Goal: Task Accomplishment & Management: Manage account settings

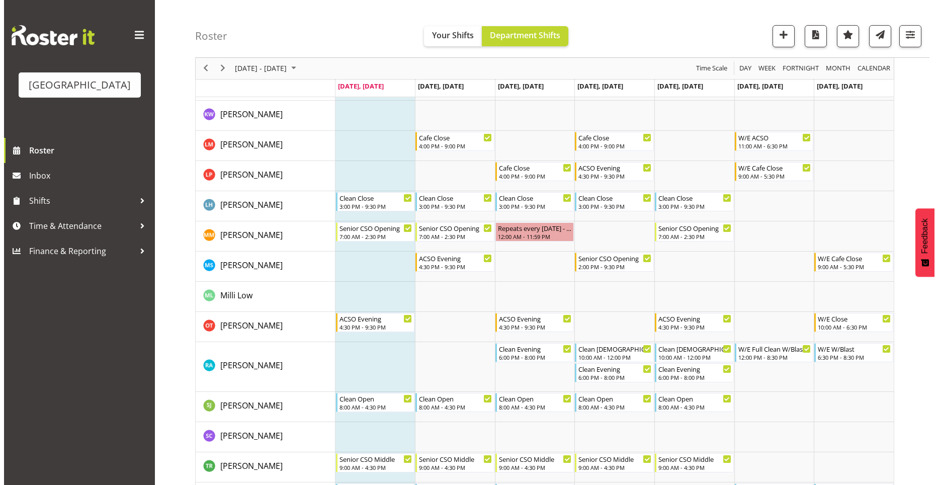
scroll to position [407, 0]
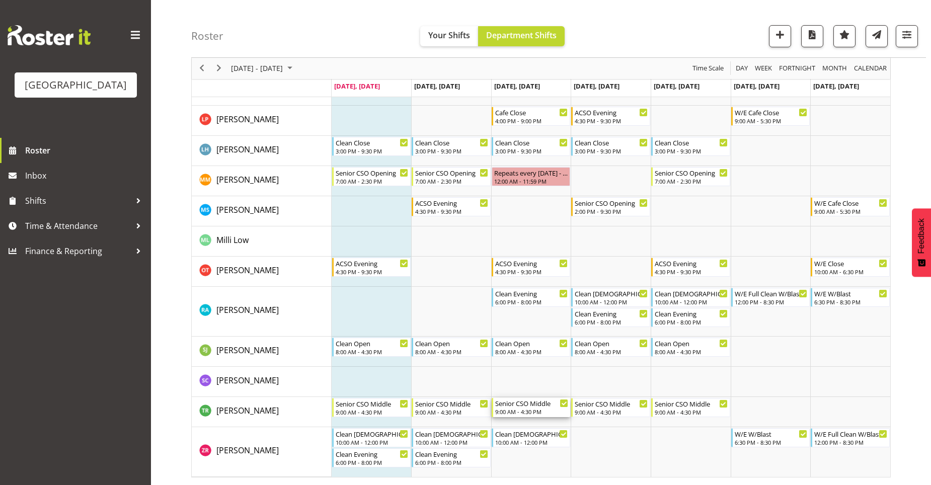
click at [543, 414] on div "9:00 AM - 4:30 PM" at bounding box center [531, 411] width 73 height 8
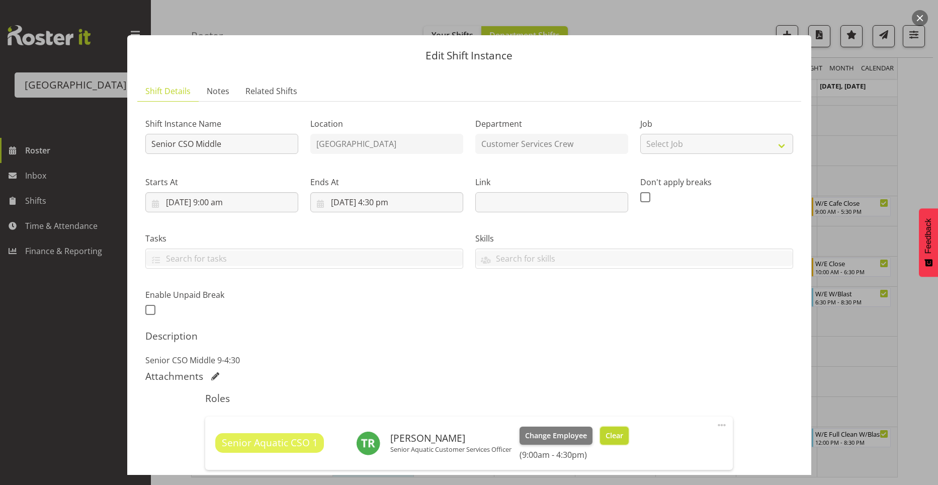
click at [623, 439] on button "Clear" at bounding box center [614, 436] width 29 height 18
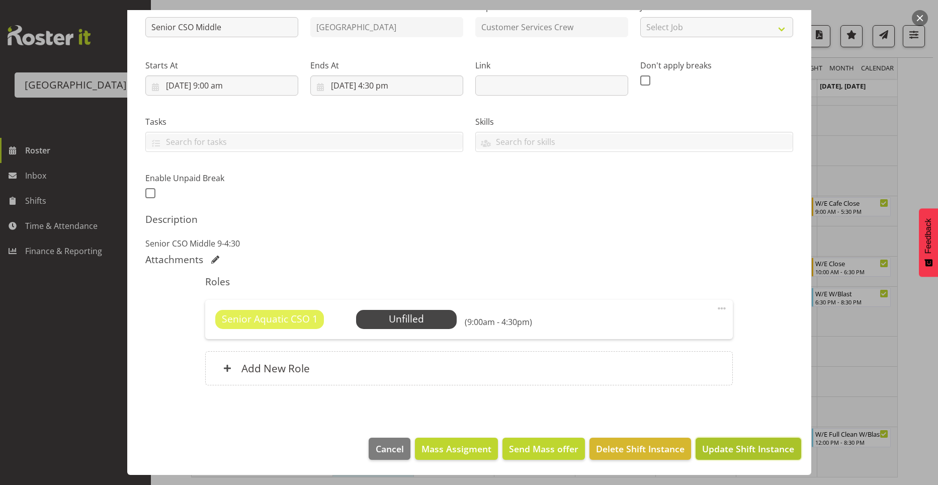
click at [740, 450] on span "Update Shift Instance" at bounding box center [748, 448] width 92 height 13
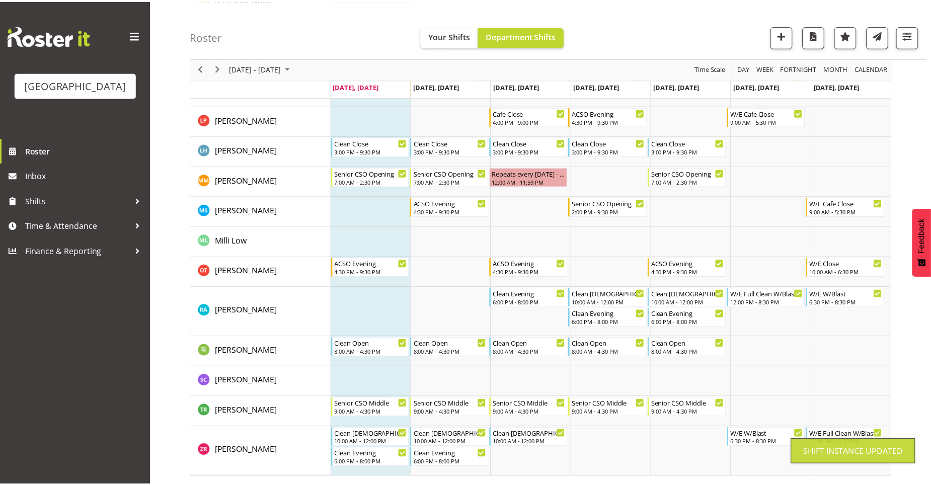
scroll to position [329, 0]
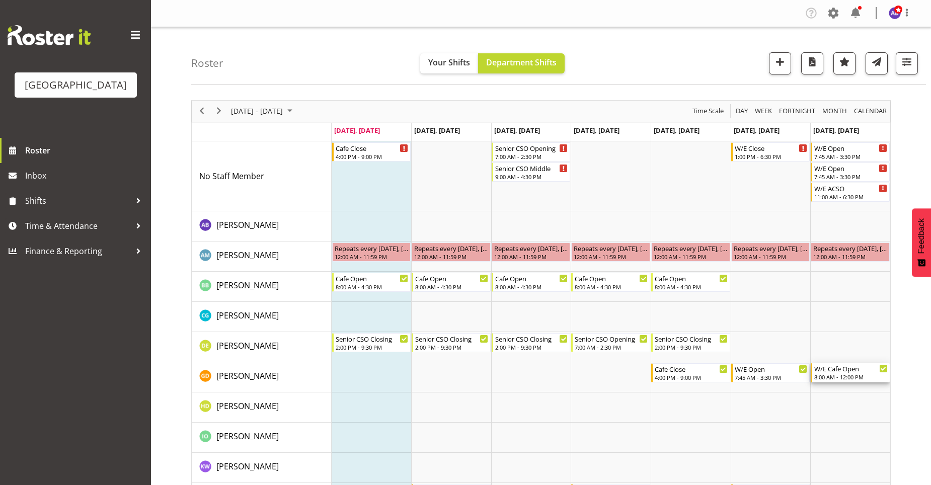
click at [841, 376] on div "8:00 AM - 12:00 PM" at bounding box center [850, 377] width 73 height 8
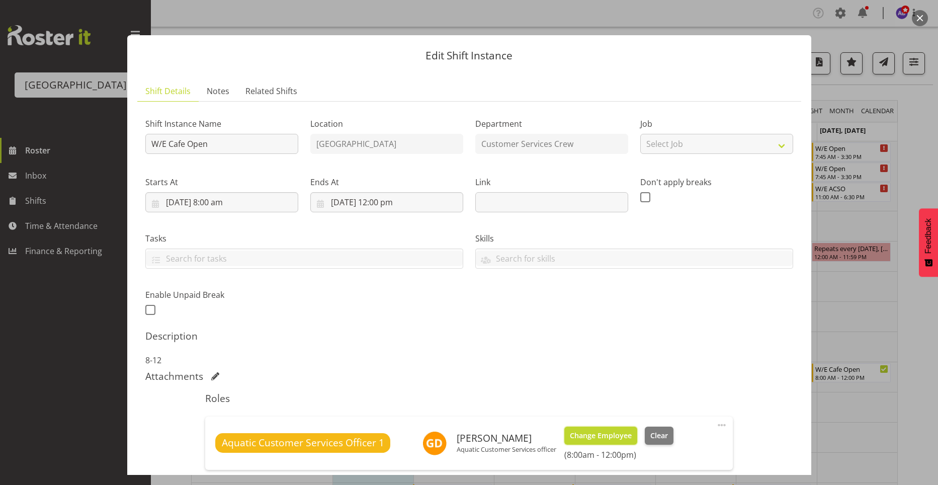
click at [593, 440] on span "Change Employee" at bounding box center [601, 435] width 62 height 11
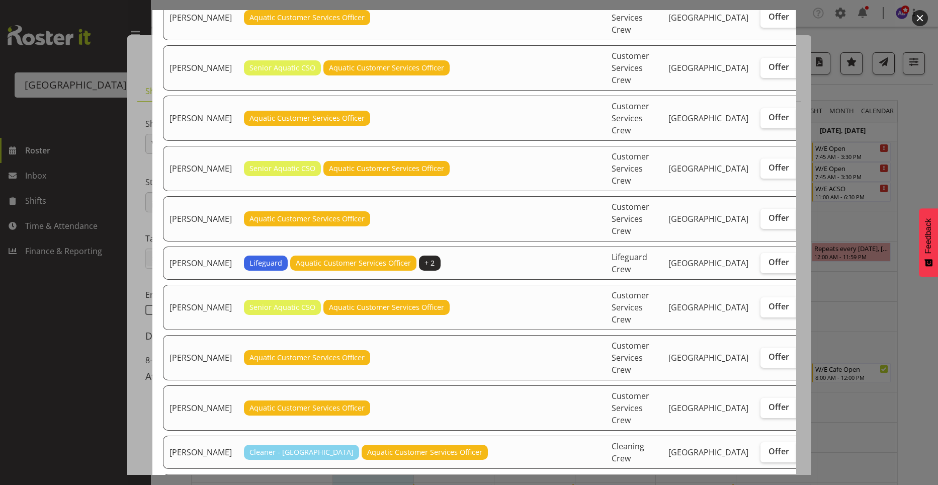
scroll to position [201, 0]
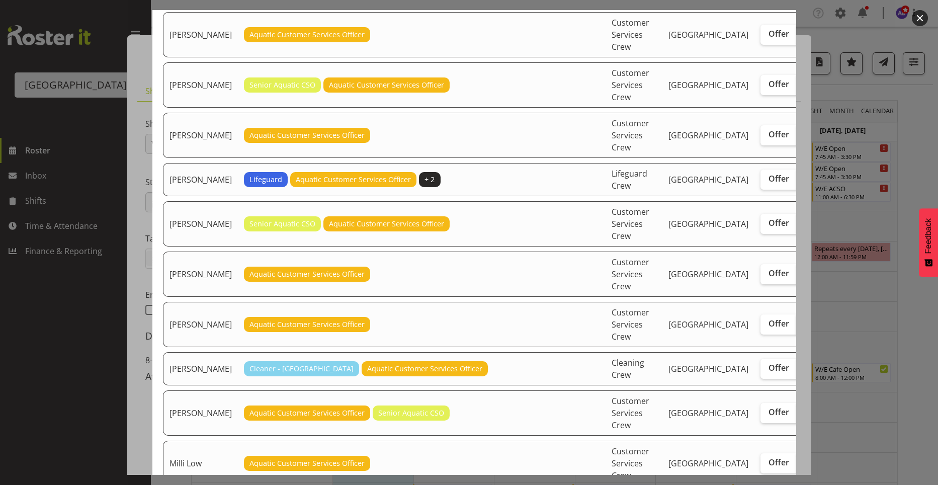
click at [805, 329] on span "Assign" at bounding box center [817, 323] width 25 height 10
click at [797, 327] on input "Assign" at bounding box center [800, 323] width 7 height 7
checkbox input "true"
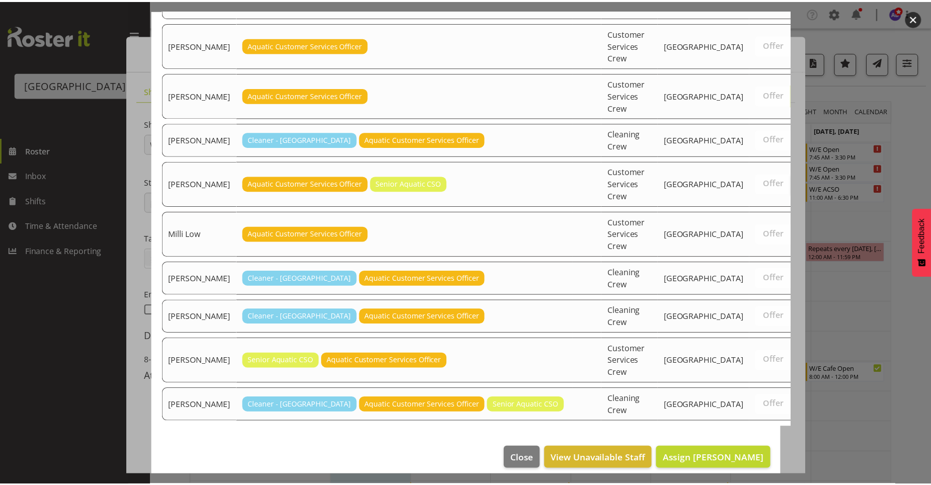
scroll to position [452, 0]
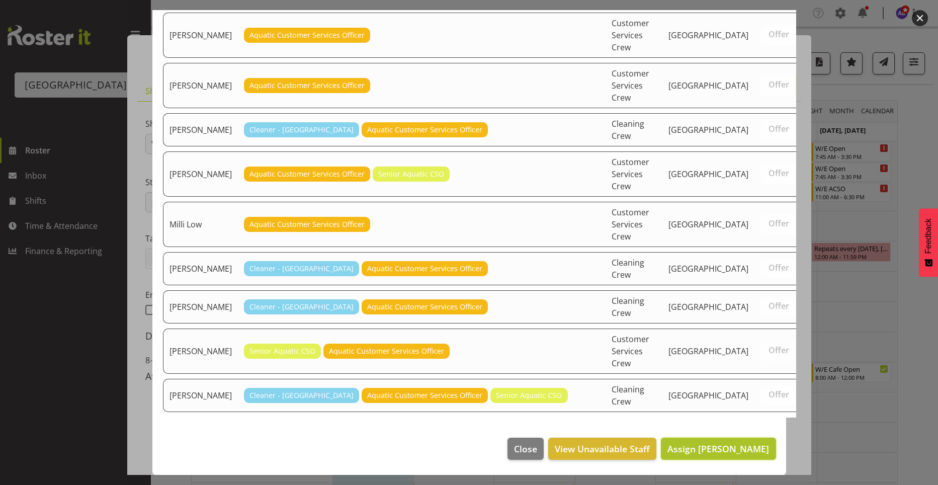
click at [717, 451] on span "Assign Luca Pudda" at bounding box center [719, 449] width 102 height 12
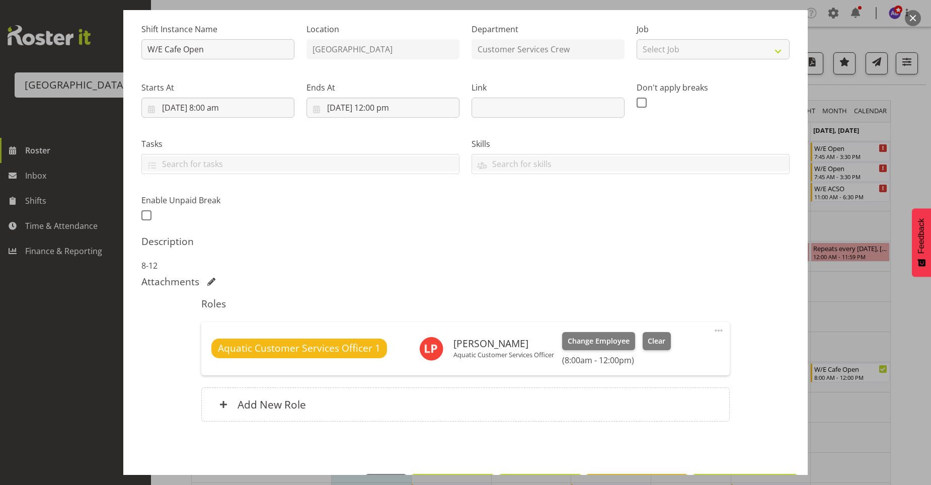
scroll to position [131, 0]
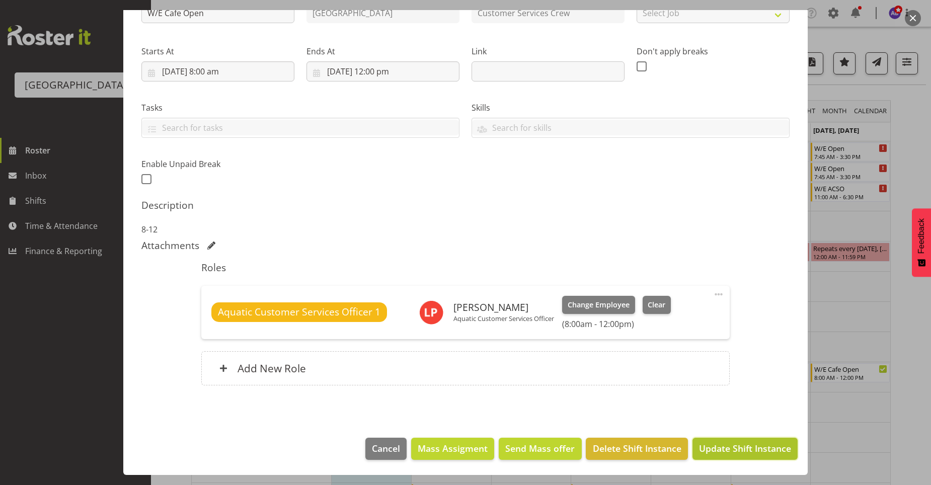
click at [732, 449] on span "Update Shift Instance" at bounding box center [745, 448] width 92 height 13
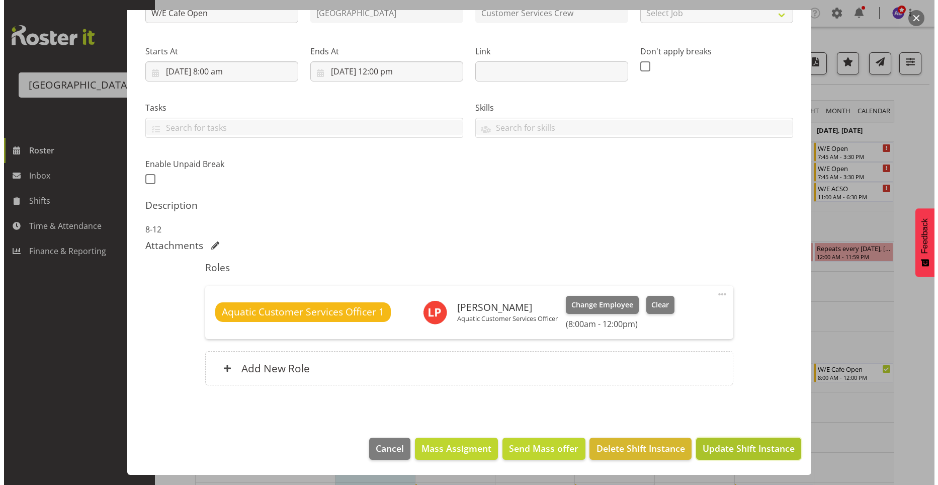
scroll to position [91, 0]
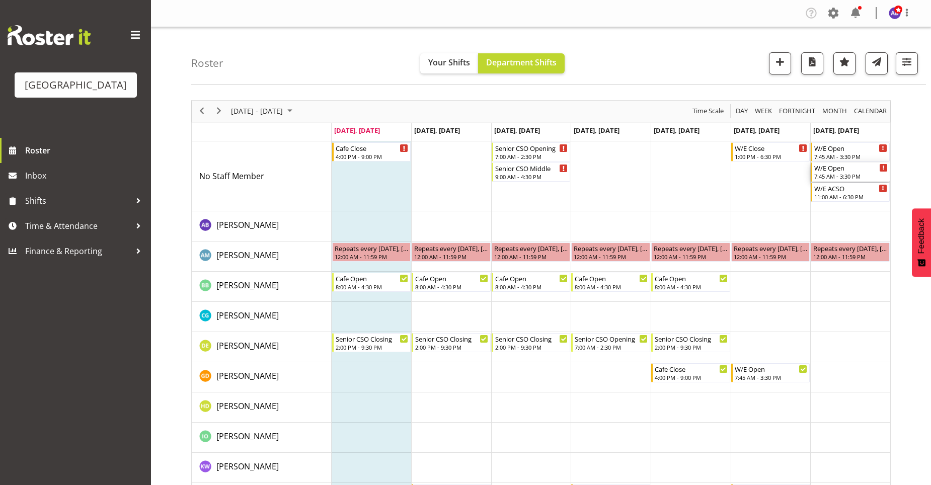
click at [850, 175] on div "7:45 AM - 3:30 PM" at bounding box center [850, 176] width 73 height 8
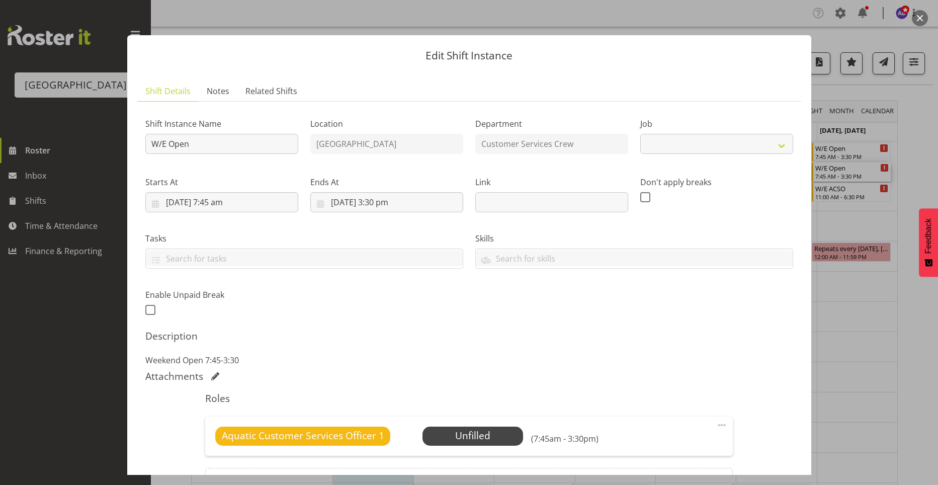
scroll to position [117, 0]
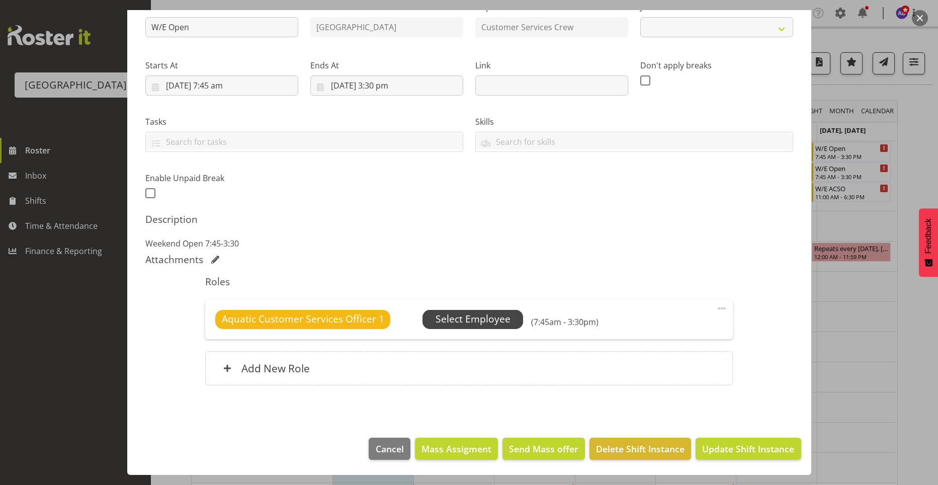
click at [491, 316] on span "Select Employee" at bounding box center [473, 319] width 75 height 15
select select "10288"
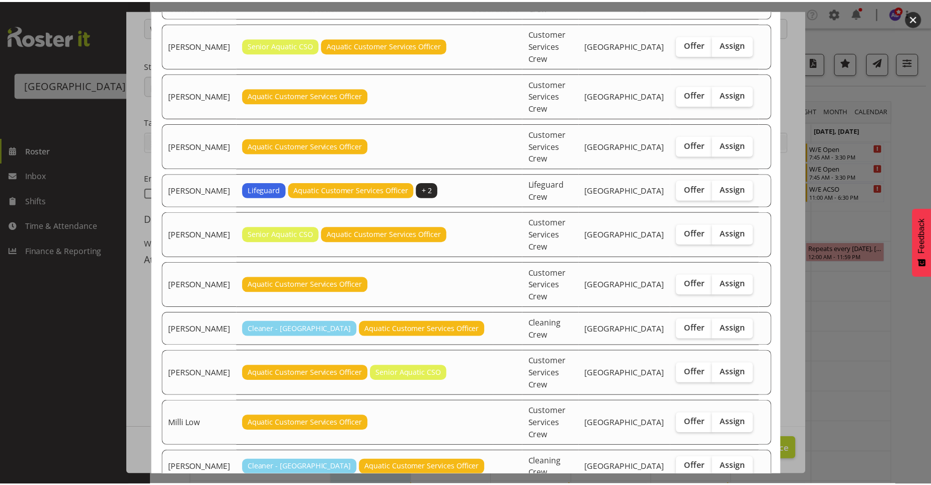
scroll to position [269, 0]
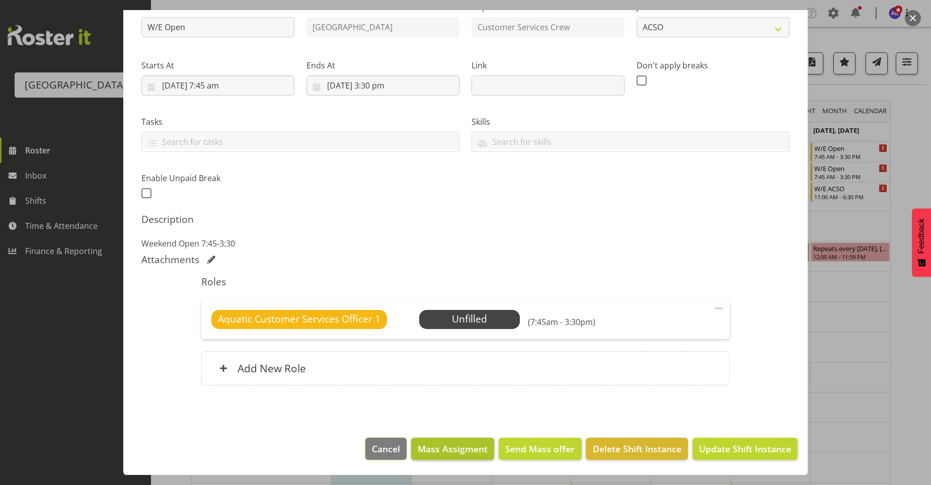
drag, startPoint x: 391, startPoint y: 444, endPoint x: 408, endPoint y: 444, distance: 17.1
click at [391, 444] on span "Cancel" at bounding box center [386, 448] width 28 height 13
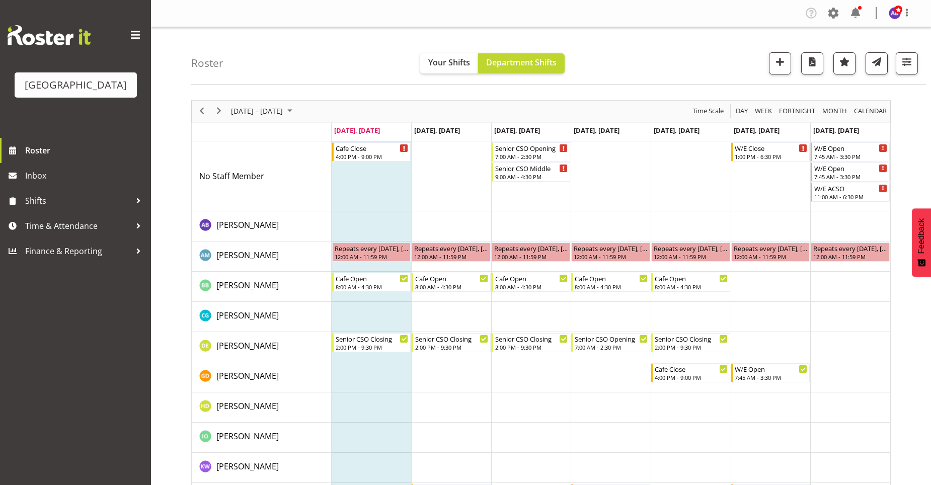
click at [820, 391] on td "Timeline Week of August 18, 2025" at bounding box center [850, 377] width 80 height 30
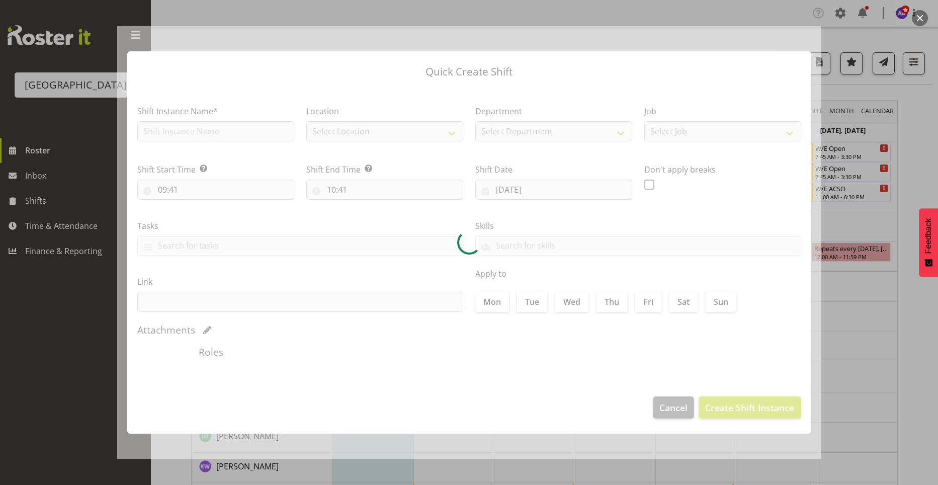
type input "24/08/2025"
checkbox input "true"
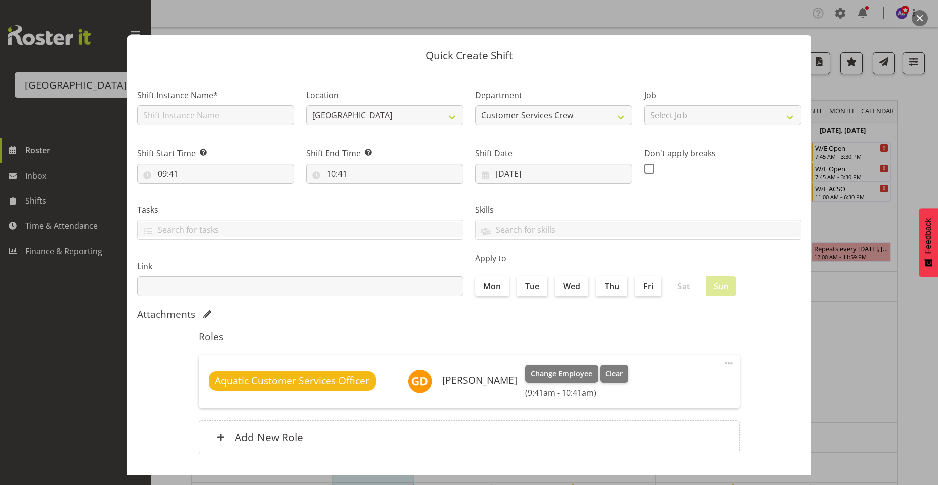
click at [870, 315] on div at bounding box center [469, 242] width 938 height 485
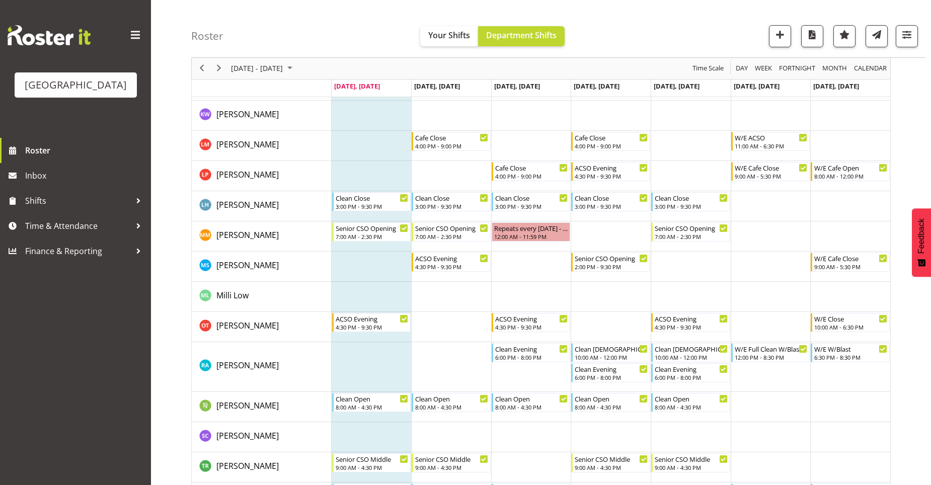
scroll to position [407, 0]
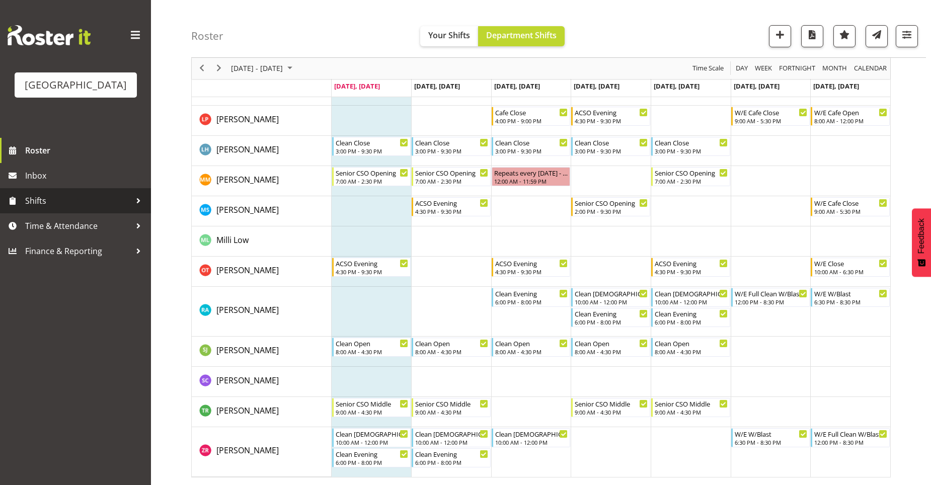
click at [133, 203] on div at bounding box center [138, 200] width 15 height 15
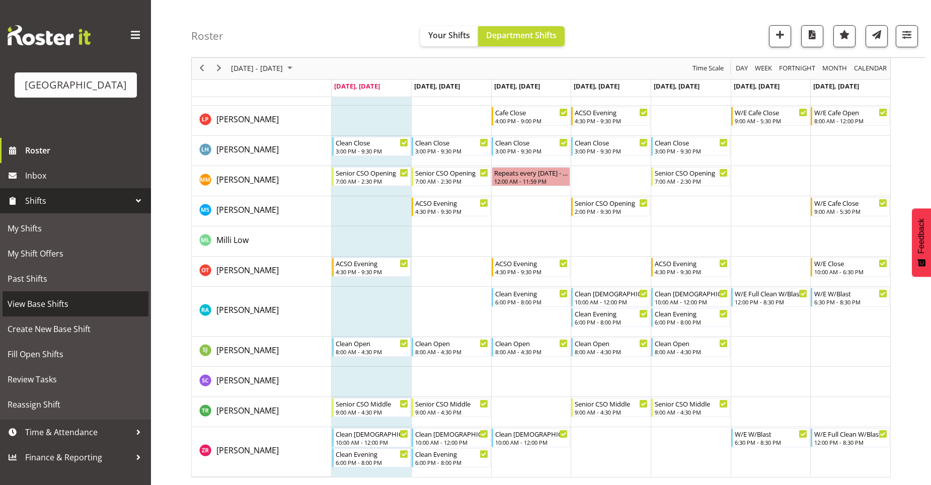
click at [65, 301] on span "View Base Shifts" at bounding box center [76, 303] width 136 height 15
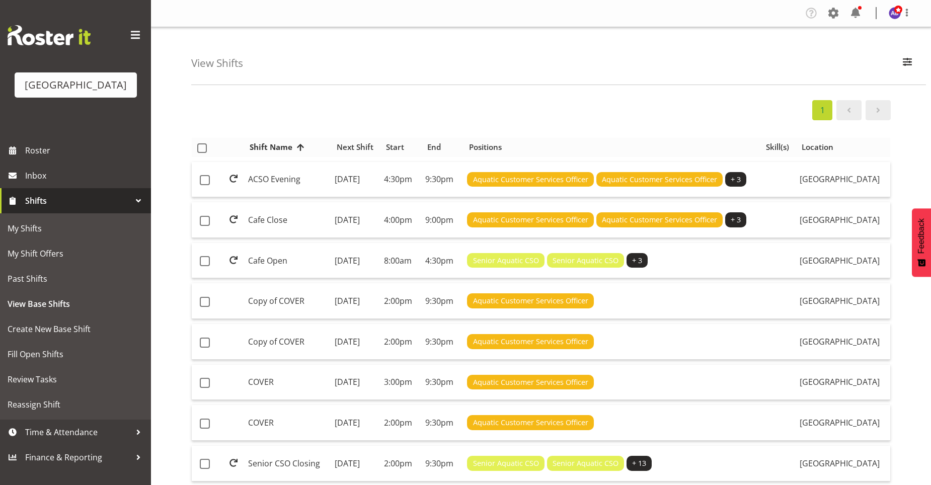
click at [833, 146] on span "Location" at bounding box center [817, 147] width 32 height 12
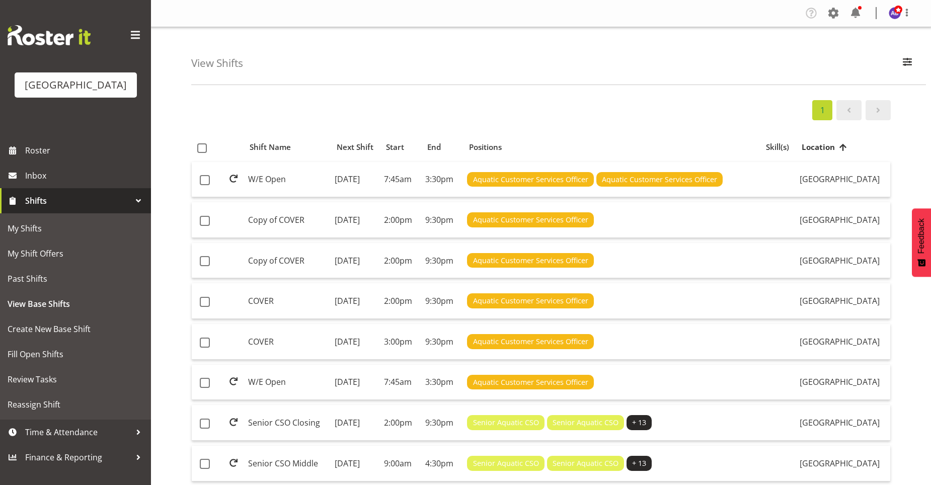
click at [891, 120] on nav "1" at bounding box center [851, 110] width 83 height 20
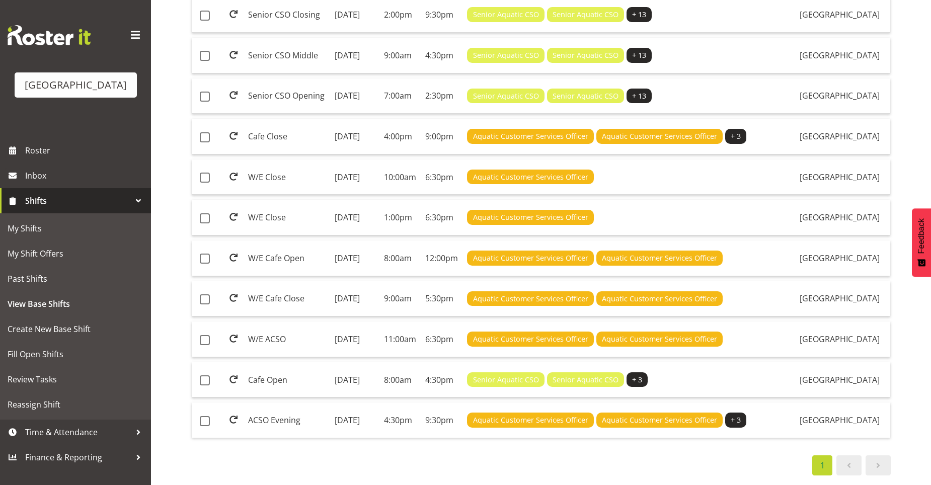
scroll to position [573, 0]
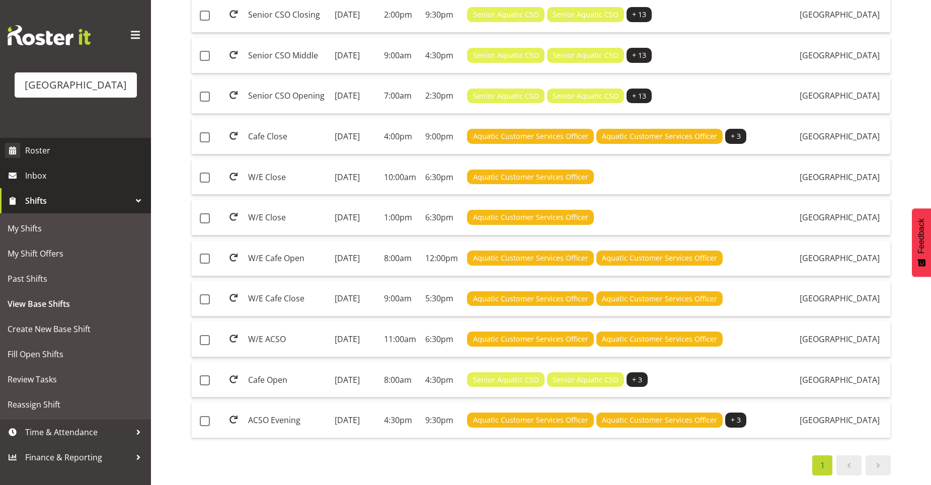
click at [58, 155] on span "Roster" at bounding box center [85, 150] width 121 height 15
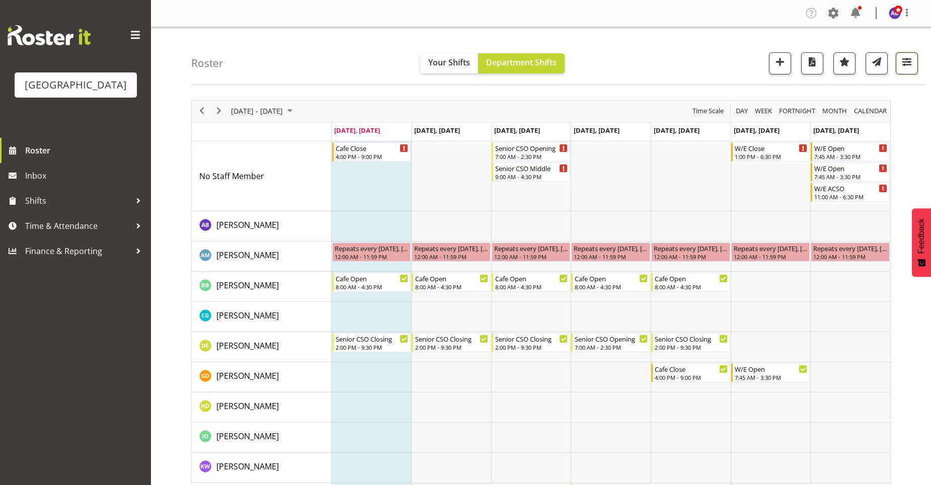
click at [905, 68] on span "button" at bounding box center [906, 61] width 13 height 13
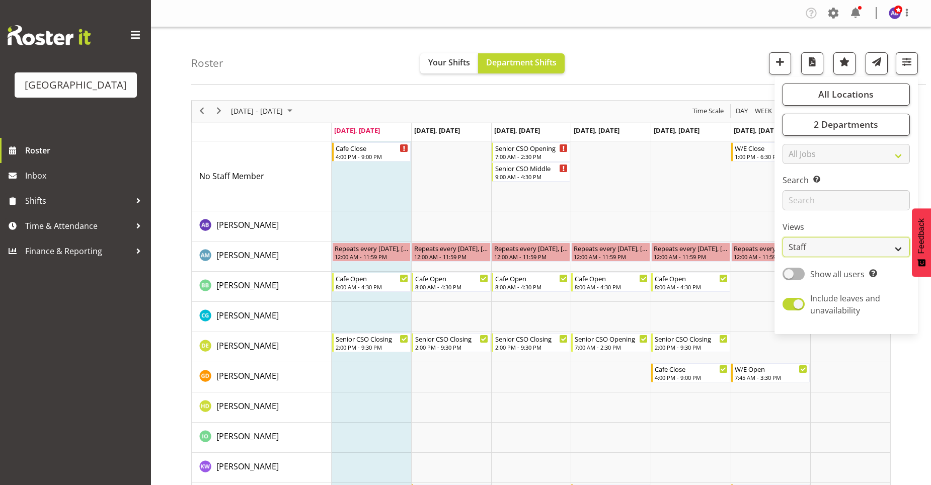
click at [874, 245] on select "Staff Role Shift - Horizontal Shift - Vertical Staff - Location" at bounding box center [845, 247] width 127 height 20
click at [874, 244] on select "Staff Role Shift - Horizontal Shift - Vertical Staff - Location" at bounding box center [845, 247] width 127 height 20
click at [865, 124] on span "2 Departments" at bounding box center [845, 124] width 64 height 12
click at [797, 186] on span at bounding box center [794, 186] width 8 height 8
click at [797, 186] on input "Customer Services Crew" at bounding box center [793, 186] width 7 height 7
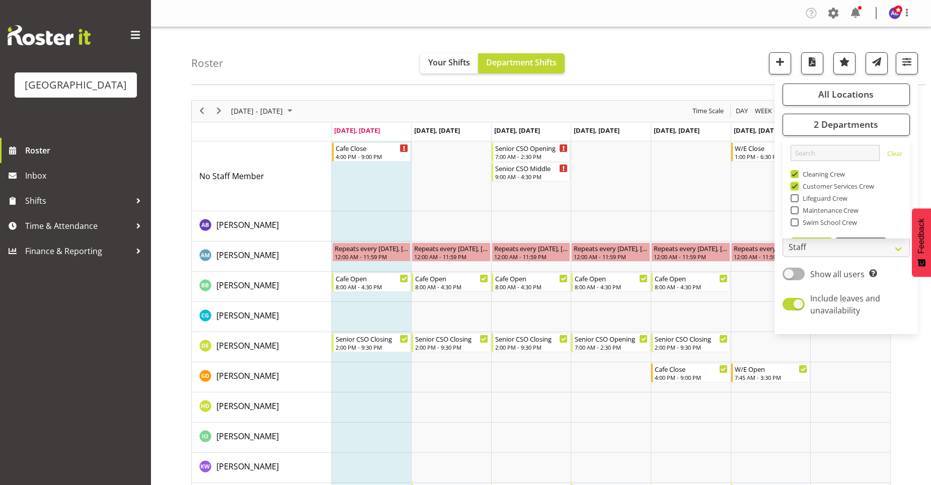
checkbox input "false"
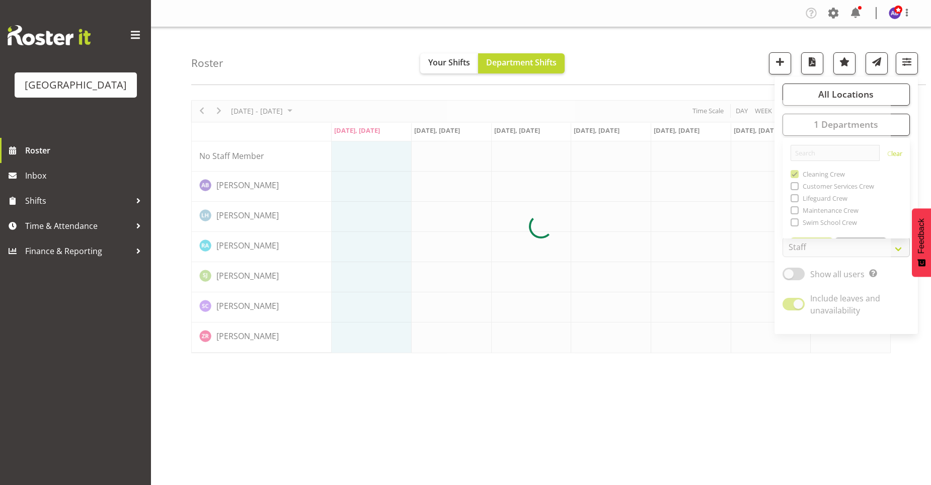
click at [718, 68] on div "Roster Your Shifts Department Shifts All Locations Clear Splash Palace Select A…" at bounding box center [558, 56] width 734 height 58
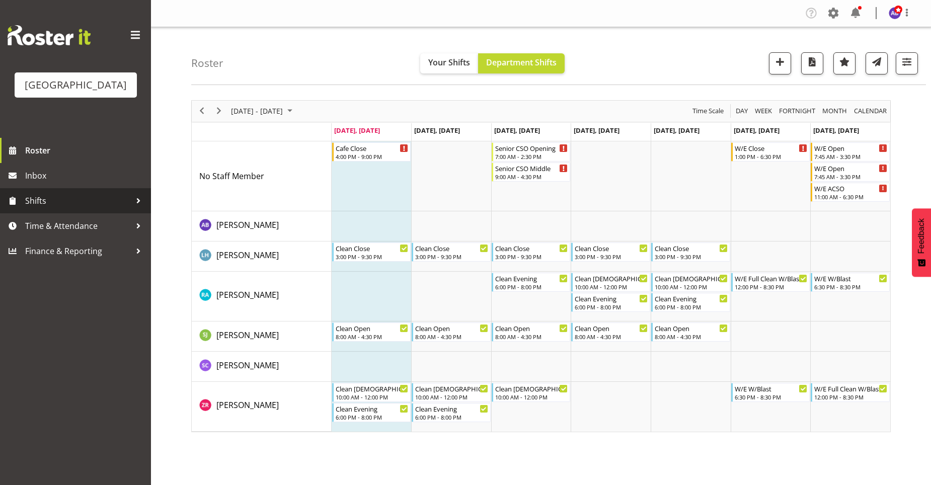
click at [133, 198] on div at bounding box center [138, 200] width 15 height 15
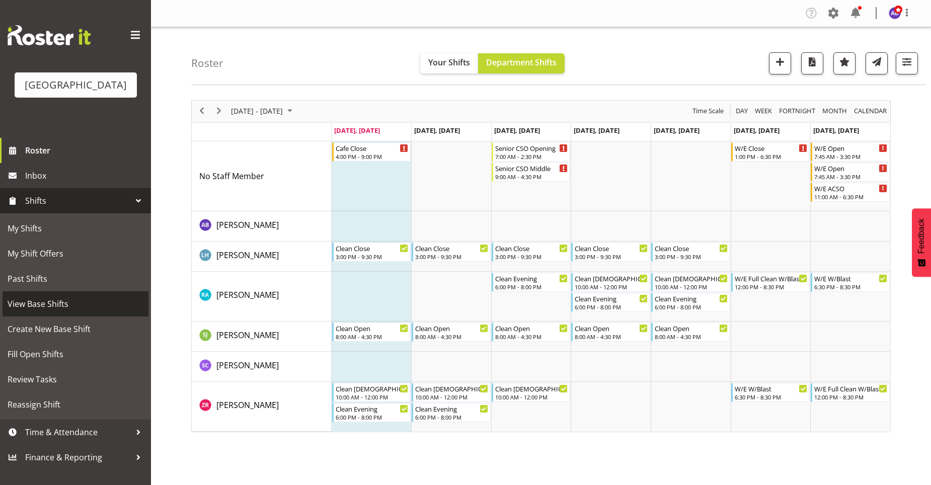
click at [73, 292] on link "View Base Shifts" at bounding box center [76, 303] width 146 height 25
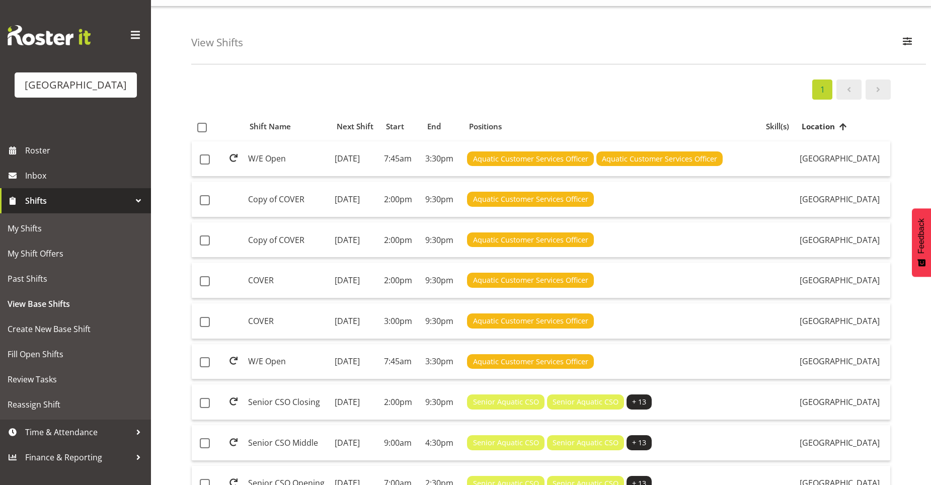
scroll to position [20, 0]
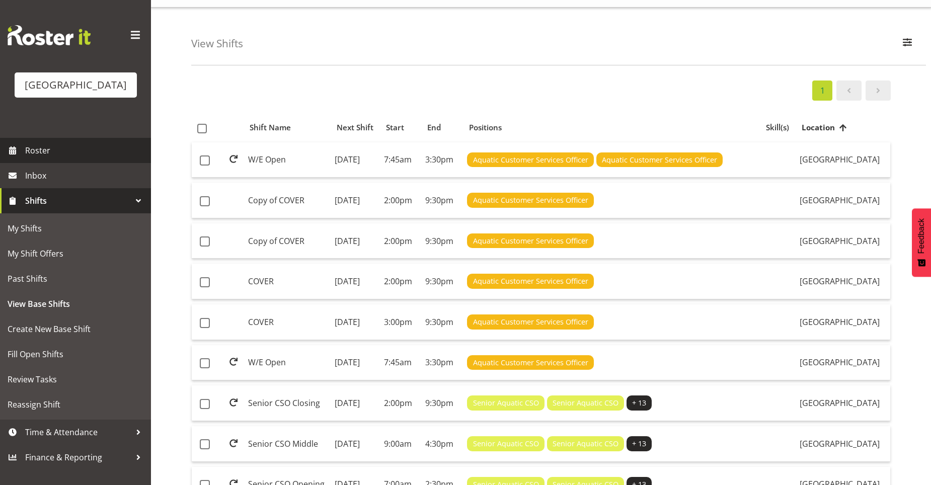
click at [86, 147] on span "Roster" at bounding box center [85, 150] width 121 height 15
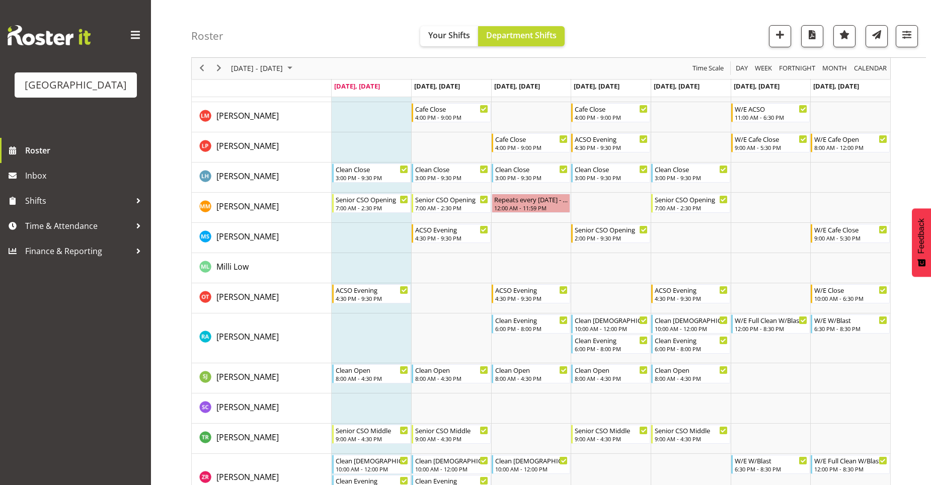
scroll to position [407, 0]
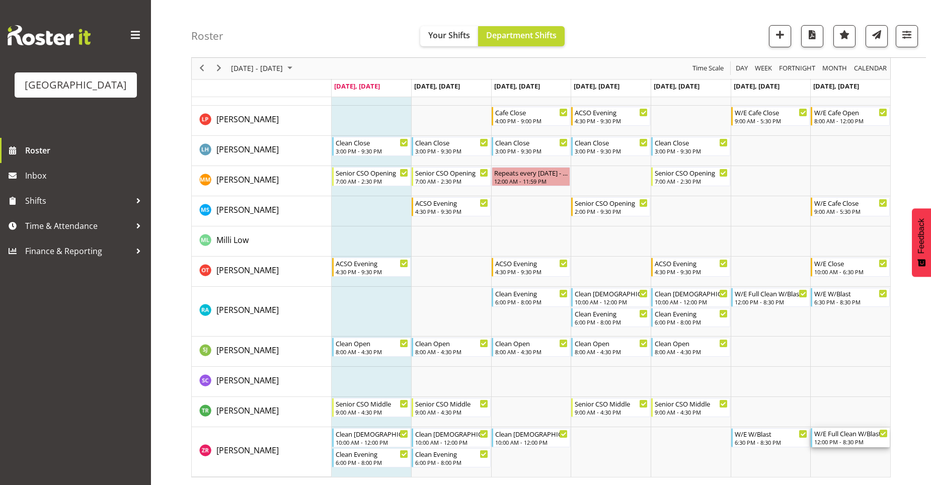
click at [858, 436] on div "W/E Full Clean W/Blast" at bounding box center [850, 433] width 73 height 10
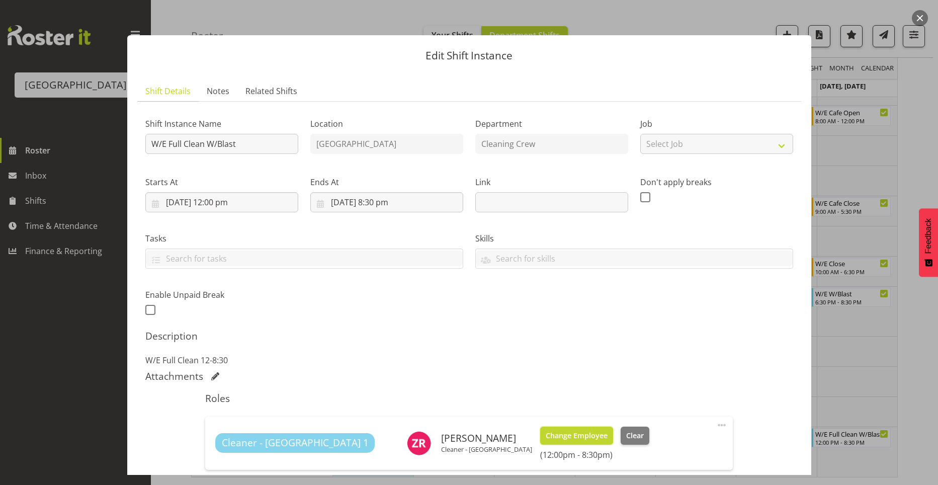
click at [546, 435] on span "Change Employee" at bounding box center [577, 435] width 62 height 11
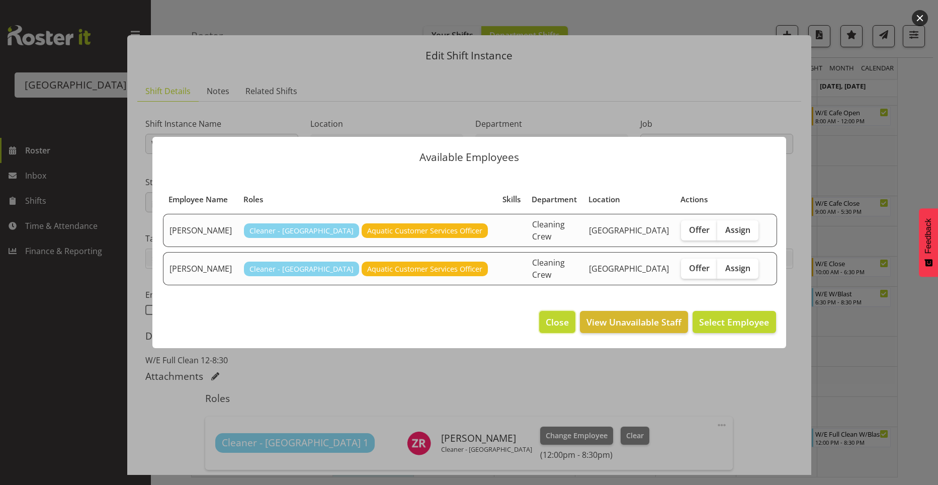
click at [566, 323] on span "Close" at bounding box center [557, 321] width 23 height 13
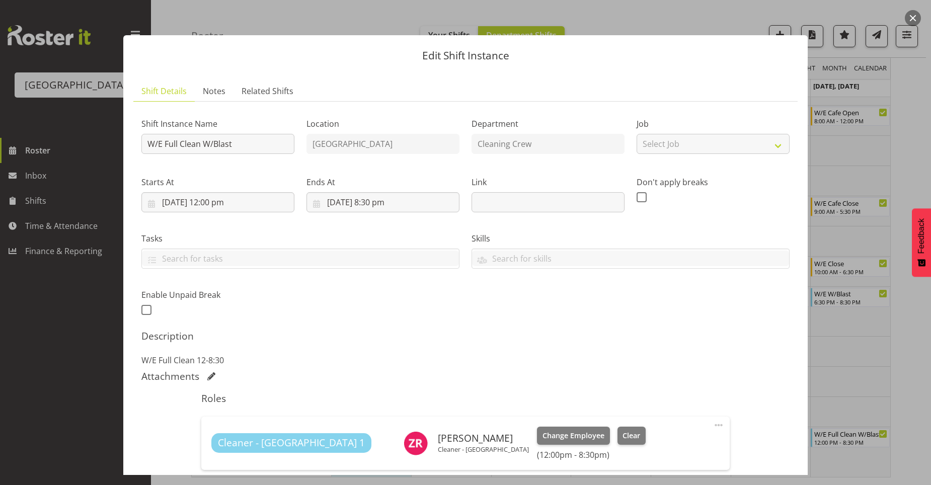
click at [54, 286] on div at bounding box center [465, 242] width 931 height 485
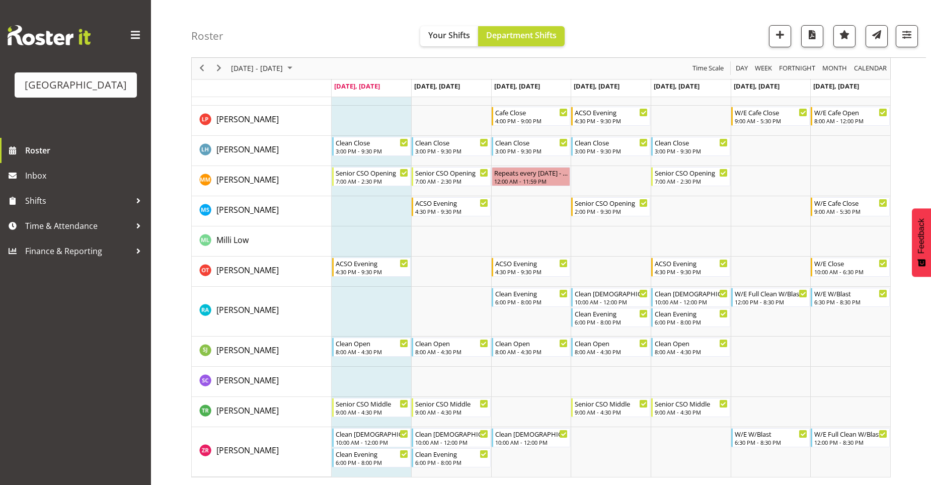
click at [140, 37] on span at bounding box center [135, 35] width 16 height 16
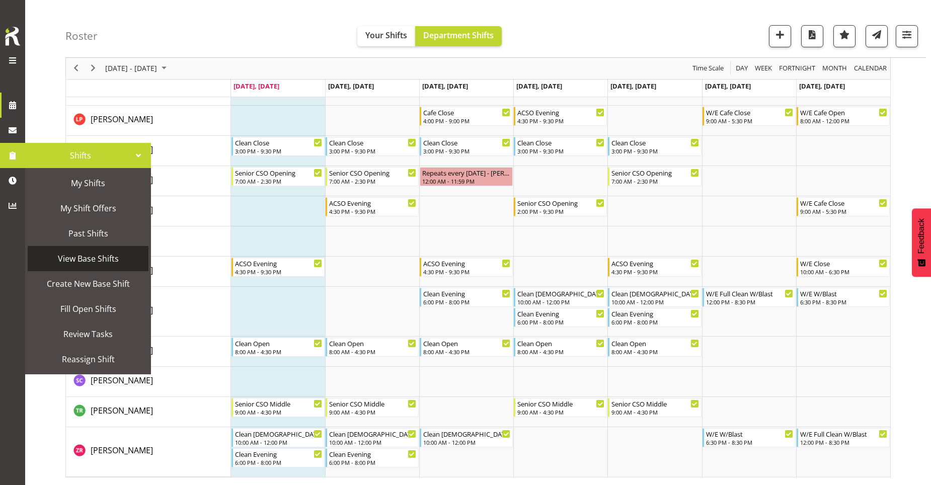
click at [61, 261] on span "View Base Shifts" at bounding box center [88, 258] width 111 height 15
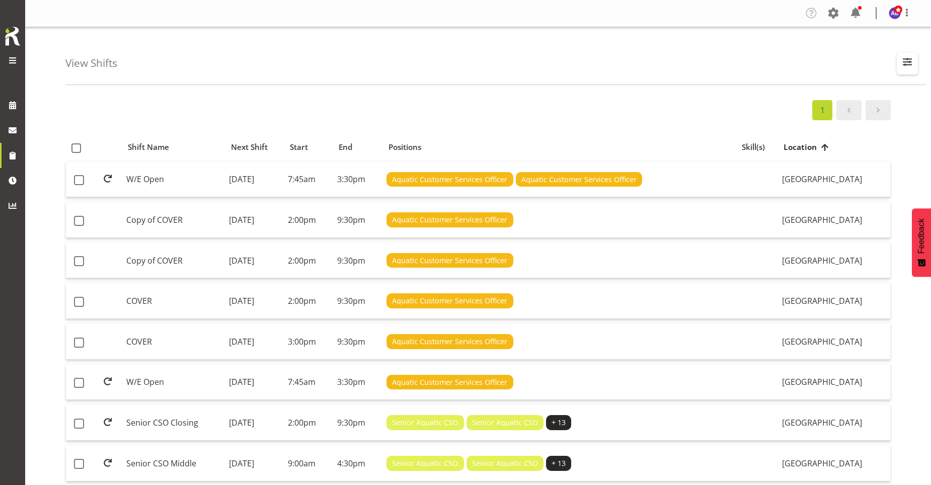
click at [910, 59] on span "button" at bounding box center [906, 61] width 13 height 13
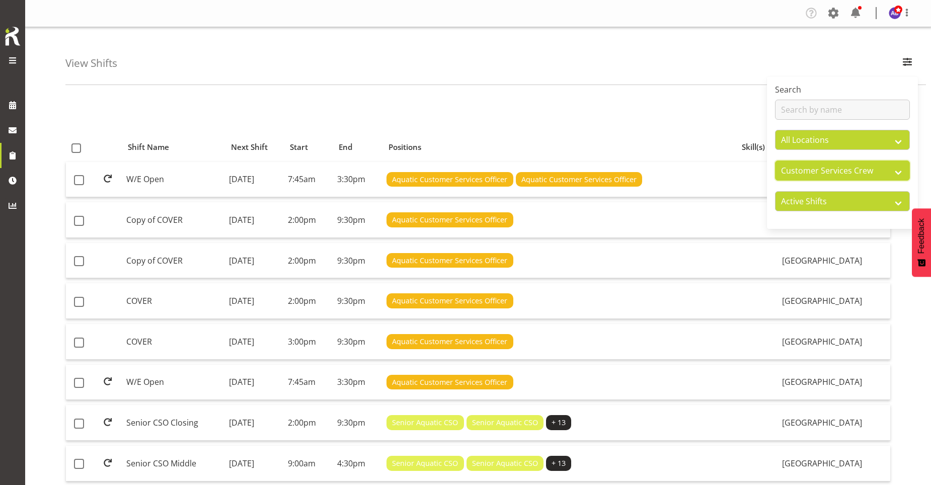
click at [897, 173] on select "All Departments Cleaning Crew Customer Services Crew Lifeguard Crew Maintenance…" at bounding box center [842, 170] width 135 height 20
click at [775, 160] on select "All Departments Cleaning Crew Customer Services Crew Lifeguard Crew Maintenance…" at bounding box center [842, 170] width 135 height 20
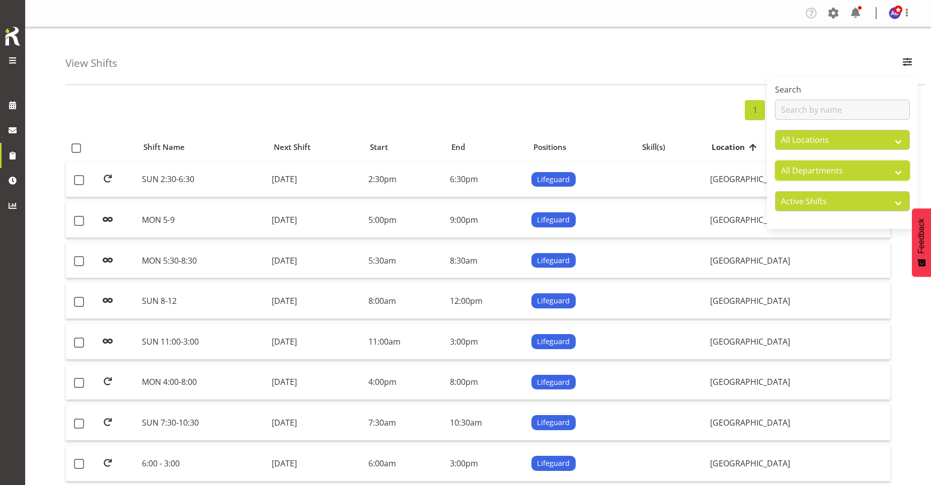
click at [895, 178] on select "All Departments Cleaning Crew Customer Services Crew Lifeguard Crew Maintenance…" at bounding box center [842, 170] width 135 height 20
select select "918"
click at [775, 160] on select "All Departments Cleaning Crew Customer Services Crew Lifeguard Crew Maintenance…" at bounding box center [842, 170] width 135 height 20
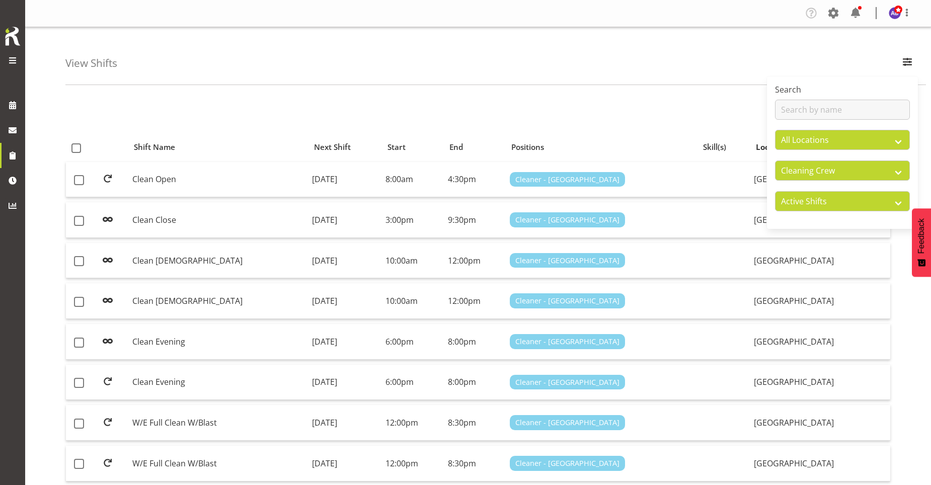
click at [468, 103] on div "1" at bounding box center [477, 110] width 825 height 20
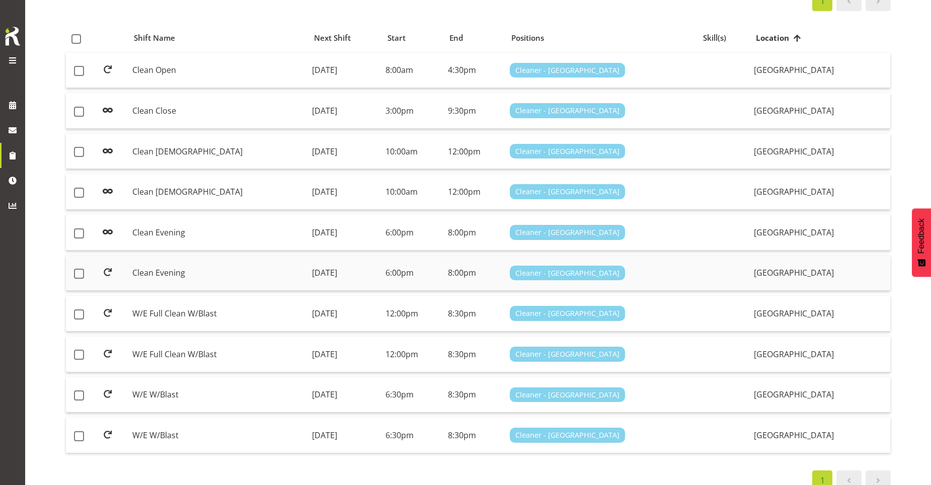
scroll to position [132, 0]
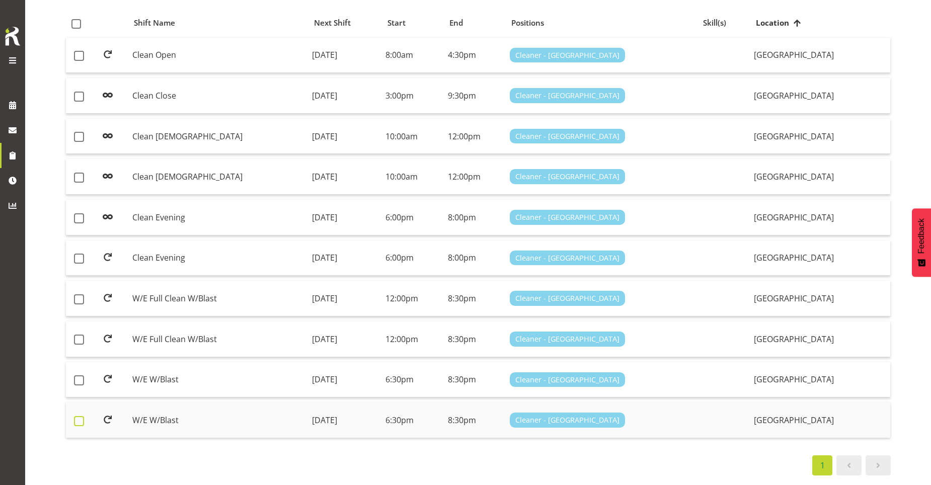
click at [85, 416] on label at bounding box center [82, 421] width 16 height 10
checkbox input "true"
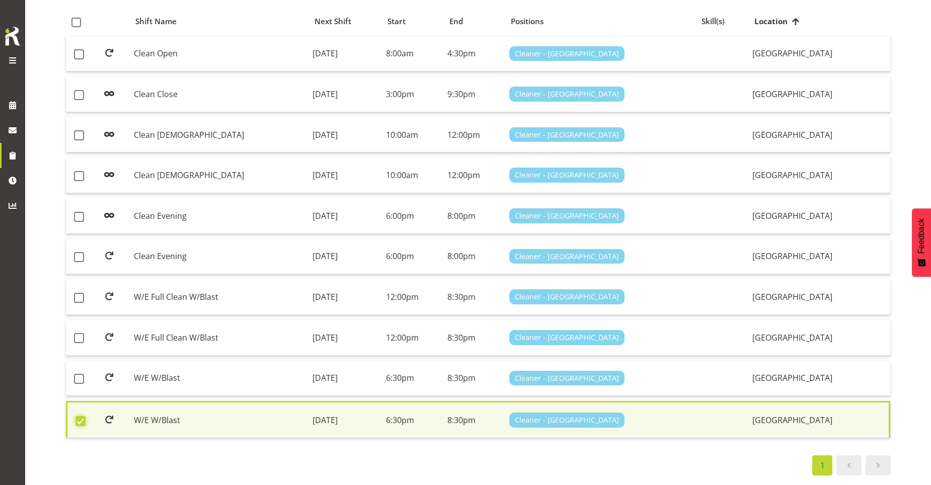
scroll to position [136, 0]
click at [82, 377] on span at bounding box center [79, 379] width 10 height 10
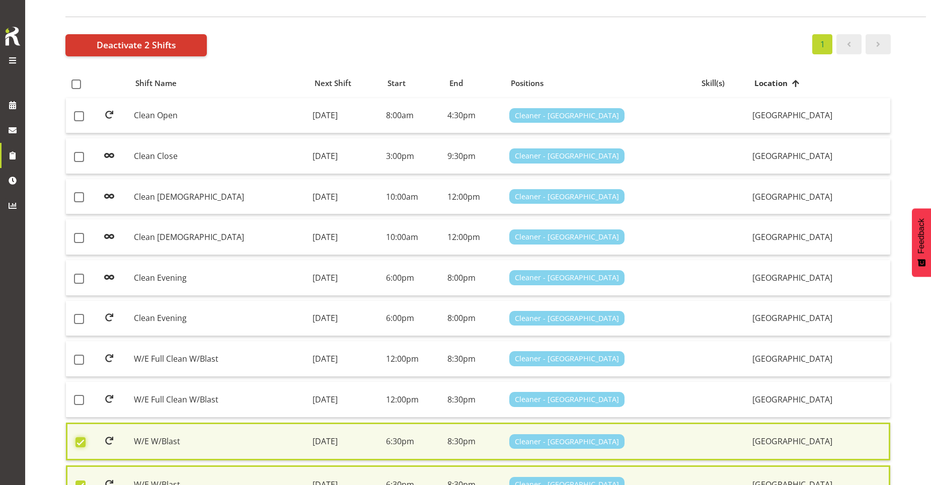
scroll to position [0, 0]
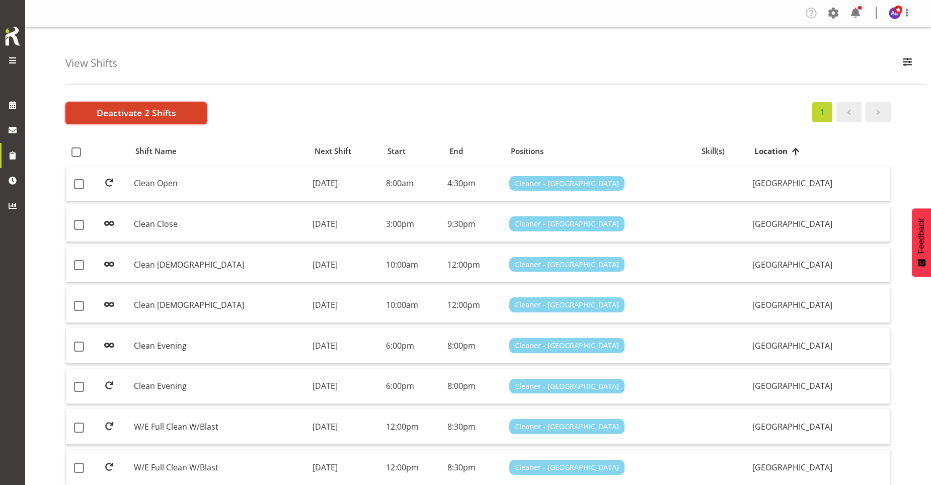
click at [117, 107] on span "Deactivate 2 Shifts" at bounding box center [136, 112] width 79 height 13
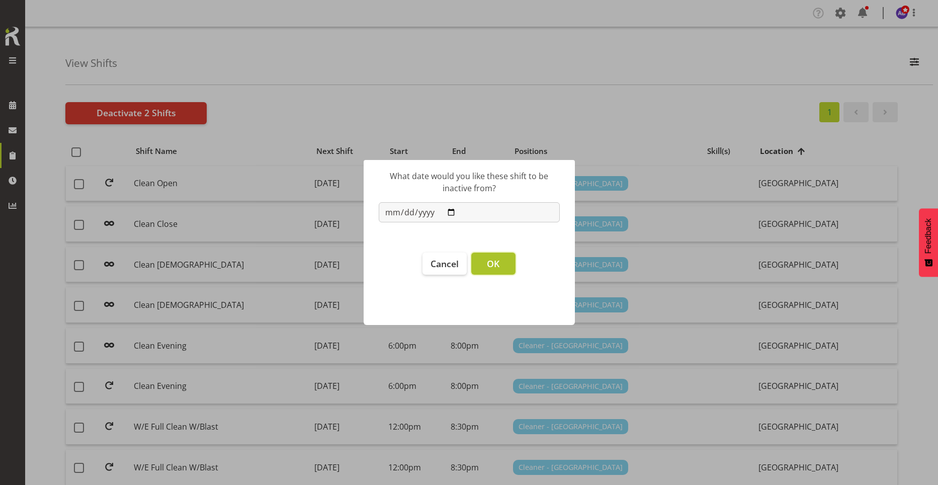
click at [497, 268] on span "OK" at bounding box center [493, 264] width 13 height 12
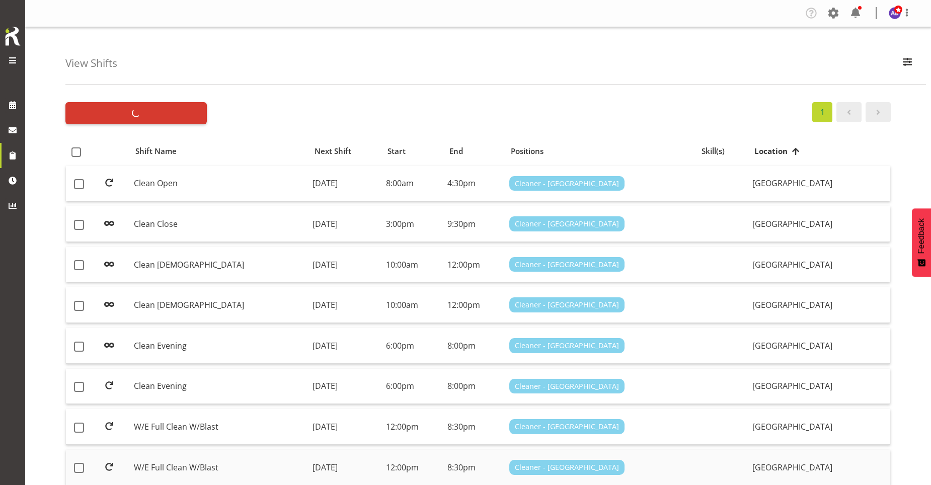
checkbox input "false"
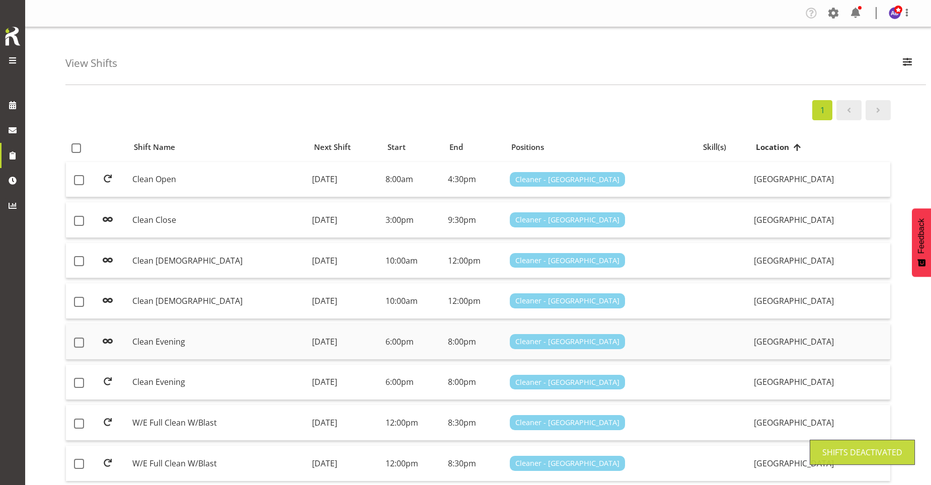
scroll to position [51, 0]
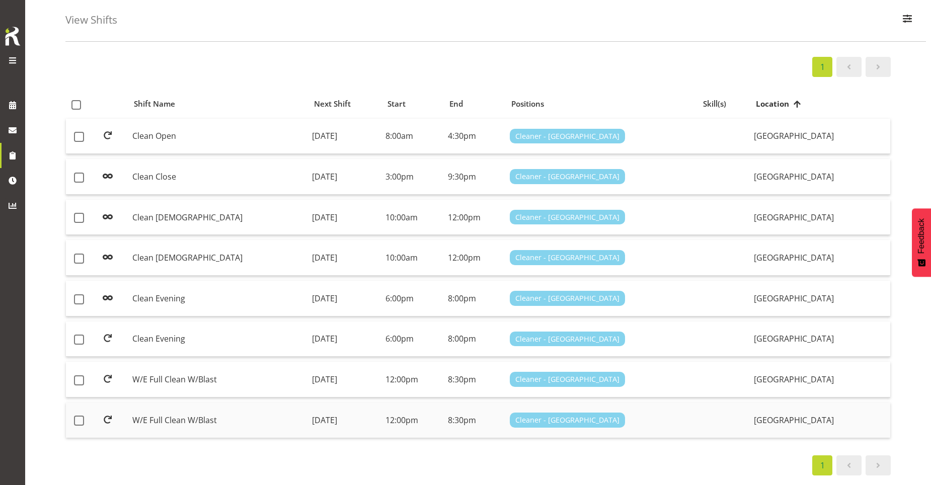
click at [693, 413] on div "Cleaner - [GEOGRAPHIC_DATA]" at bounding box center [602, 420] width 184 height 15
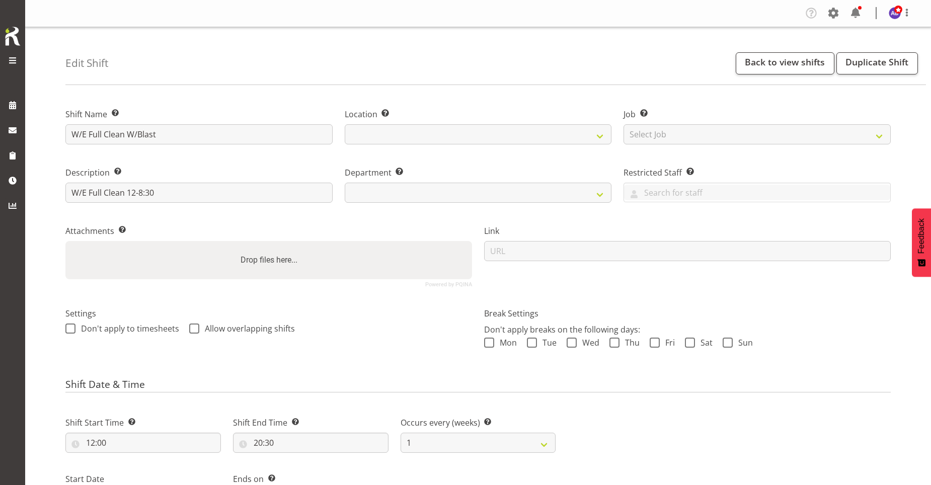
select select
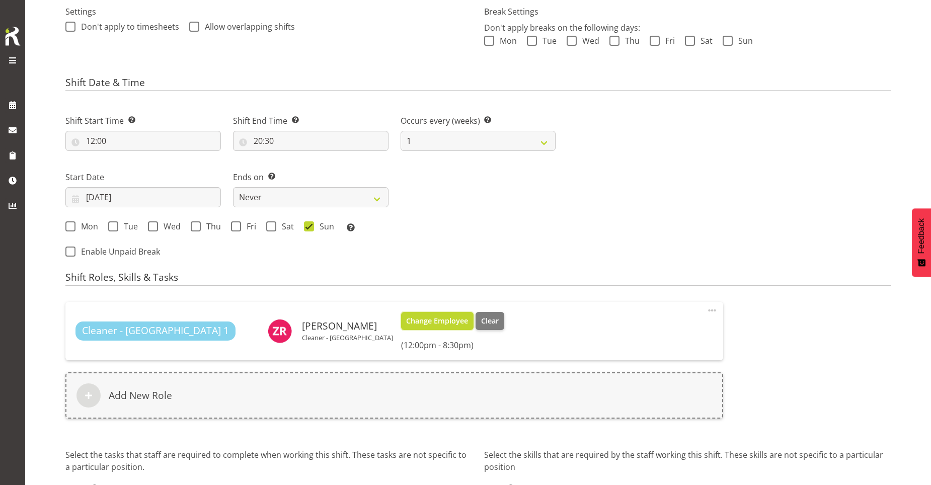
click at [401, 313] on button "Change Employee" at bounding box center [437, 321] width 73 height 18
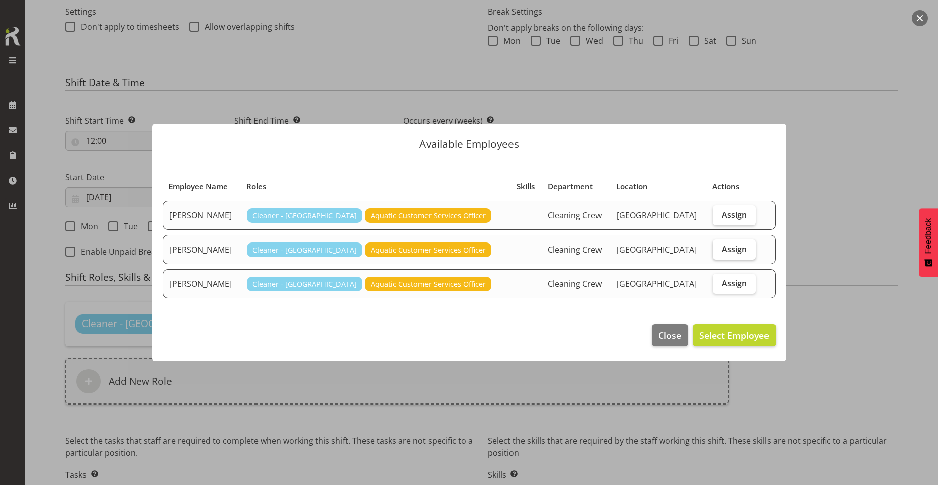
click at [729, 256] on label "Assign" at bounding box center [735, 249] width 44 height 20
click at [719, 252] on input "Assign" at bounding box center [716, 248] width 7 height 7
checkbox input "true"
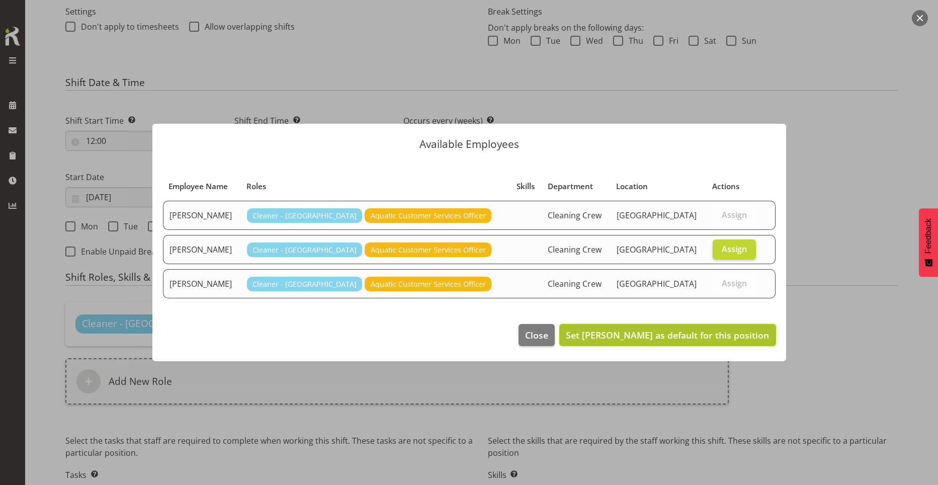
click at [718, 340] on span "Set Rey Arnuco as default for this position" at bounding box center [667, 335] width 203 height 12
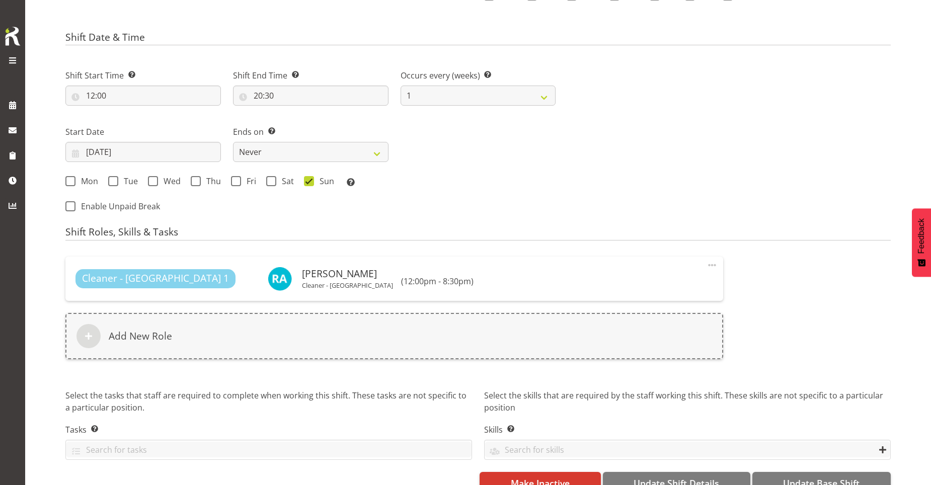
scroll to position [371, 0]
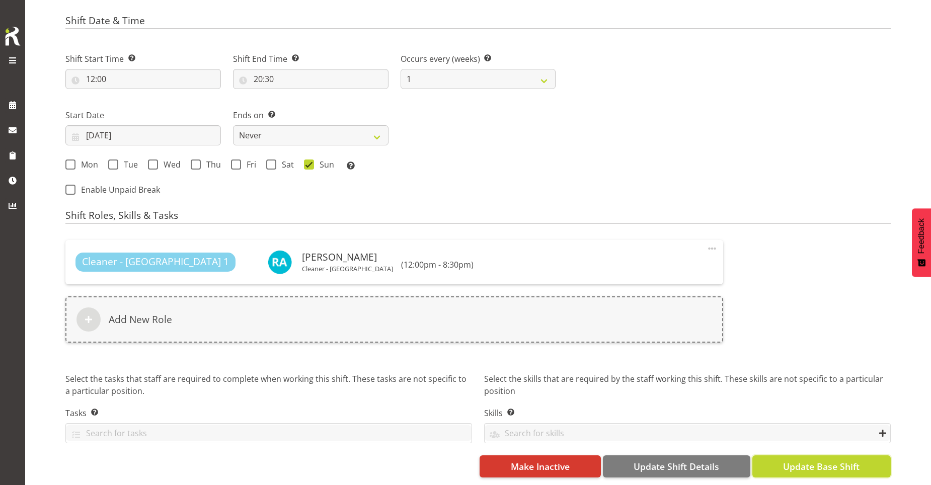
click at [812, 464] on span "Update Base Shift" at bounding box center [821, 466] width 76 height 13
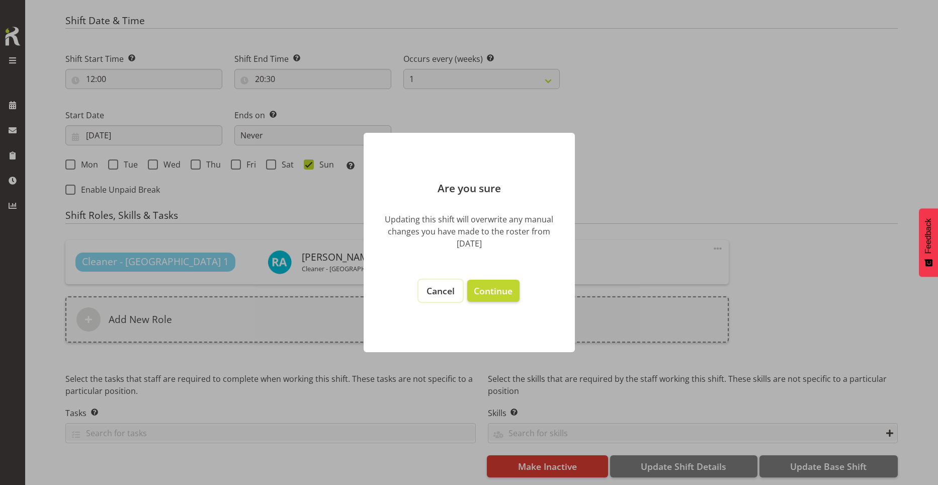
click at [430, 290] on span "Cancel" at bounding box center [441, 291] width 28 height 12
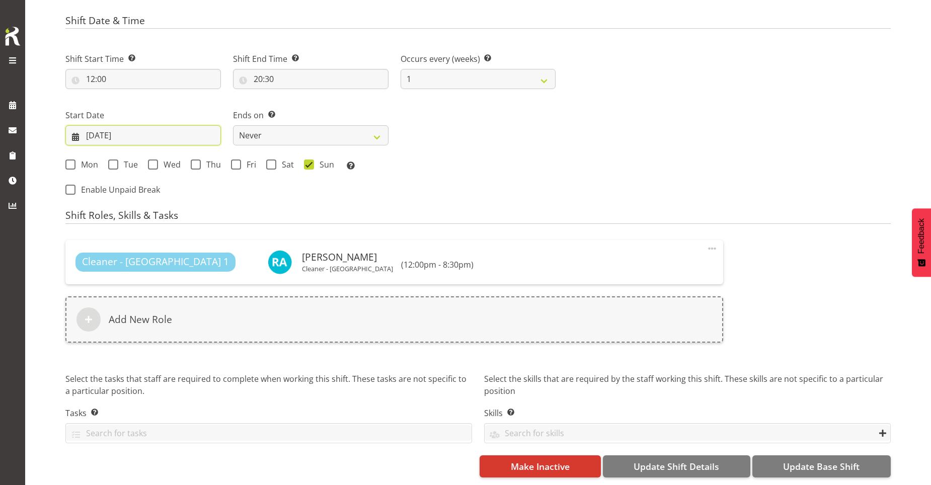
click at [95, 127] on input "09/06/2025" at bounding box center [142, 135] width 155 height 20
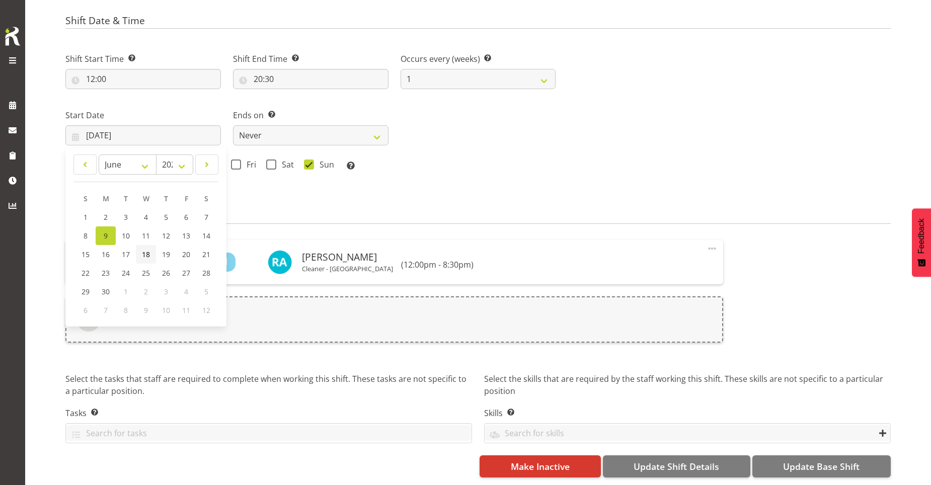
click at [140, 245] on link "18" at bounding box center [146, 254] width 20 height 19
type input "18/06/2025"
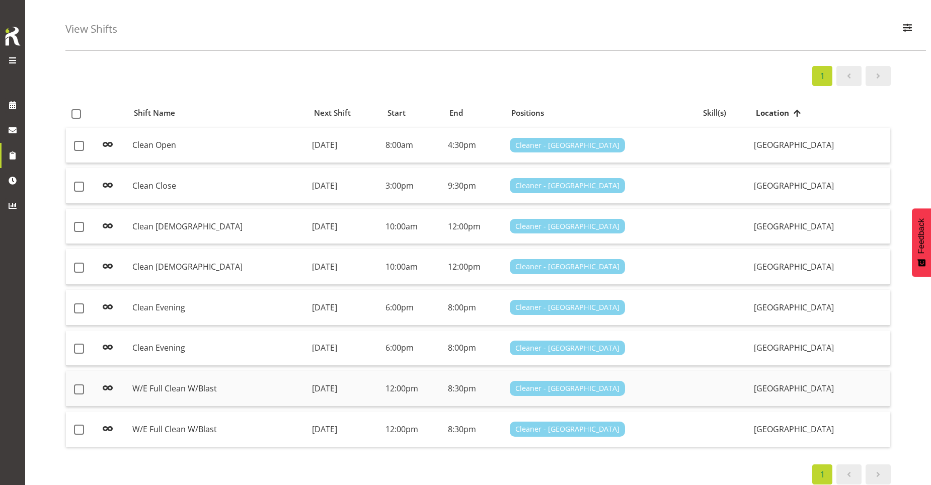
scroll to position [51, 0]
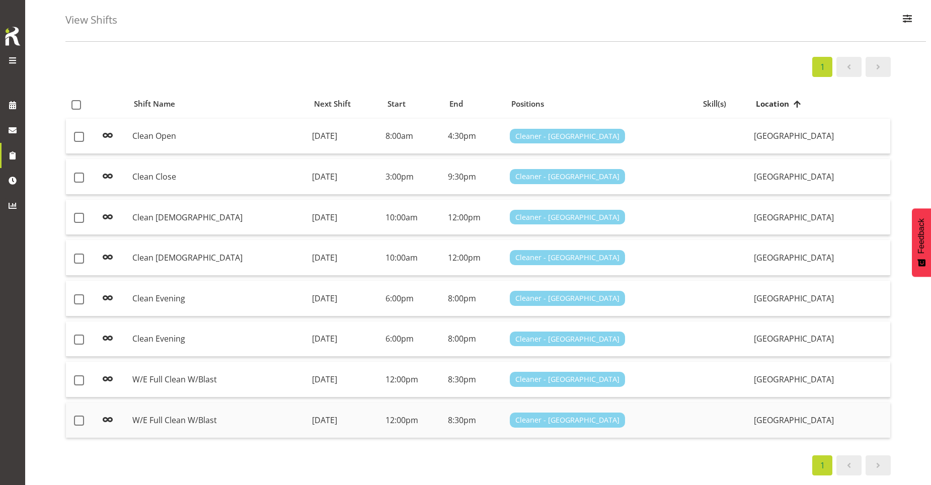
click at [443, 411] on td "12:00pm" at bounding box center [412, 419] width 62 height 35
click at [235, 376] on td "W/E Full Clean W/Blast" at bounding box center [218, 380] width 180 height 36
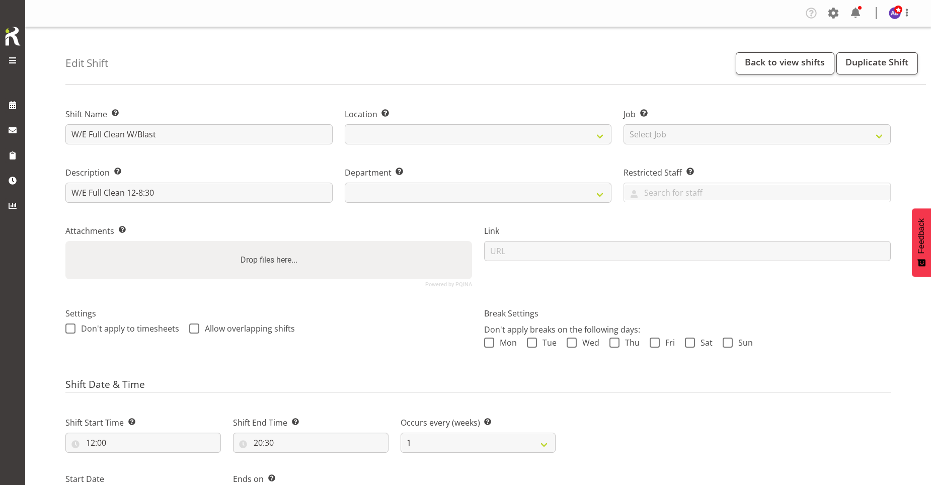
select select
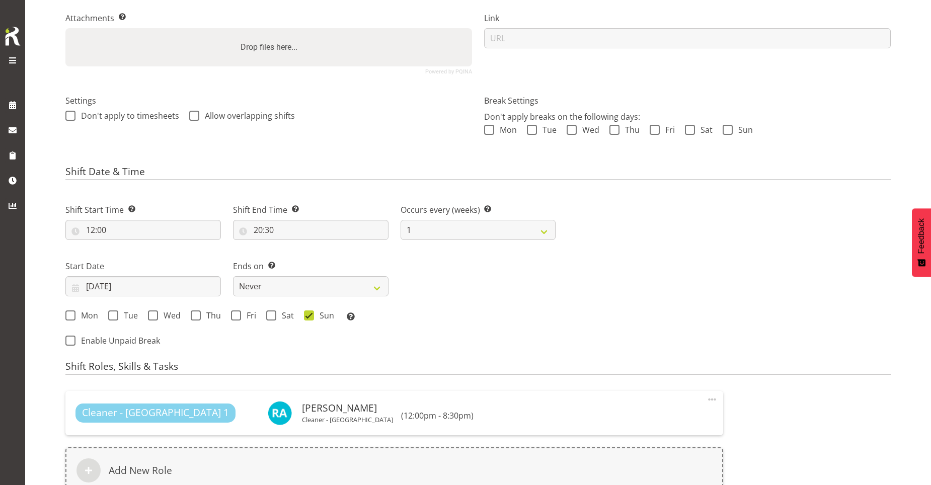
select select
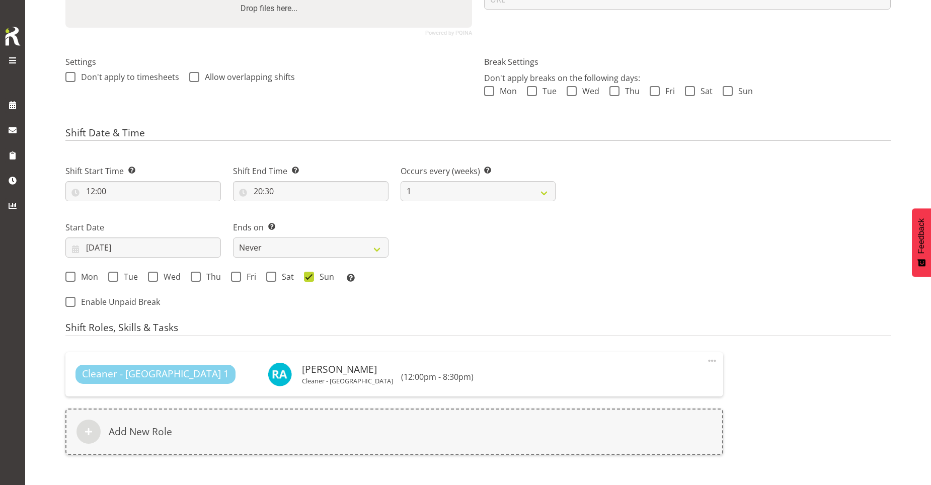
select select
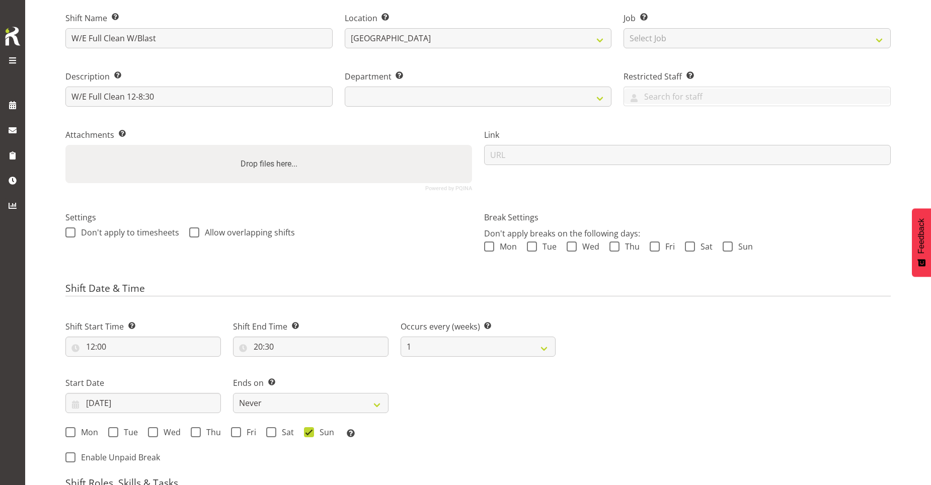
scroll to position [0, 0]
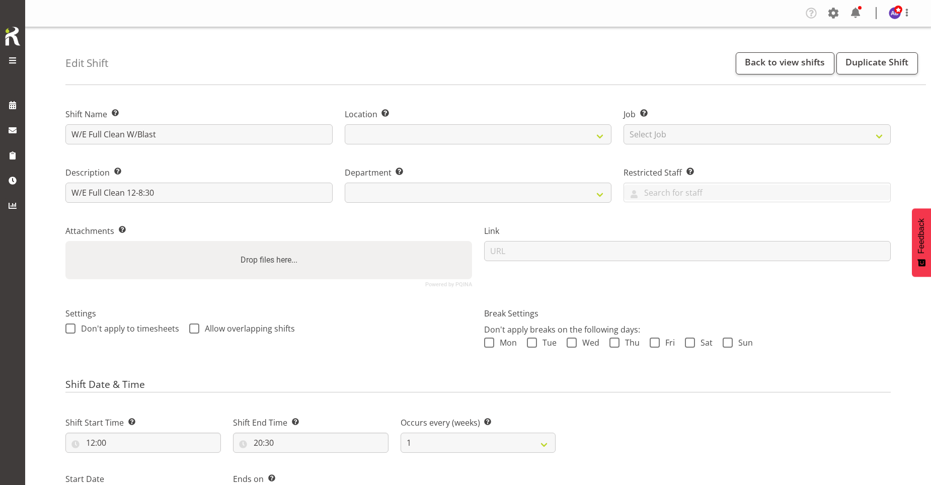
select select "5"
select select "2025"
select select
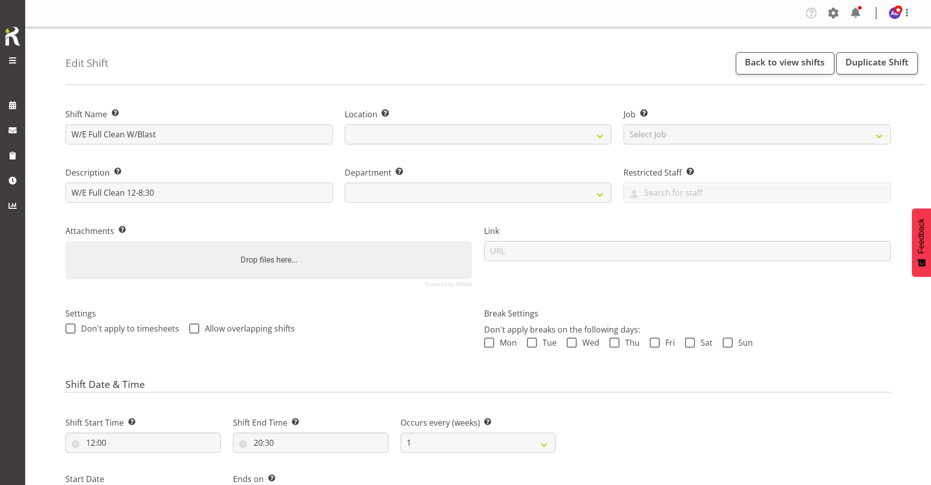
select select
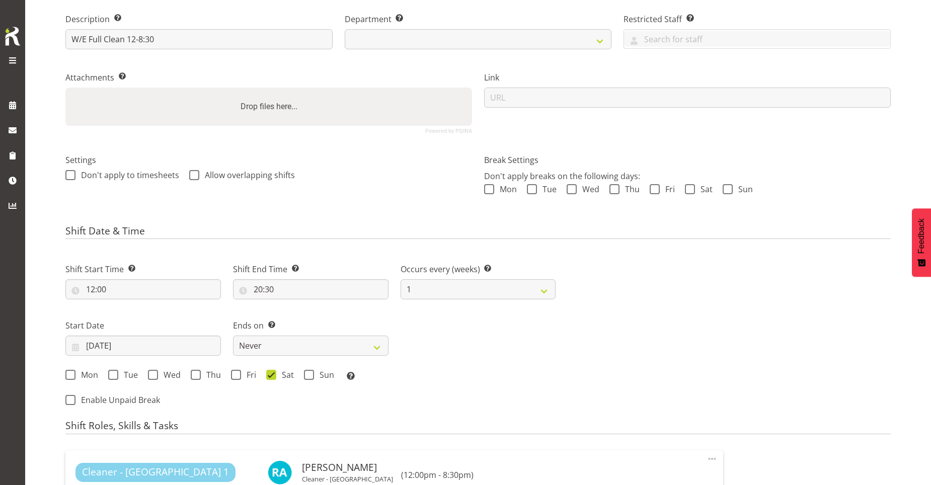
scroll to position [302, 0]
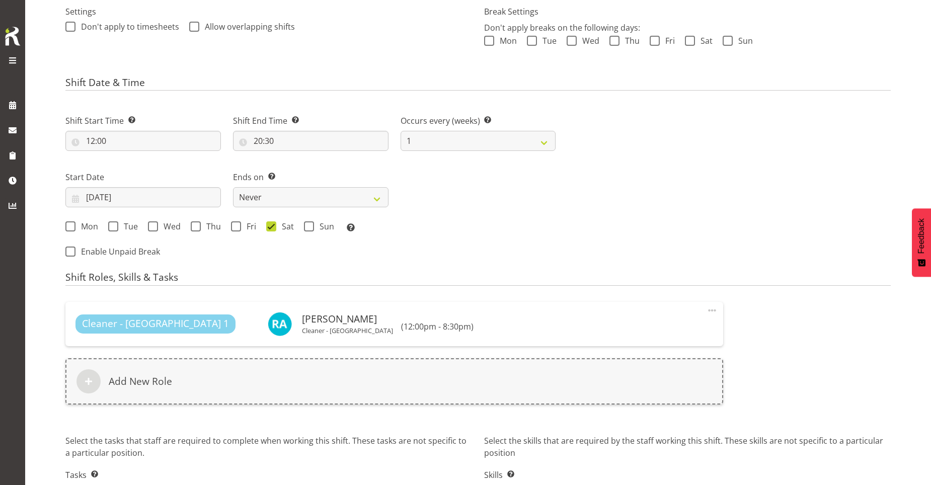
select select
select select "918"
click at [105, 197] on input "06/06/2025" at bounding box center [142, 197] width 155 height 20
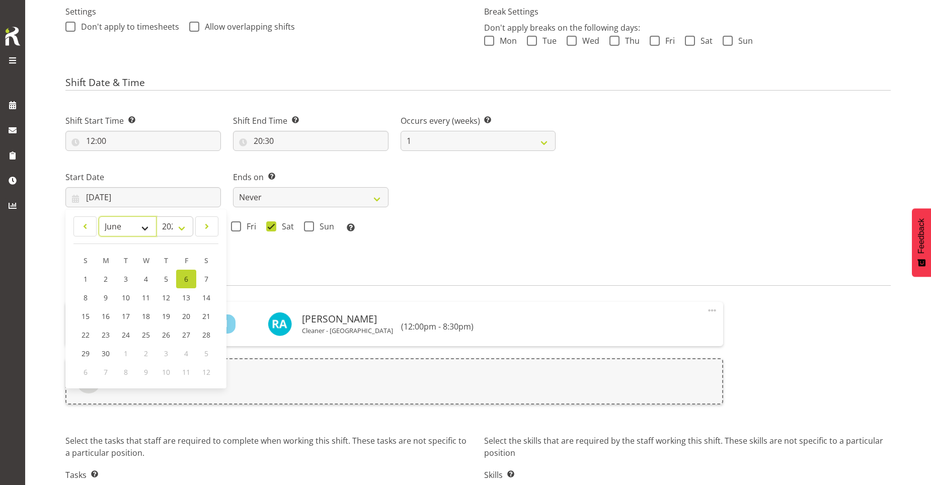
click at [150, 226] on select "January February March April May June July August September October November De…" at bounding box center [128, 226] width 58 height 20
select select "7"
click at [99, 216] on select "January February March April May June July August September October November De…" at bounding box center [128, 226] width 58 height 20
click at [105, 328] on link "18" at bounding box center [105, 335] width 21 height 20
type input "[DATE]"
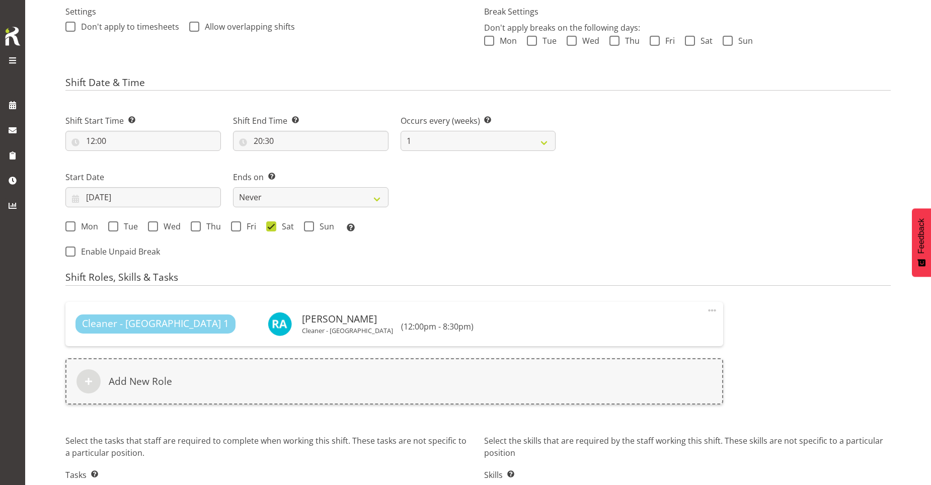
click at [548, 253] on div "Shift Start Time Set the time of the day you wish this shift to start 12:00 00 …" at bounding box center [310, 183] width 502 height 165
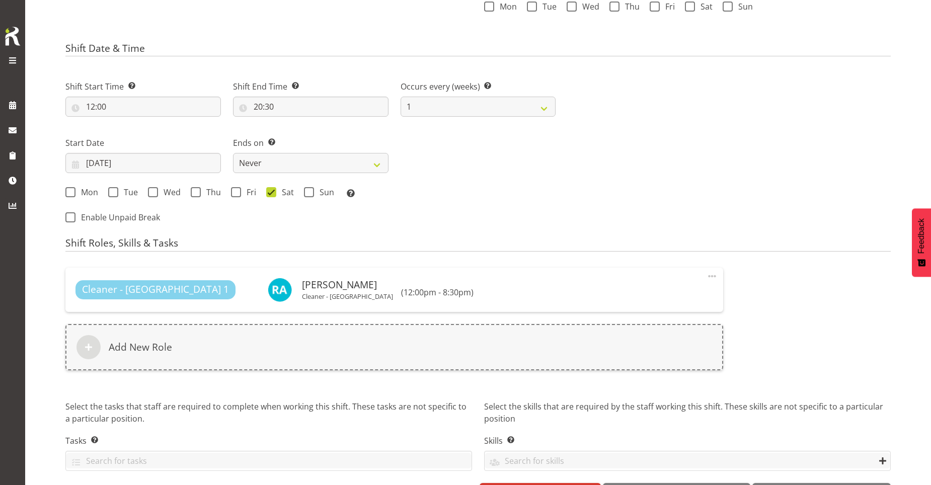
scroll to position [371, 0]
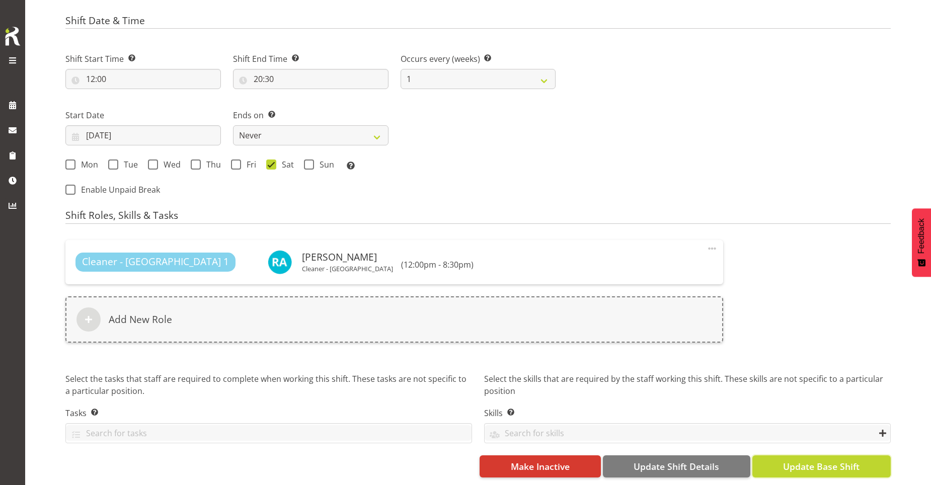
click at [799, 460] on span "Update Base Shift" at bounding box center [821, 466] width 76 height 13
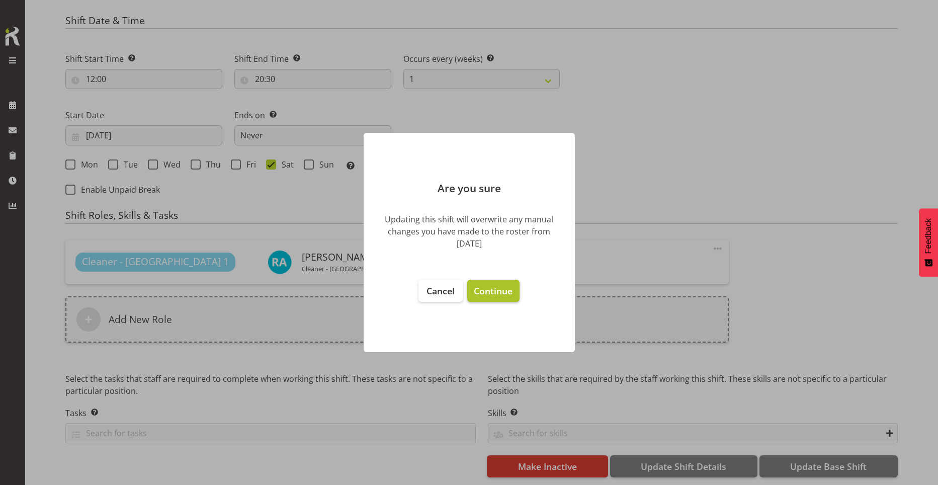
click at [500, 299] on button "Continue" at bounding box center [493, 291] width 52 height 22
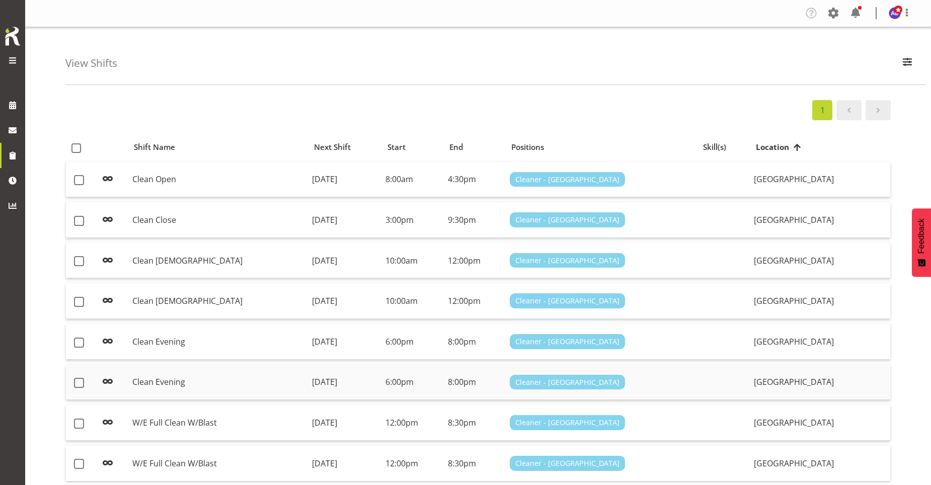
click at [225, 377] on td "Clean Evening" at bounding box center [218, 383] width 180 height 36
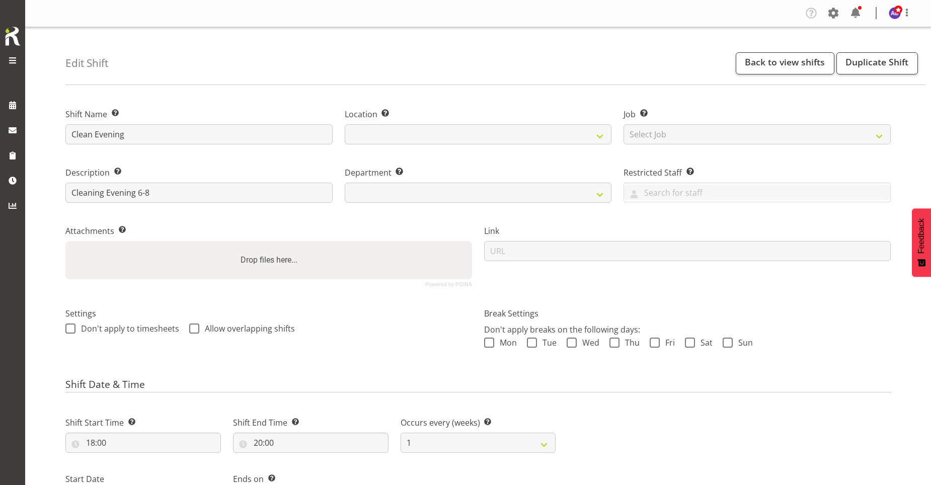
select select
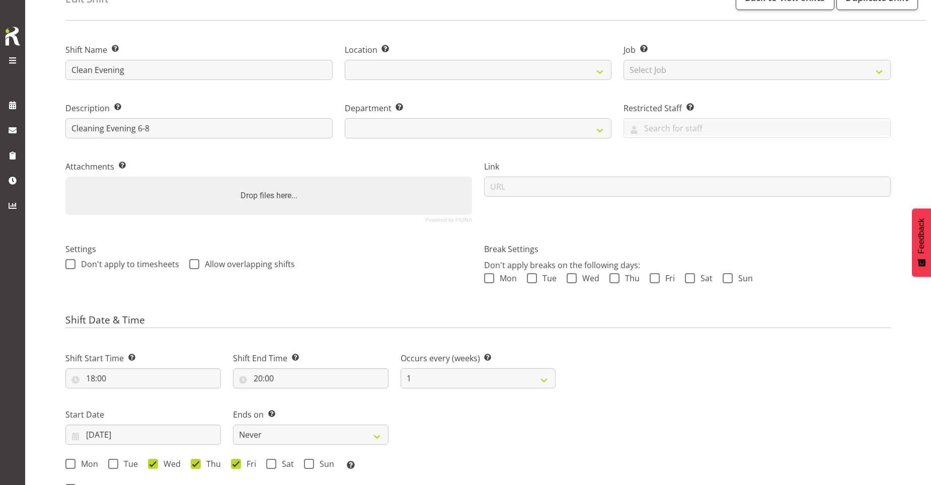
select select
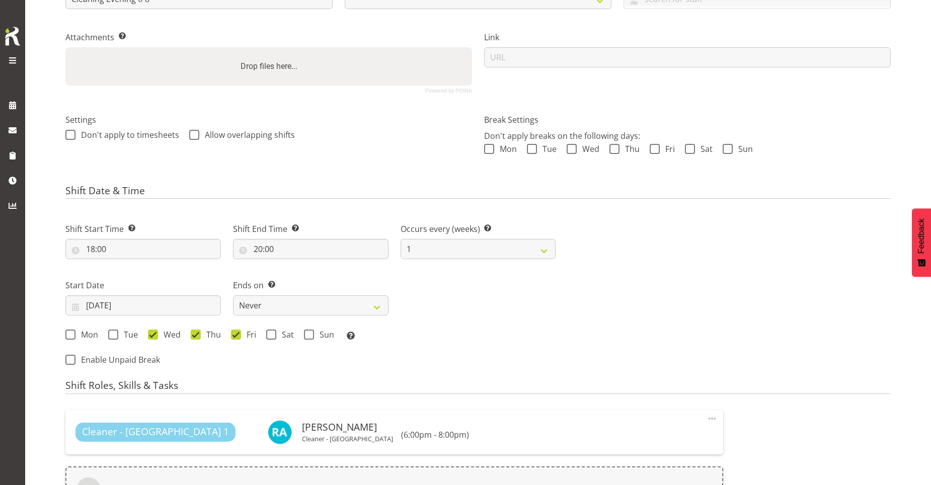
scroll to position [201, 0]
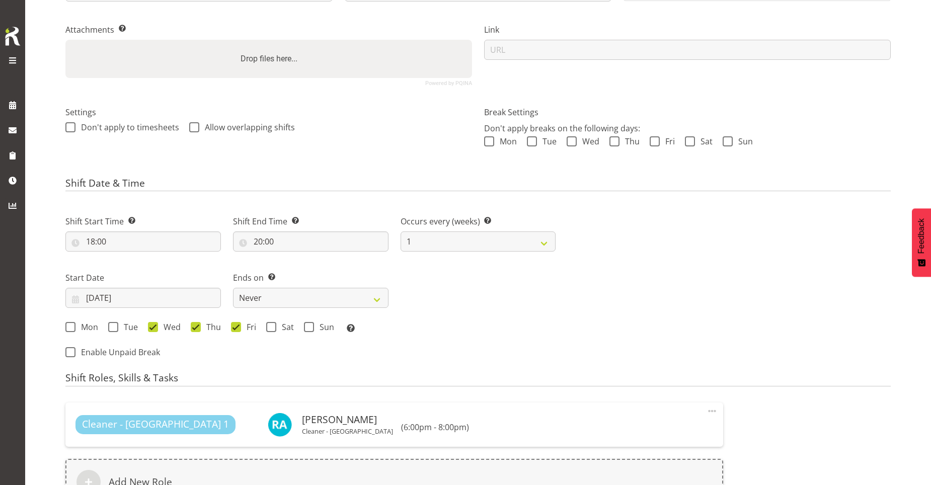
select select
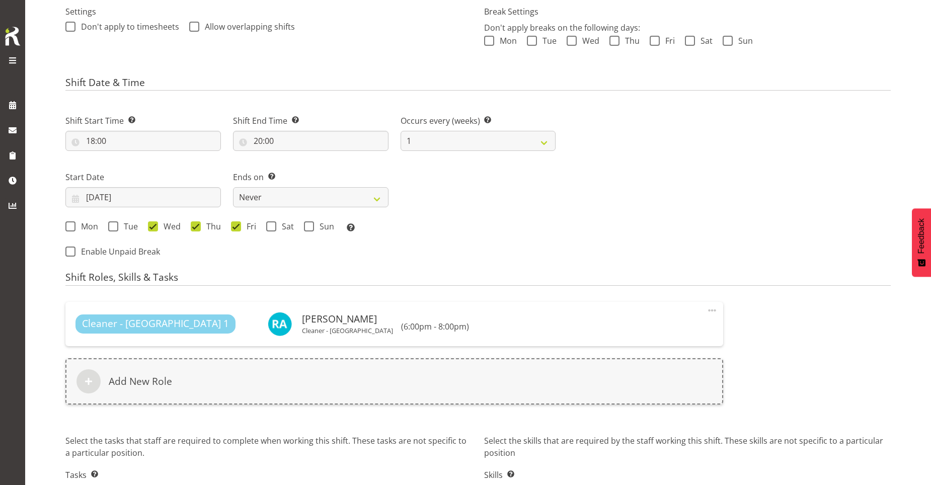
scroll to position [371, 0]
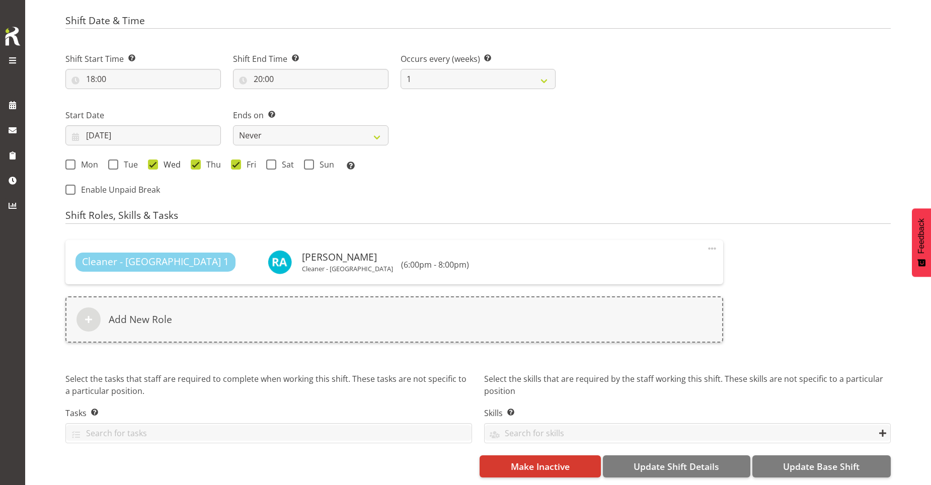
click at [152, 159] on span at bounding box center [153, 164] width 10 height 10
click at [152, 161] on input "Wed" at bounding box center [151, 164] width 7 height 7
checkbox input "false"
click at [95, 125] on input "[DATE]" at bounding box center [142, 135] width 155 height 20
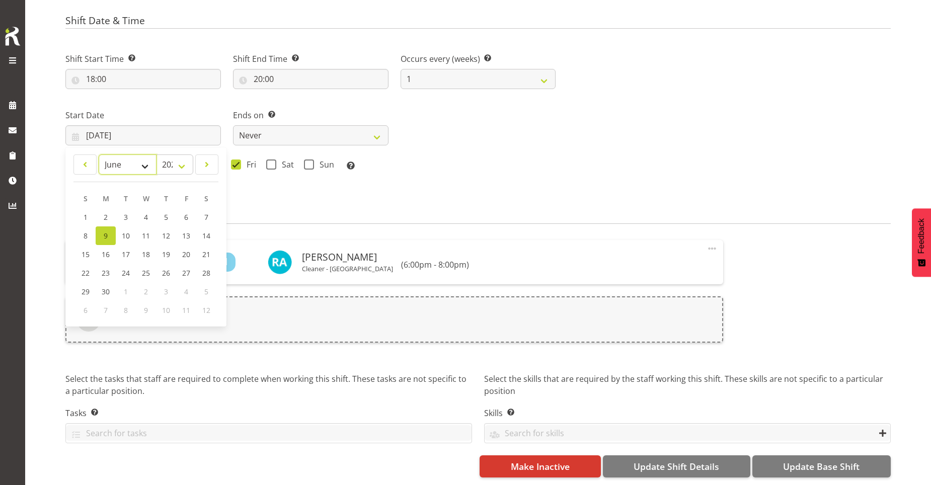
click at [148, 158] on select "January February March April May June July August September October November De…" at bounding box center [128, 164] width 58 height 20
select select "7"
click at [99, 154] on select "January February March April May June July August September October November De…" at bounding box center [128, 164] width 58 height 20
click at [111, 264] on link "18" at bounding box center [105, 274] width 21 height 20
type input "18/08/2025"
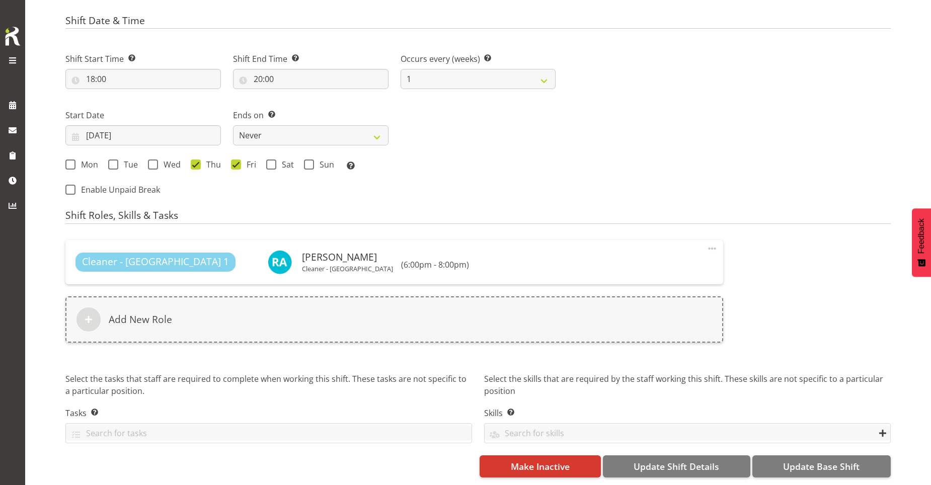
click at [535, 190] on div "Shift Start Time Set the time of the day you wish this shift to start 18:00 00 …" at bounding box center [310, 121] width 502 height 165
click at [790, 460] on span "Update Base Shift" at bounding box center [821, 466] width 76 height 13
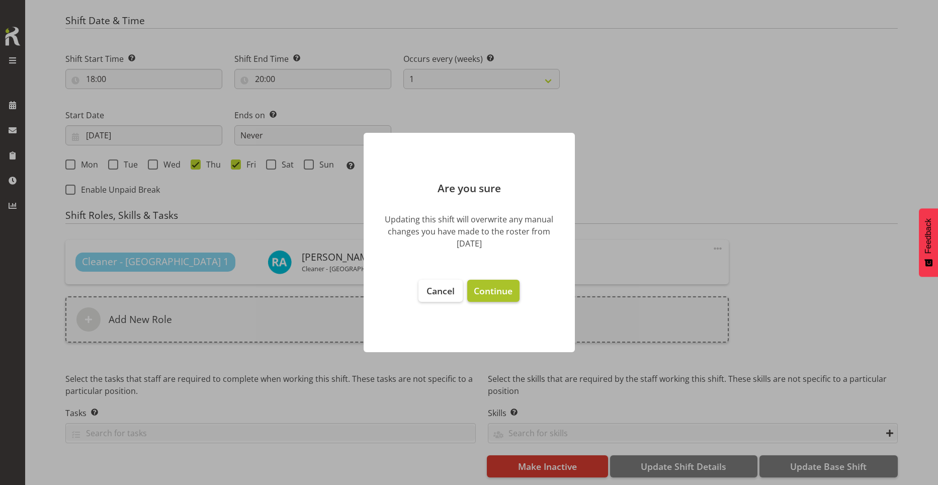
click at [489, 284] on button "Continue" at bounding box center [493, 291] width 52 height 22
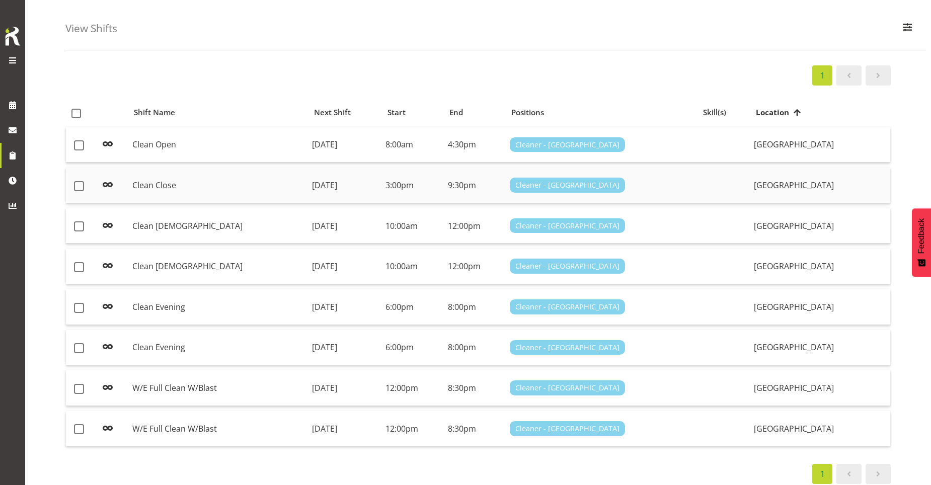
scroll to position [50, 0]
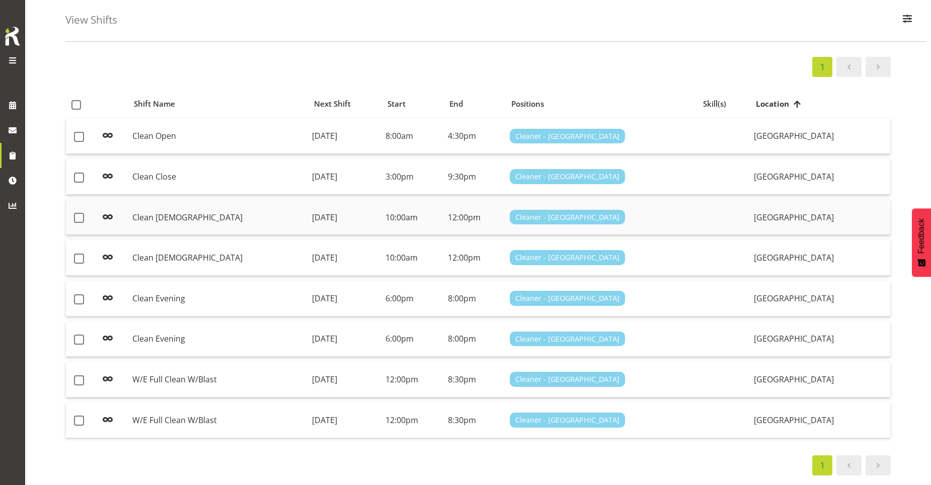
click at [160, 215] on td "Clean [DEMOGRAPHIC_DATA]" at bounding box center [218, 218] width 180 height 36
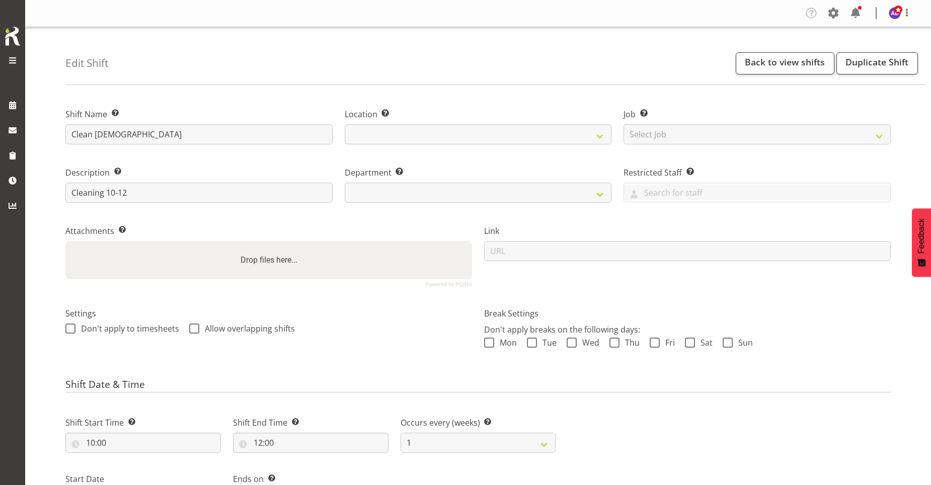
select select
select select "918"
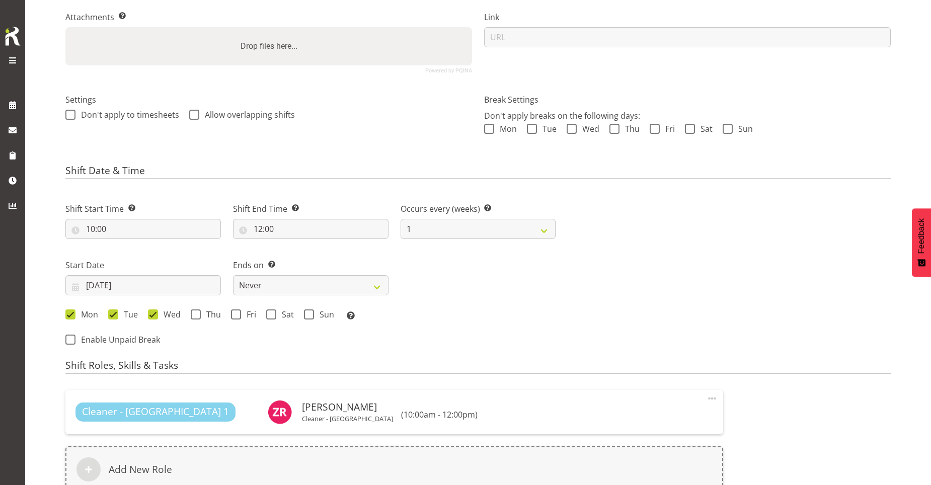
scroll to position [252, 0]
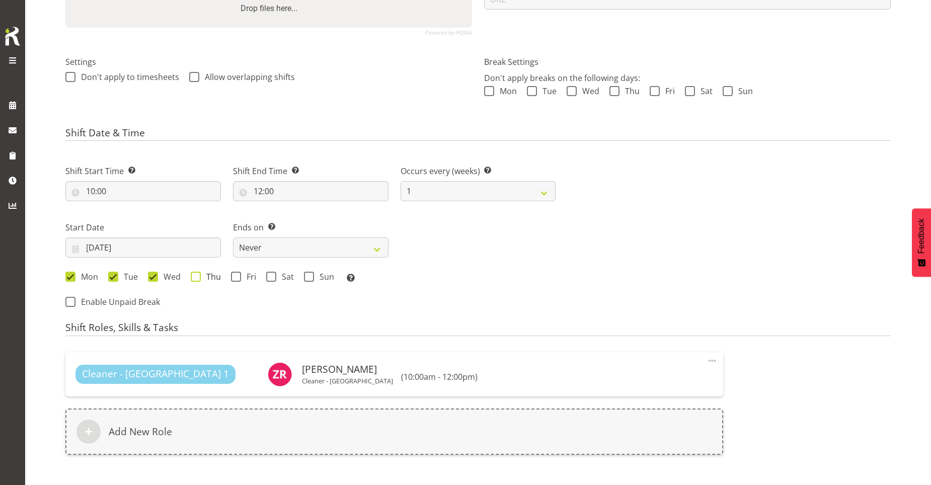
click at [200, 279] on label "Thu" at bounding box center [206, 277] width 30 height 10
click at [197, 279] on input "Thu" at bounding box center [194, 277] width 7 height 7
checkbox input "true"
click at [235, 275] on span at bounding box center [236, 277] width 10 height 10
click at [235, 275] on input "Fri" at bounding box center [234, 277] width 7 height 7
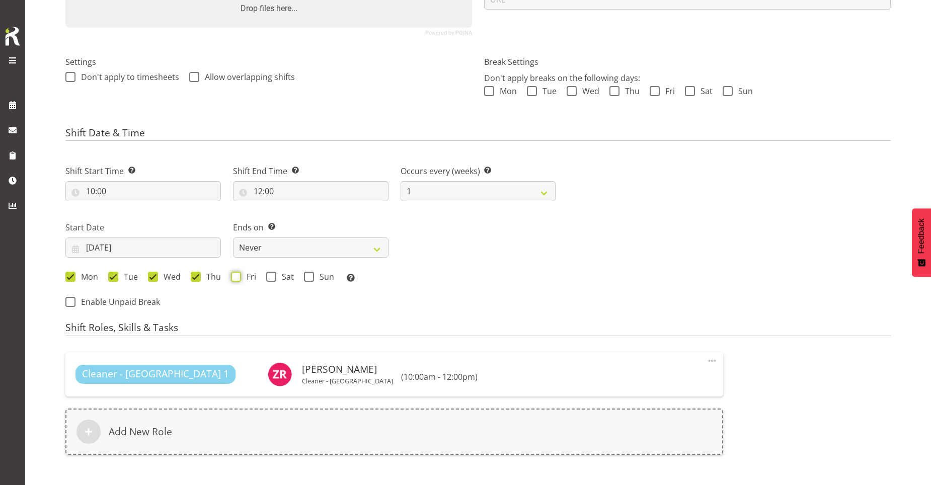
checkbox input "true"
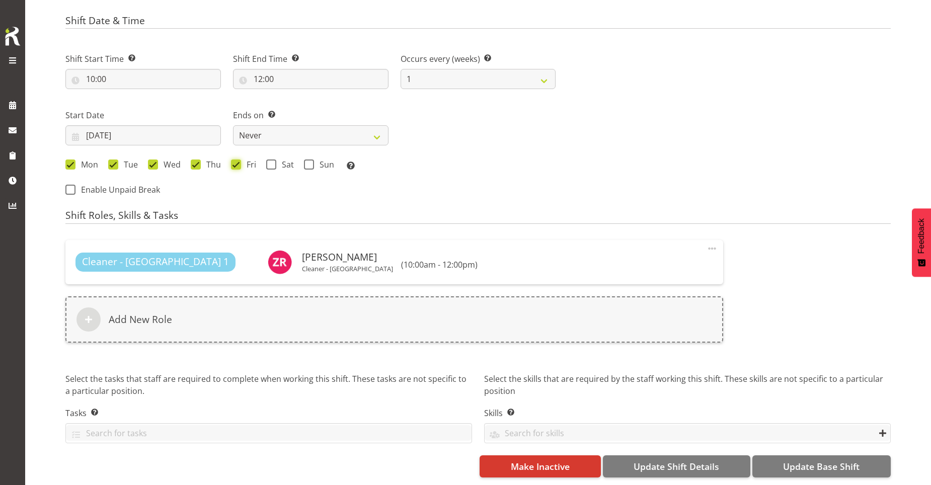
scroll to position [371, 0]
click at [149, 125] on input "09/06/2025" at bounding box center [142, 135] width 155 height 20
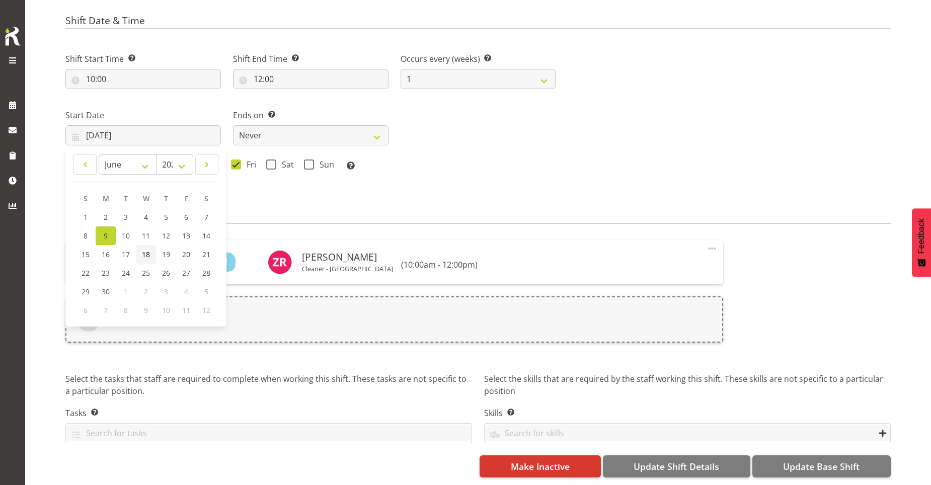
click at [140, 245] on link "18" at bounding box center [146, 254] width 20 height 19
type input "18/06/2025"
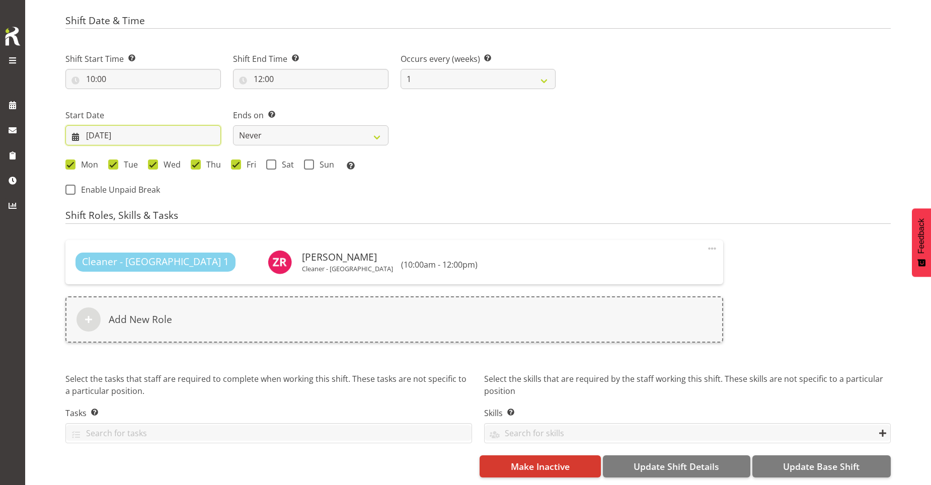
click at [133, 129] on input "18/06/2025" at bounding box center [142, 135] width 155 height 20
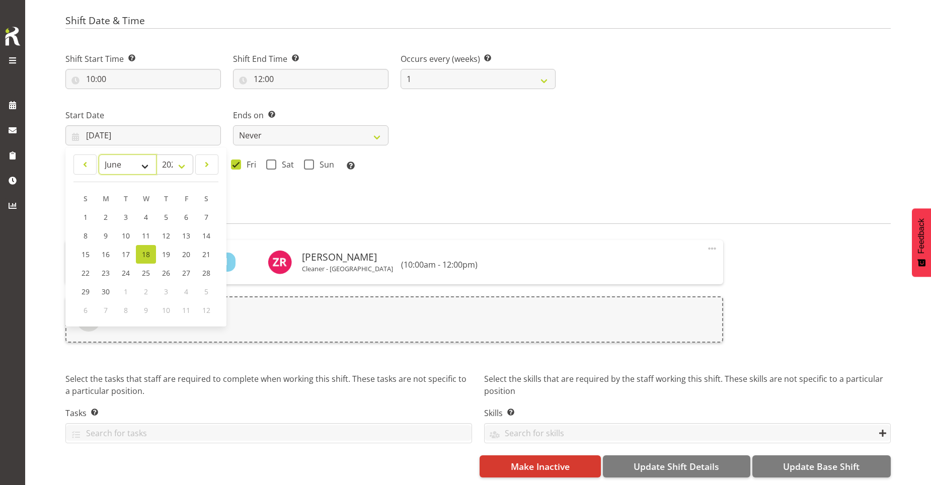
click at [144, 157] on select "January February March April May June July August September October November De…" at bounding box center [128, 164] width 58 height 20
select select "7"
click at [99, 154] on select "January February March April May June July August September October November De…" at bounding box center [128, 164] width 58 height 20
click at [350, 200] on form "Shift Name Enter a name for the shift (e.g. Day Shift). Clean Males Location En…" at bounding box center [477, 104] width 825 height 748
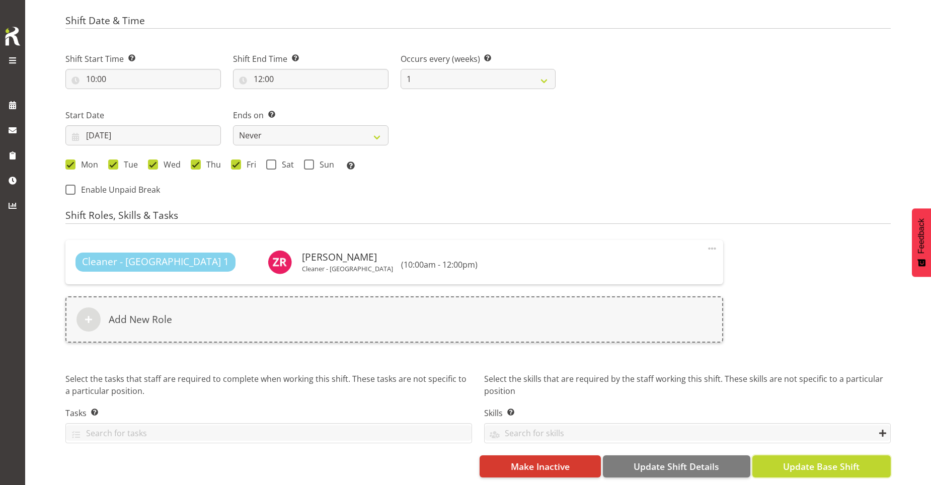
click at [800, 460] on span "Update Base Shift" at bounding box center [821, 466] width 76 height 13
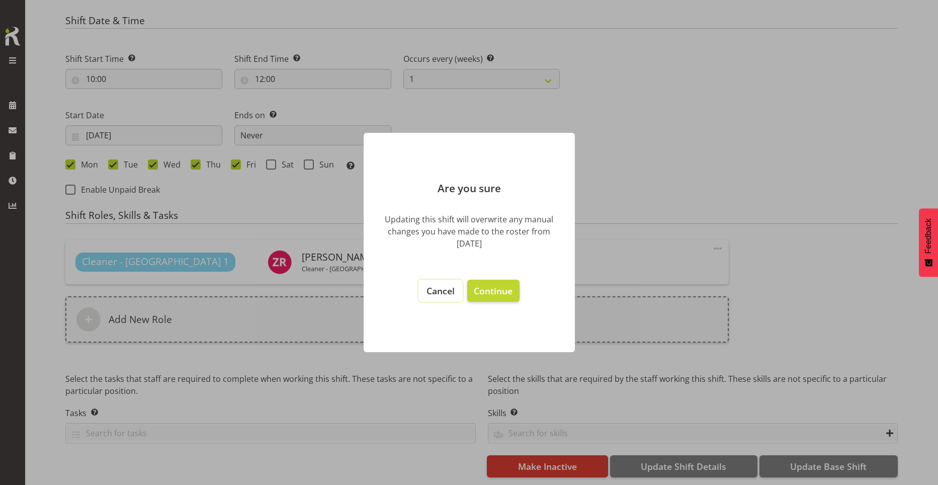
click at [442, 291] on span "Cancel" at bounding box center [441, 291] width 28 height 12
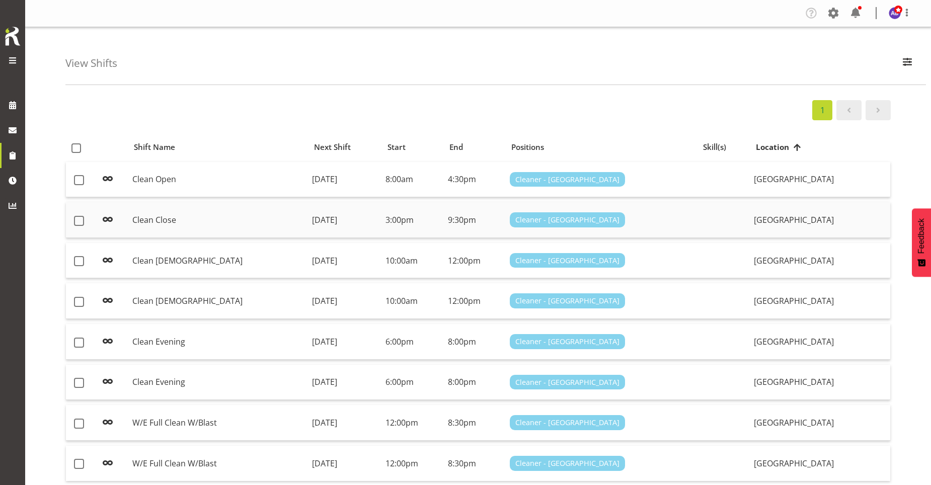
click at [308, 228] on td "[DATE]" at bounding box center [344, 220] width 73 height 36
click at [315, 266] on td "[DATE]" at bounding box center [344, 261] width 73 height 36
click at [317, 292] on td "Thursday, 21st Aug 2025" at bounding box center [344, 301] width 73 height 36
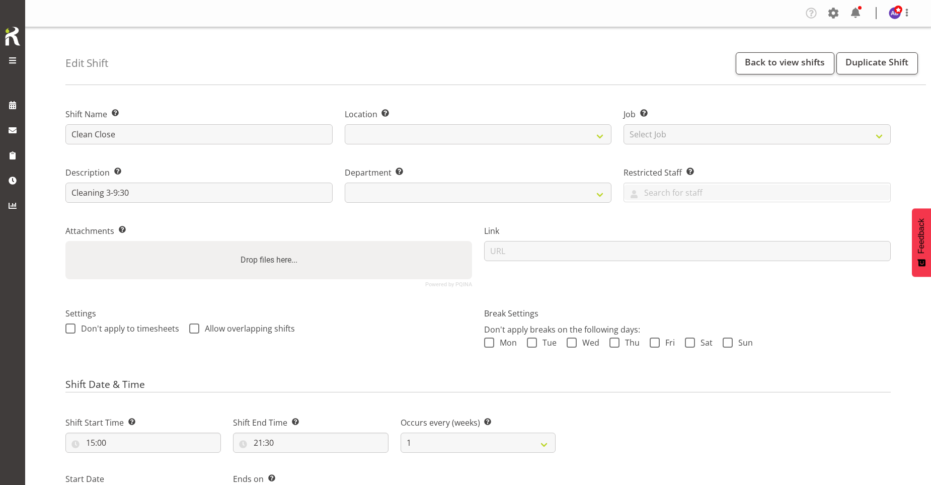
select select
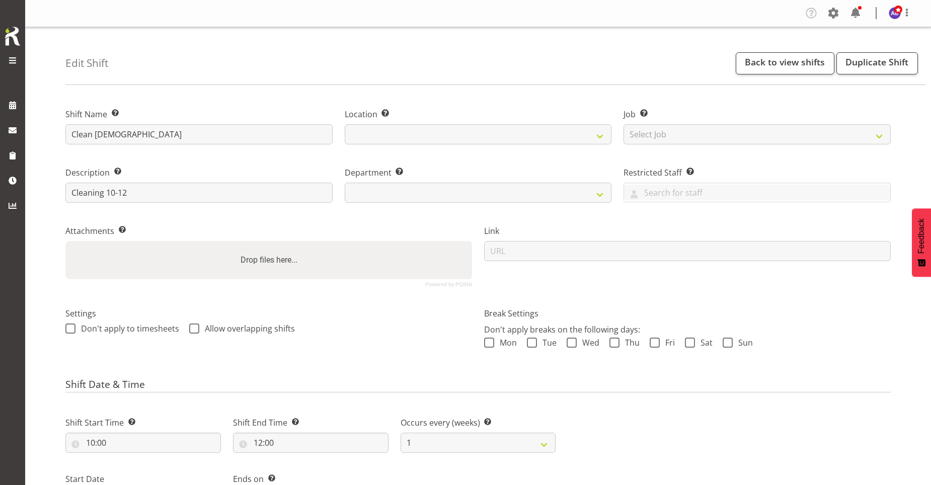
select select
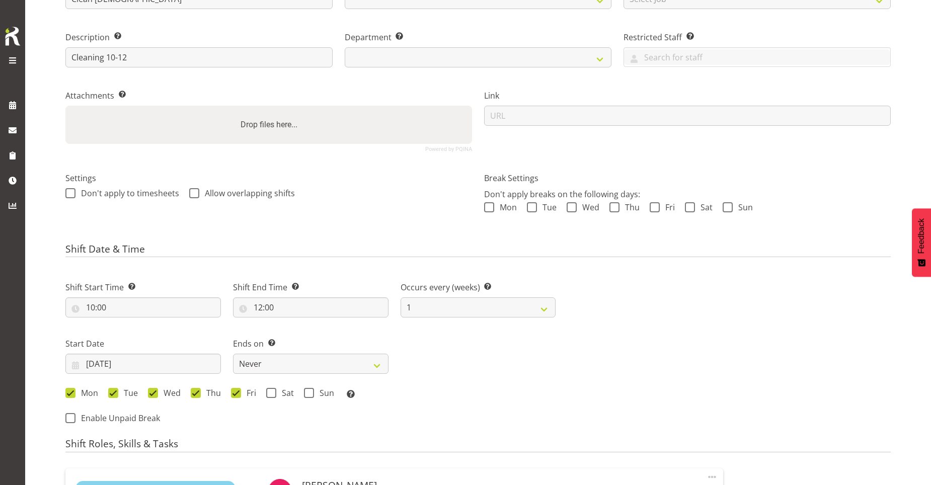
select select
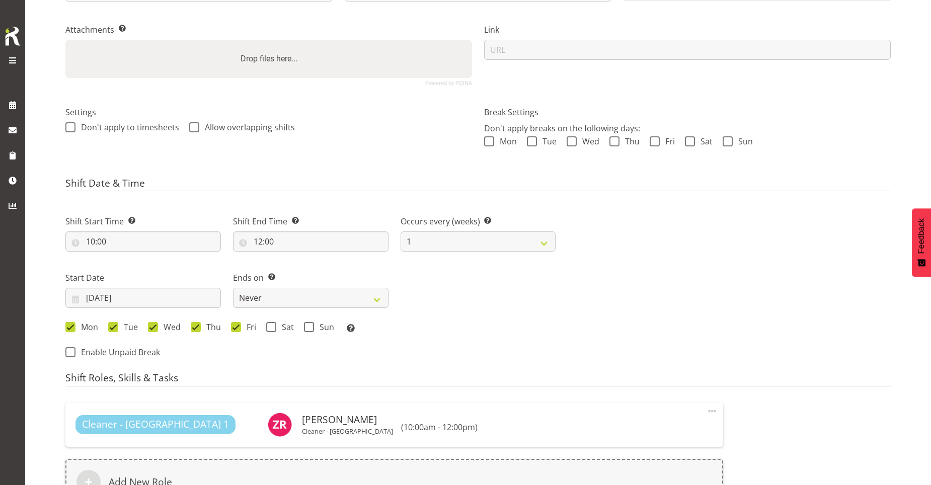
select select
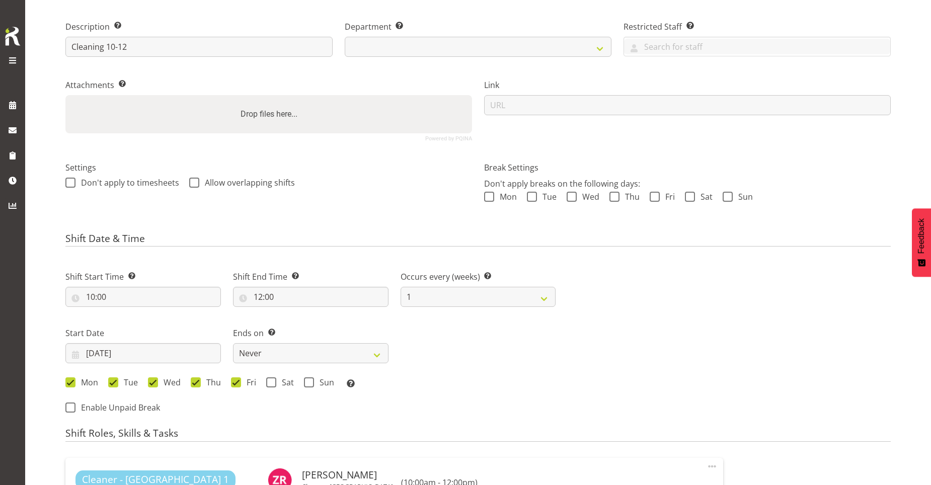
scroll to position [50, 0]
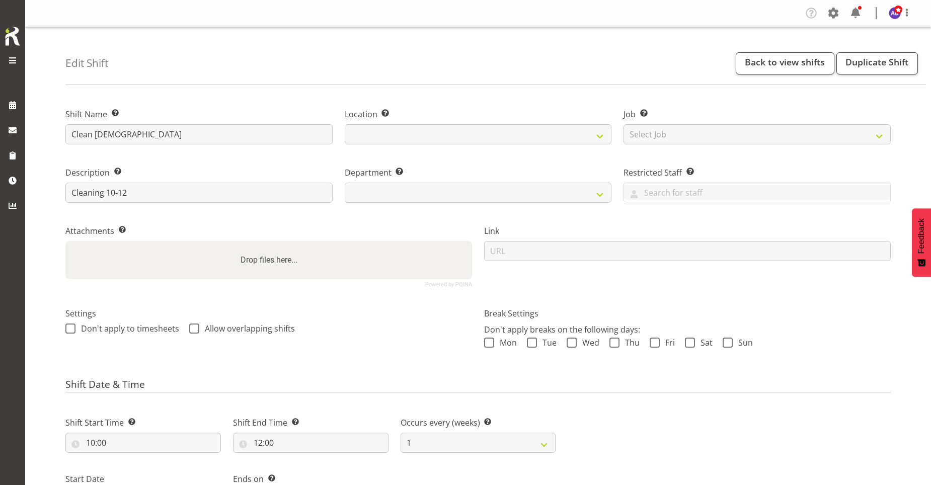
select select
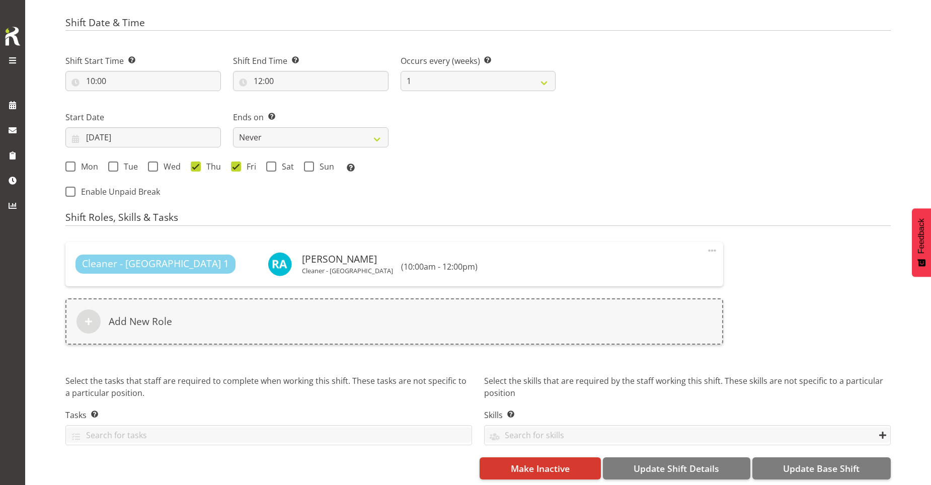
scroll to position [371, 0]
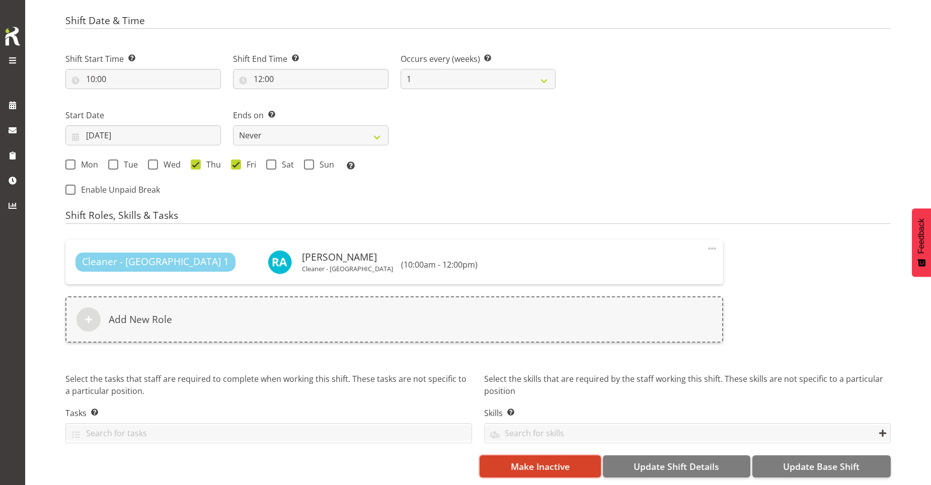
click at [506, 462] on button "Make Inactive" at bounding box center [539, 466] width 121 height 22
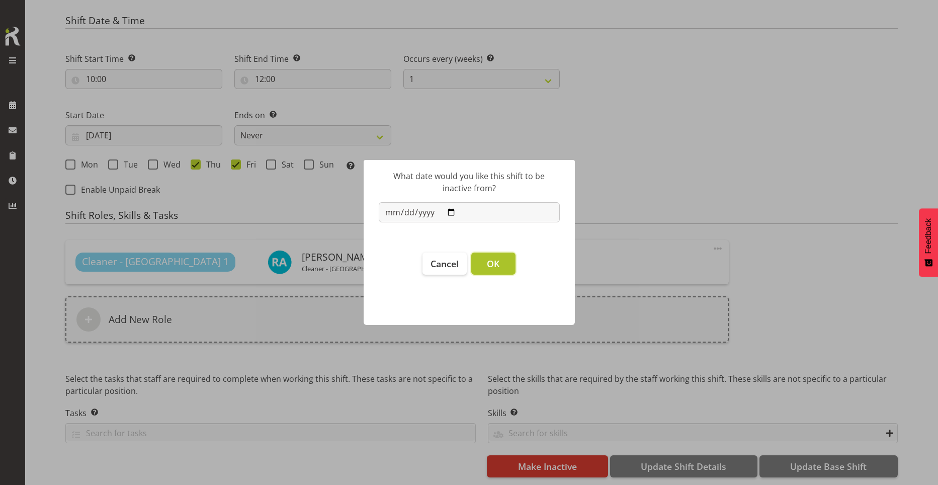
click at [485, 267] on button "OK" at bounding box center [493, 264] width 44 height 22
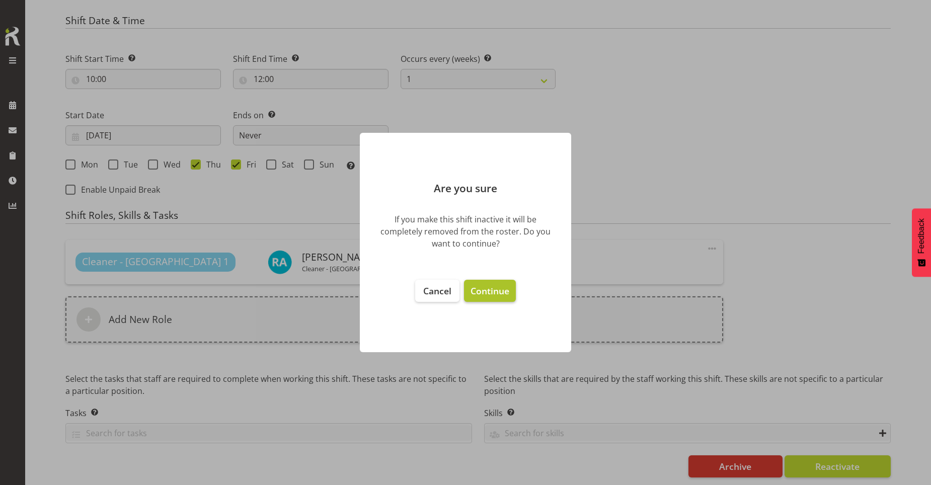
click at [501, 294] on span "Continue" at bounding box center [489, 291] width 39 height 12
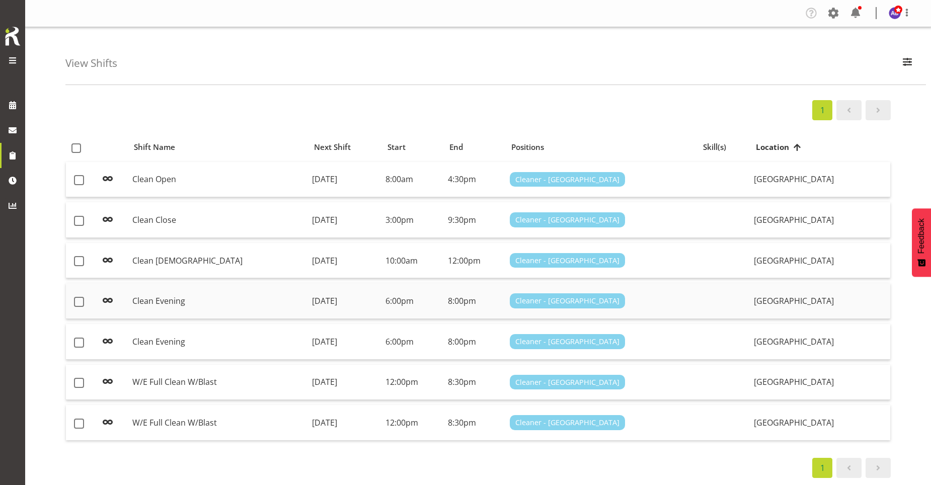
click at [248, 285] on td "Clean Evening" at bounding box center [218, 301] width 180 height 36
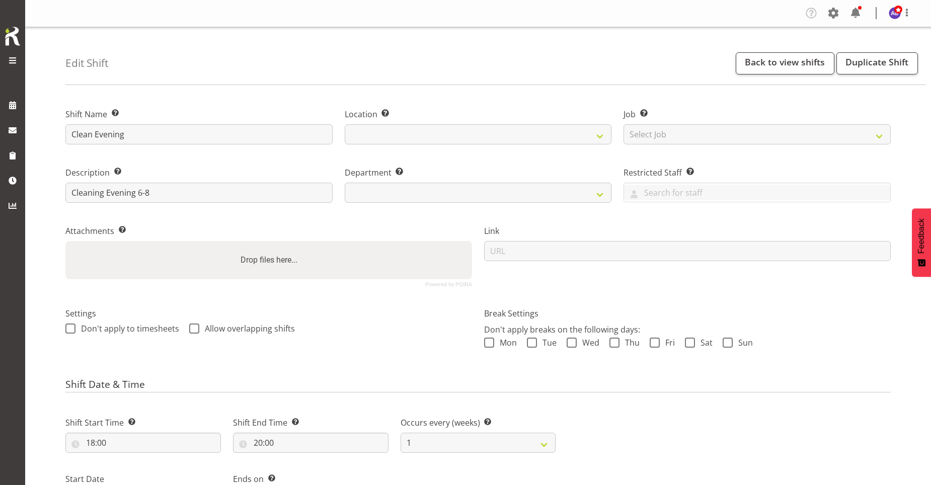
select select
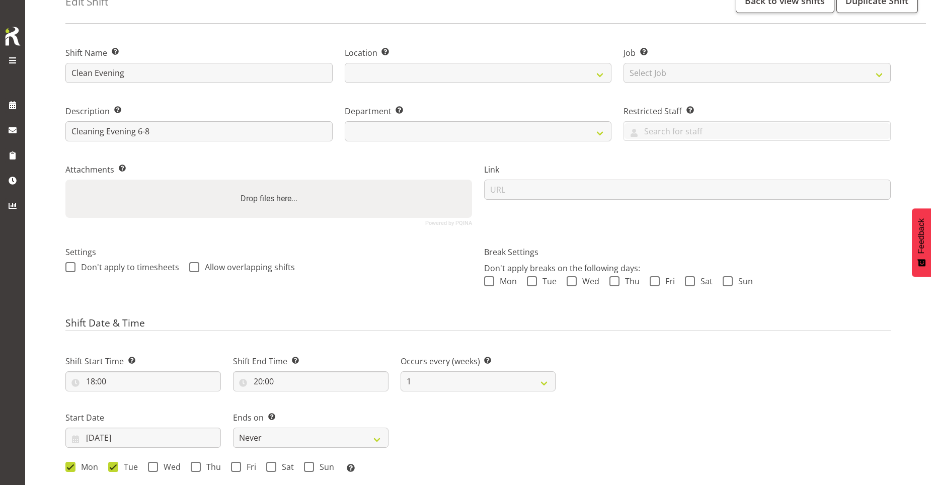
select select
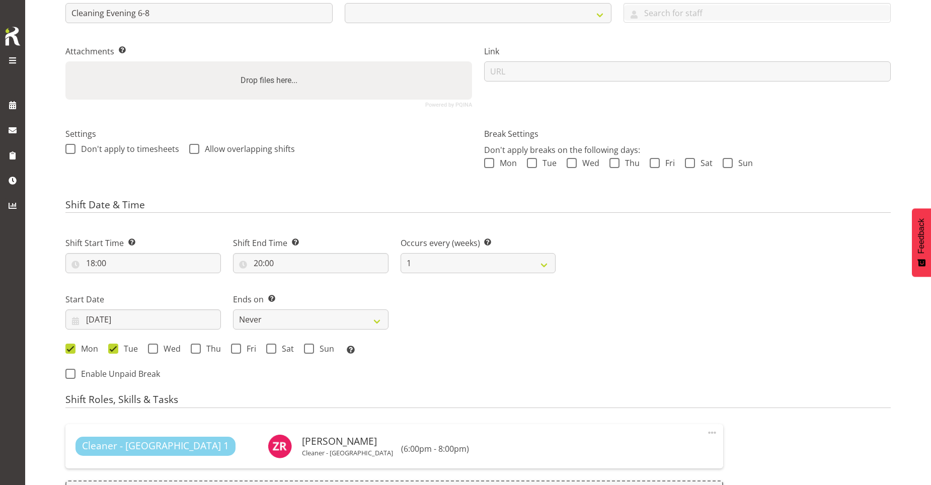
scroll to position [201, 0]
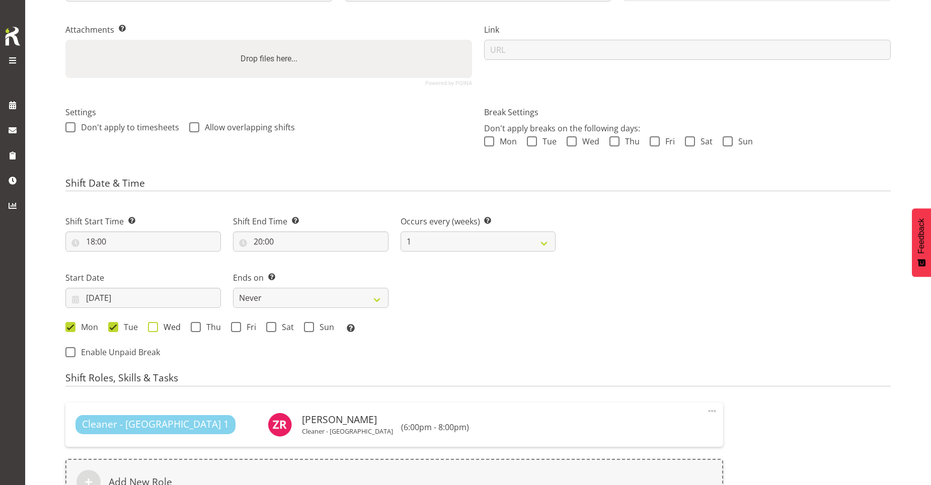
click at [156, 330] on span at bounding box center [153, 327] width 10 height 10
click at [154, 330] on input "Wed" at bounding box center [151, 327] width 7 height 7
checkbox input "true"
click at [74, 326] on span at bounding box center [70, 327] width 10 height 10
click at [72, 326] on input "Mon" at bounding box center [68, 327] width 7 height 7
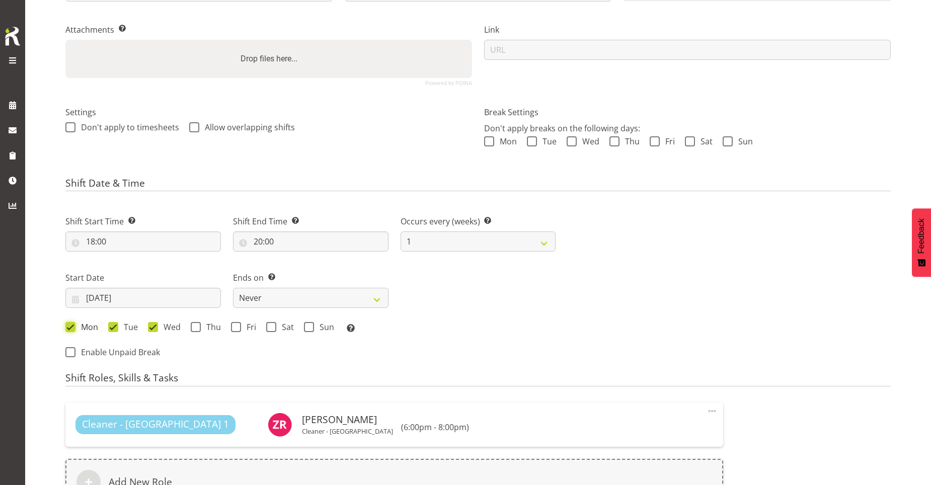
checkbox input "false"
click at [117, 329] on span at bounding box center [113, 327] width 10 height 10
click at [115, 329] on input "Tue" at bounding box center [111, 327] width 7 height 7
checkbox input "false"
click at [480, 332] on div "Mon Tue Wed Thu Fri Sat Sun Select the days of the week you wish to create this…" at bounding box center [310, 328] width 490 height 13
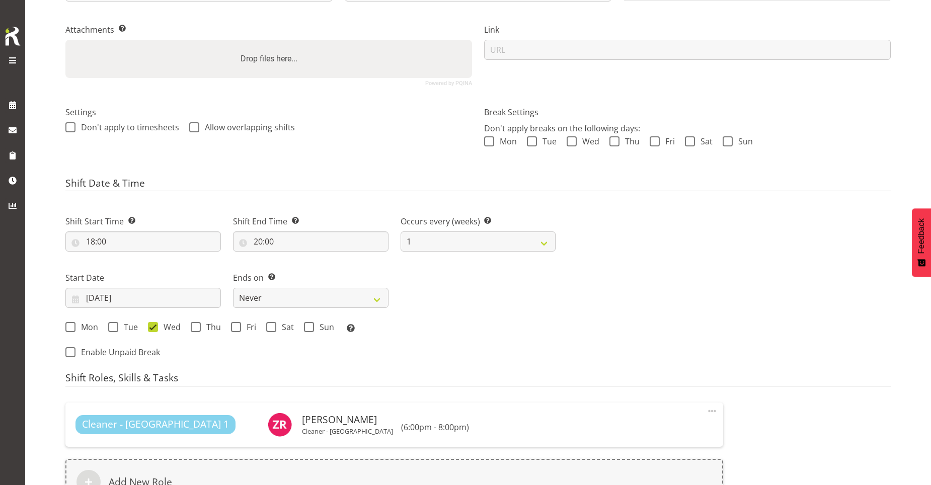
scroll to position [371, 0]
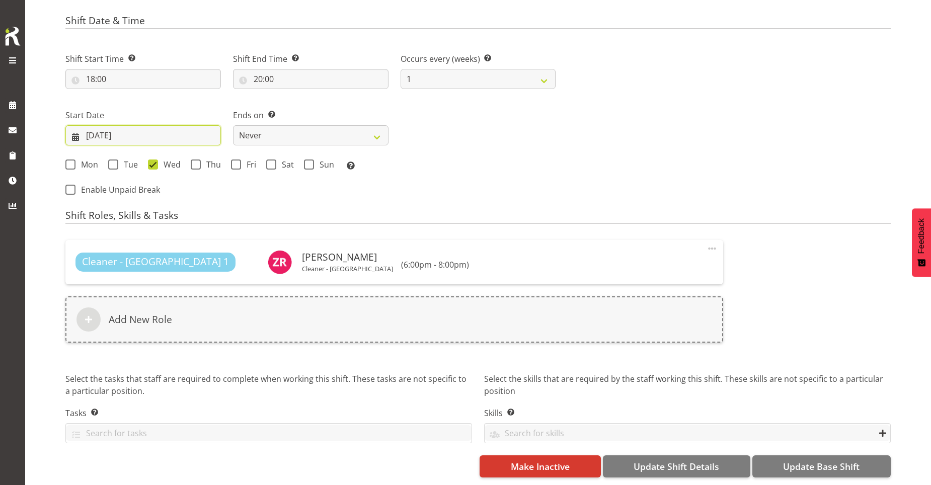
click at [126, 127] on input "09/06/2025" at bounding box center [142, 135] width 155 height 20
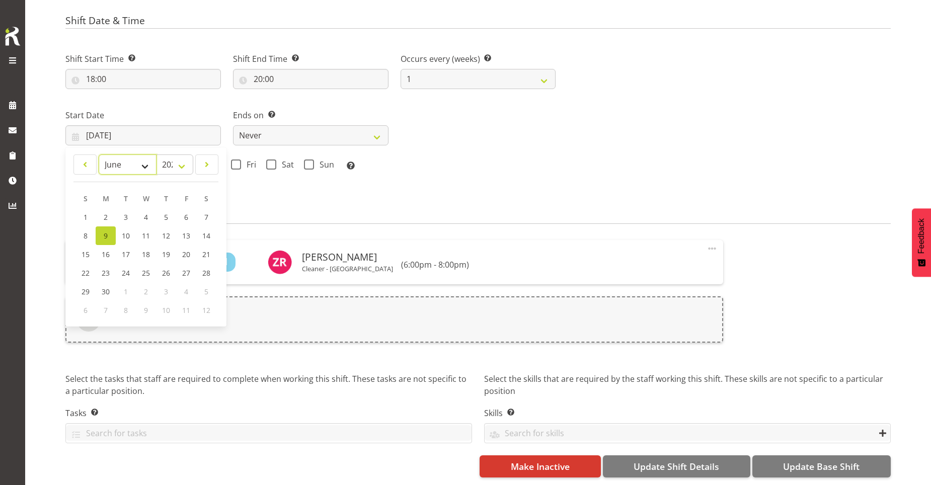
click at [146, 158] on select "January February March April May June July August September October November De…" at bounding box center [128, 164] width 58 height 20
select select "7"
click at [99, 154] on select "January February March April May June July August September October November De…" at bounding box center [128, 164] width 58 height 20
click at [109, 269] on span "18" at bounding box center [106, 274] width 8 height 10
type input "[DATE]"
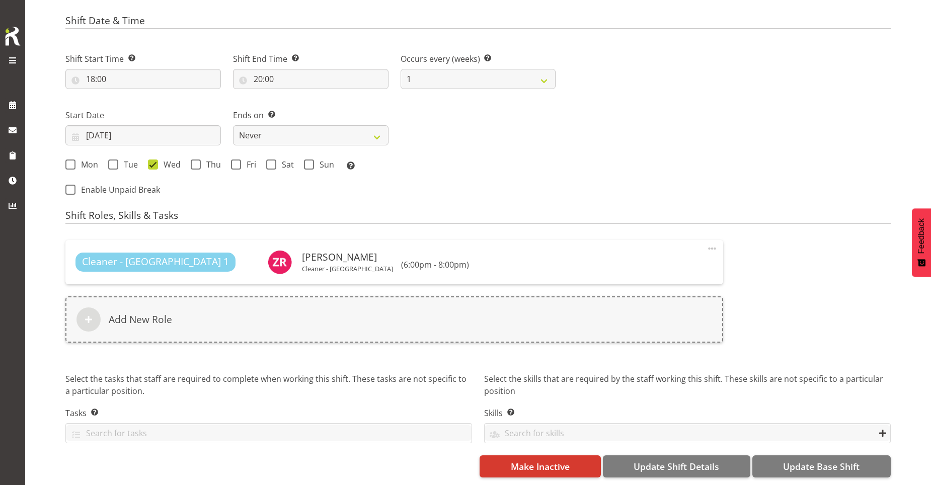
click at [446, 193] on div "Shift Start Time Set the time of the day you wish this shift to start 18:00 00 …" at bounding box center [310, 121] width 502 height 165
click at [787, 460] on span "Update Base Shift" at bounding box center [821, 466] width 76 height 13
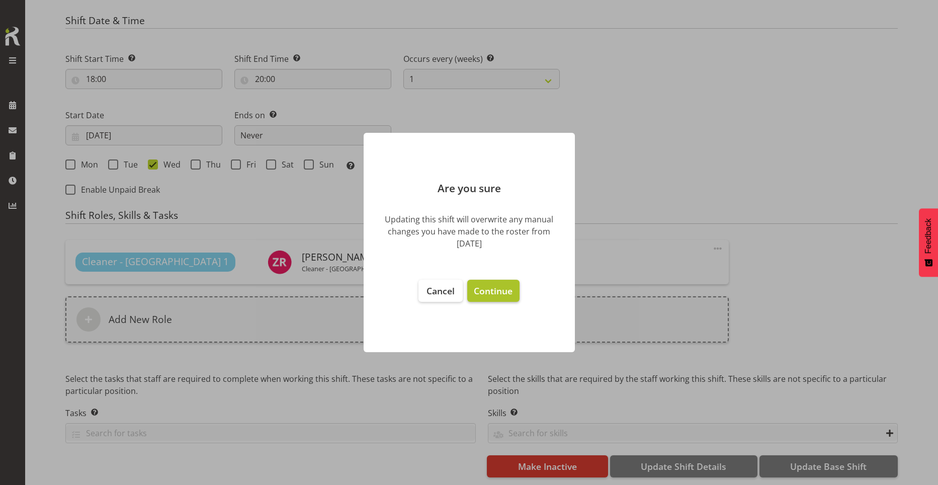
click at [491, 294] on span "Continue" at bounding box center [493, 291] width 39 height 12
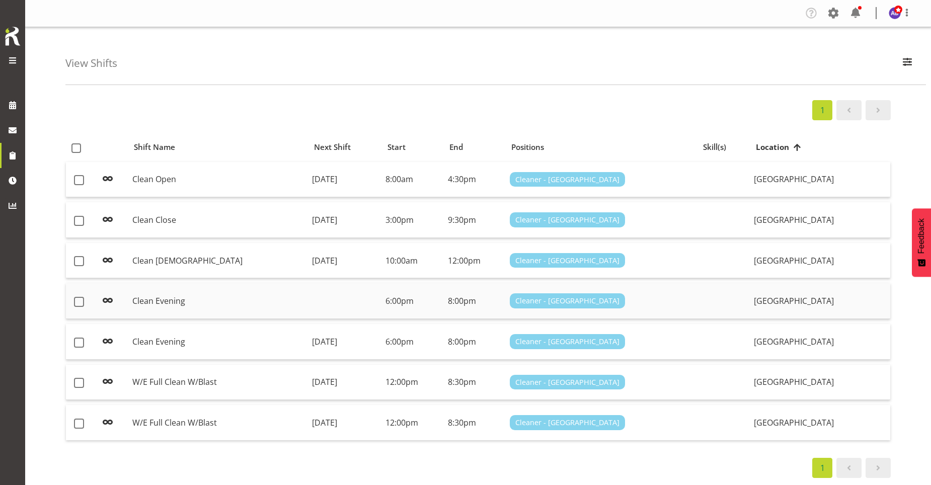
click at [308, 293] on td at bounding box center [344, 301] width 73 height 36
click at [167, 341] on td "Clean Evening" at bounding box center [218, 342] width 180 height 36
click at [157, 300] on td "Clean Evening" at bounding box center [218, 301] width 180 height 36
click at [276, 307] on td "Clean Evening" at bounding box center [218, 301] width 180 height 36
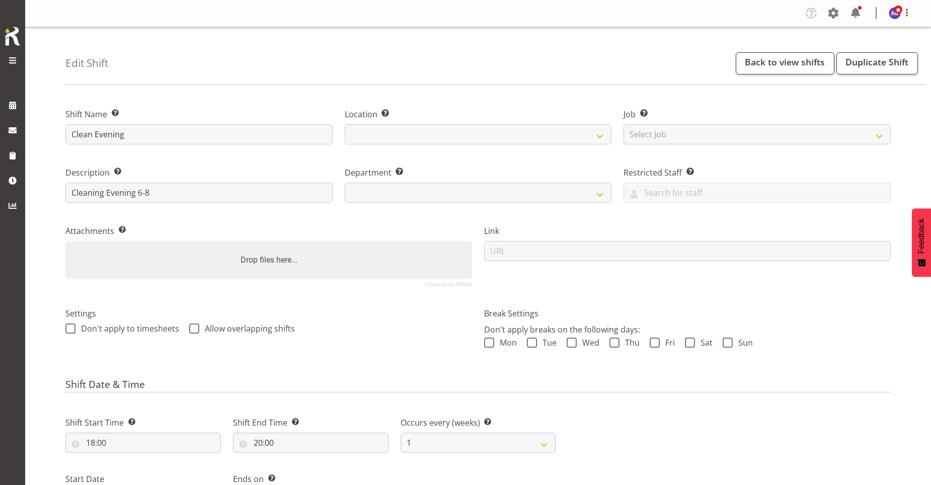
select select
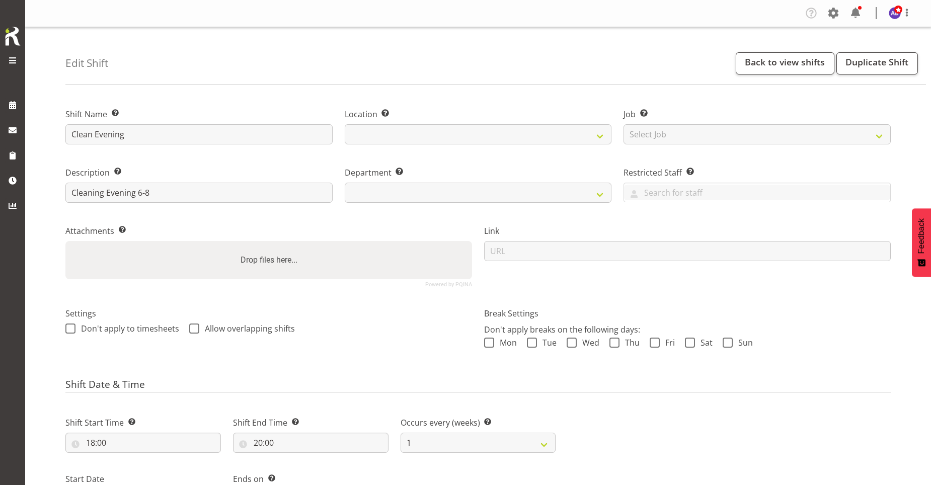
select select
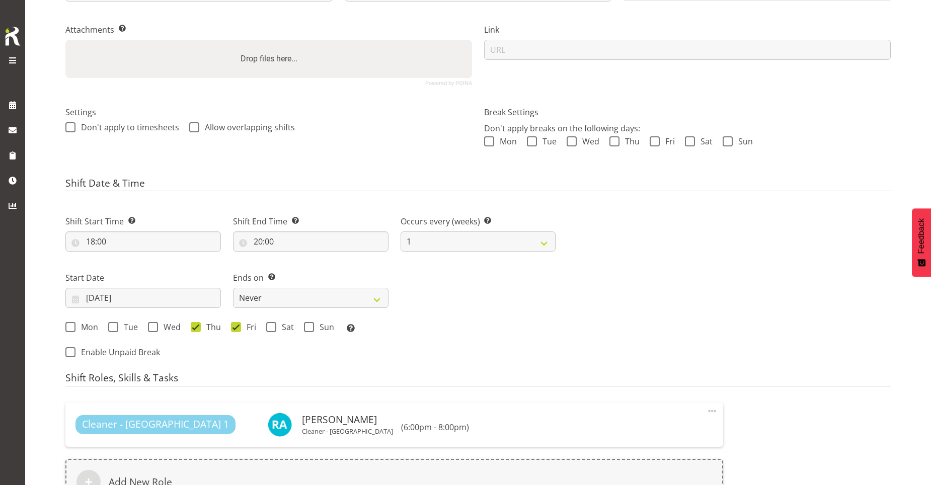
select select
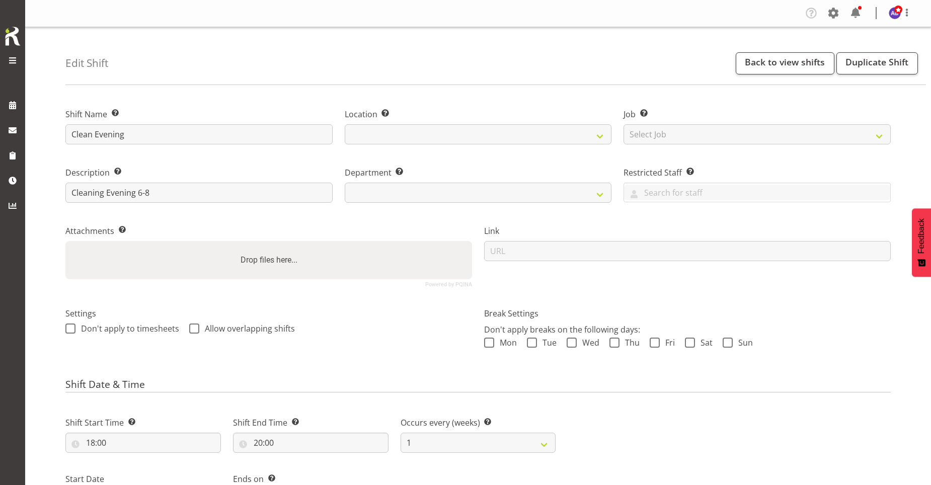
select select
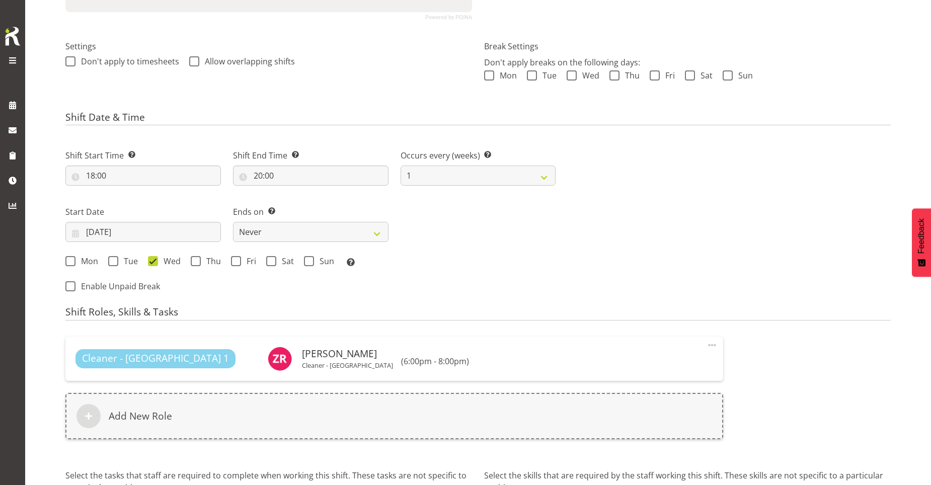
scroll to position [371, 0]
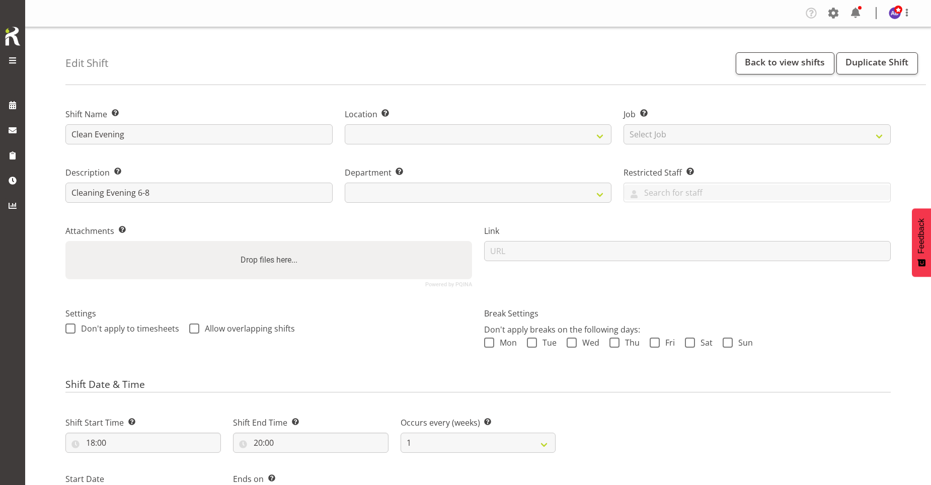
select select
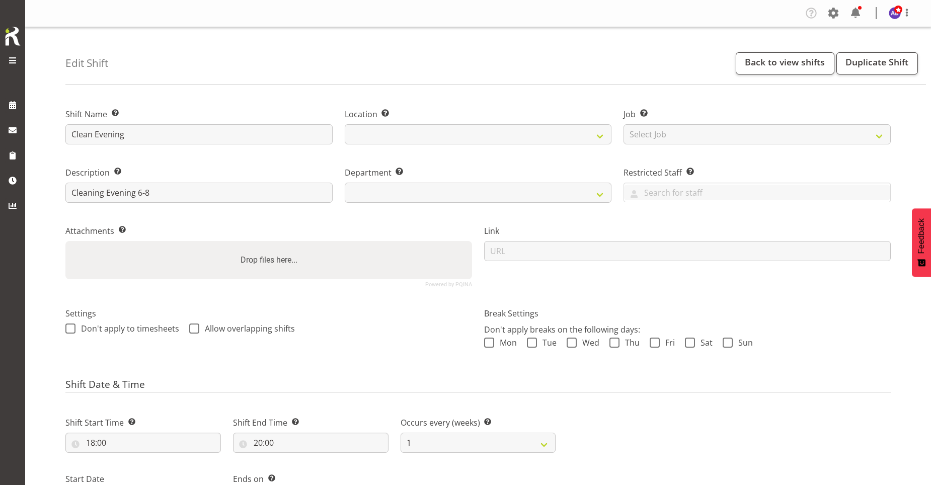
select select
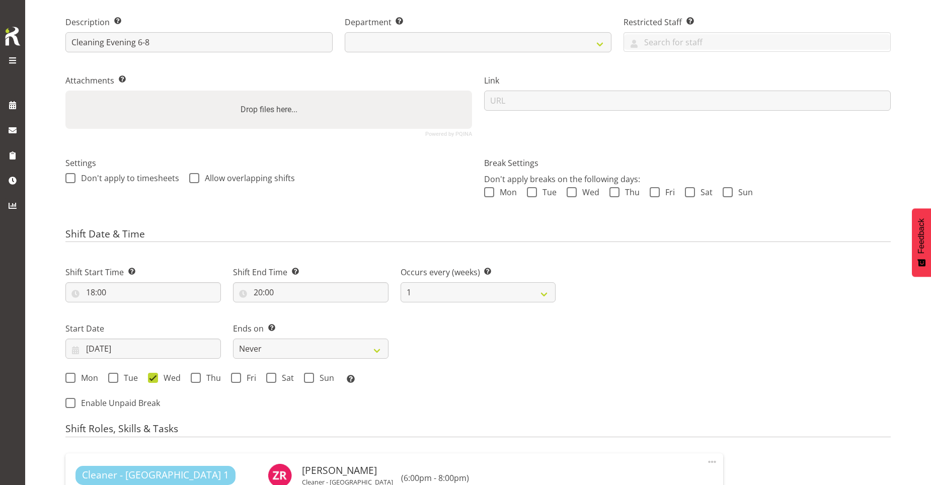
scroll to position [151, 0]
click at [409, 344] on div "Shift Start Time Set the time of the day you wish this shift to start 18:00 00 …" at bounding box center [310, 322] width 502 height 140
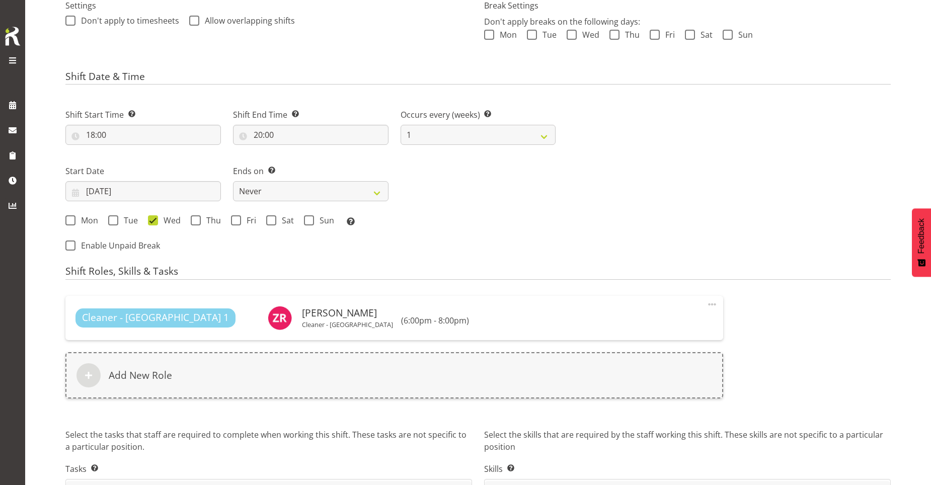
scroll to position [371, 0]
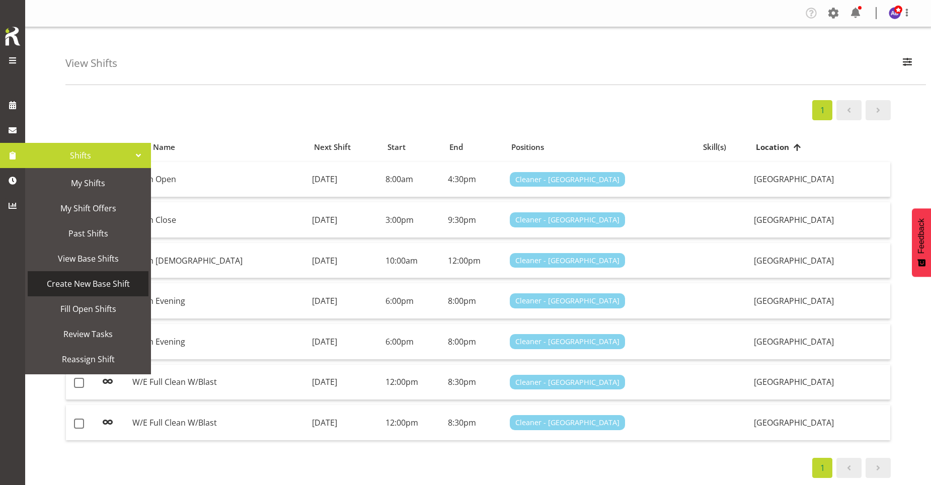
click at [88, 286] on span "Create New Base Shift" at bounding box center [88, 283] width 111 height 15
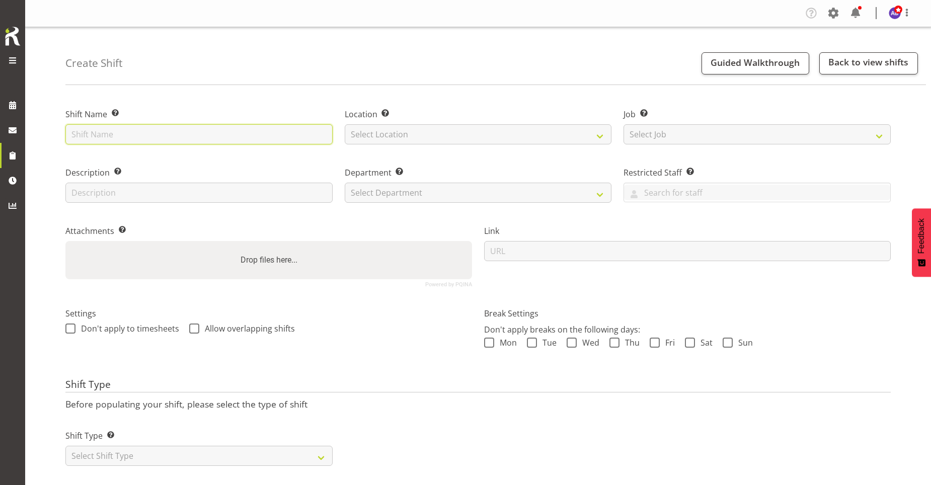
click at [159, 127] on input "text" at bounding box center [198, 134] width 267 height 20
type input "M"
type input "[DEMOGRAPHIC_DATA] Clean and W/Blast"
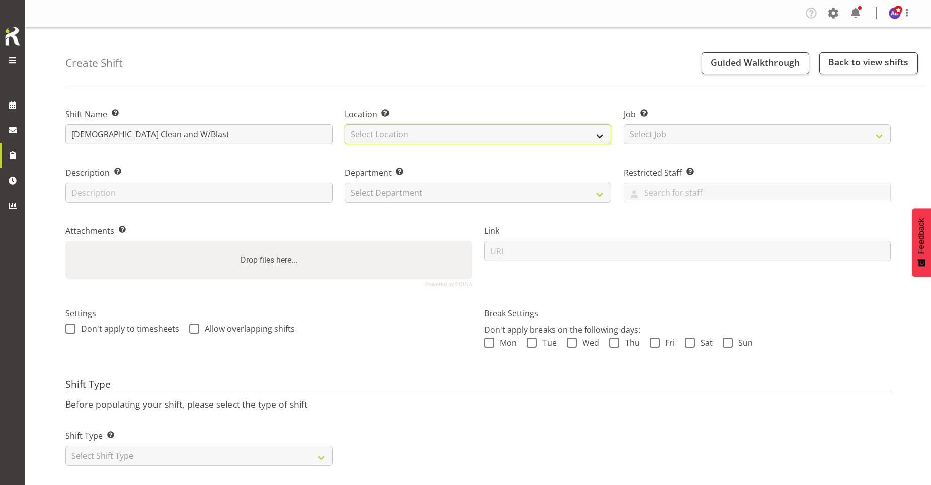
click at [425, 141] on select "Select Location Splash Palace" at bounding box center [478, 134] width 267 height 20
select select "83"
click at [345, 124] on select "Select Location Splash Palace" at bounding box center [478, 134] width 267 height 20
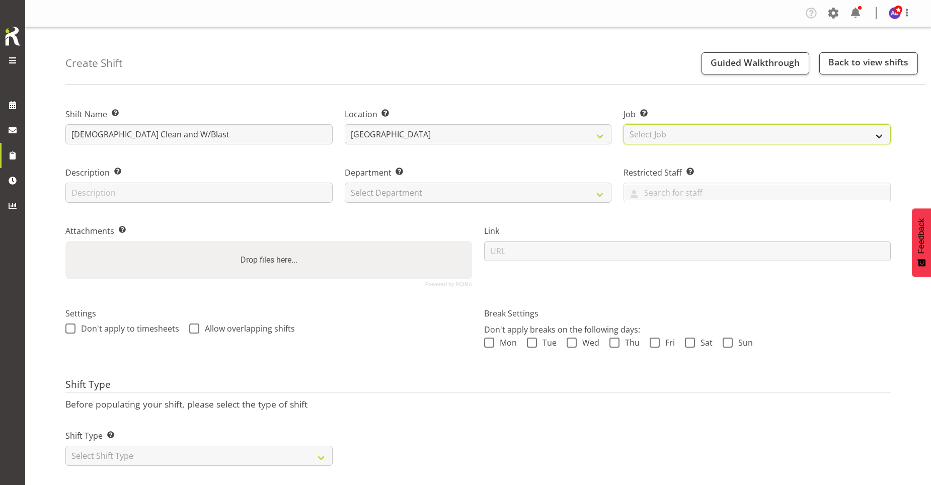
click at [637, 131] on select "Select Job Create new job ACSO" at bounding box center [756, 134] width 267 height 20
click at [875, 138] on select "Select Job Create new job ACSO" at bounding box center [756, 134] width 267 height 20
click at [745, 138] on select "Select Job Create new job ACSO" at bounding box center [756, 134] width 267 height 20
select select "0"
click at [623, 124] on select "Select Job Create new job ACSO" at bounding box center [756, 134] width 267 height 20
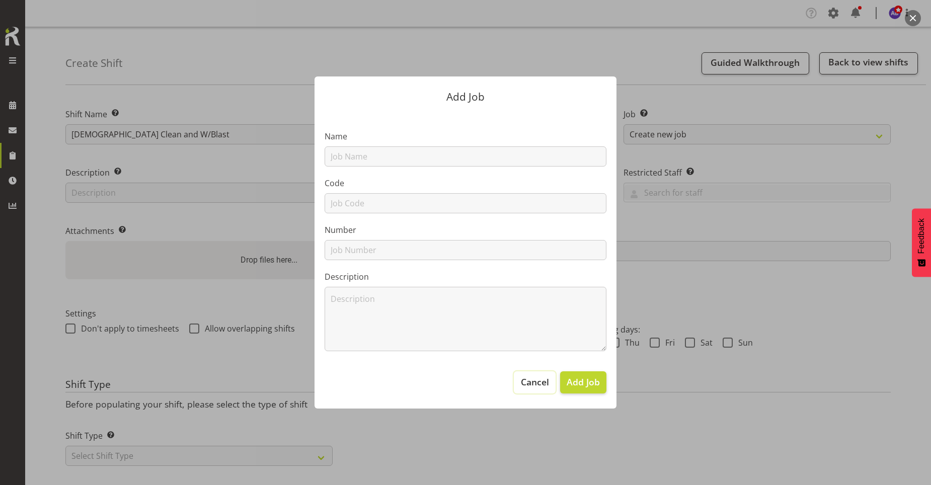
click at [541, 391] on button "Cancel" at bounding box center [534, 382] width 41 height 22
click at [528, 379] on span "Cancel" at bounding box center [535, 381] width 28 height 13
click at [527, 377] on span "Cancel" at bounding box center [535, 381] width 28 height 13
click at [740, 307] on div at bounding box center [465, 242] width 931 height 485
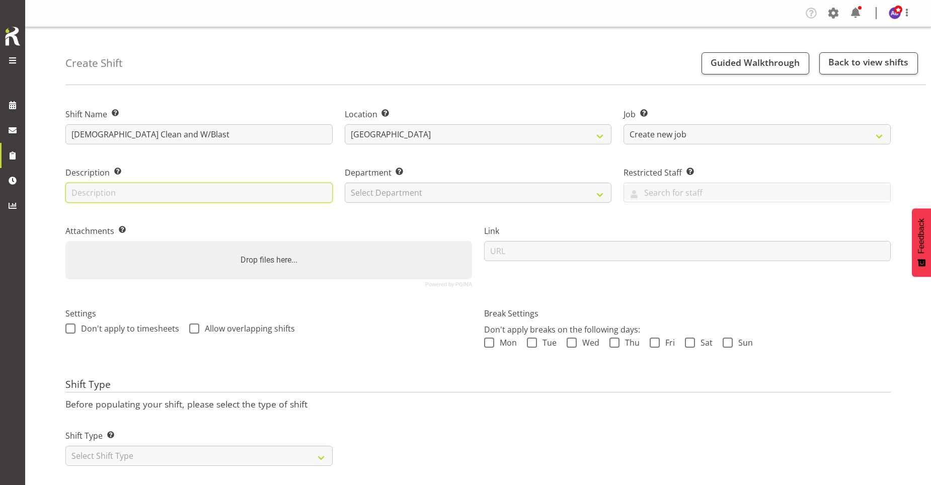
click at [268, 194] on input "text" at bounding box center [198, 193] width 267 height 20
type input "Cleaning Evening 6-10"
click at [539, 191] on select "Select Department Cleaning Crew Customer Services Crew Lifeguard Crew Maintenan…" at bounding box center [478, 193] width 267 height 20
select select "918"
click at [345, 183] on select "Select Department Cleaning Crew Customer Services Crew Lifeguard Crew Maintenan…" at bounding box center [478, 193] width 267 height 20
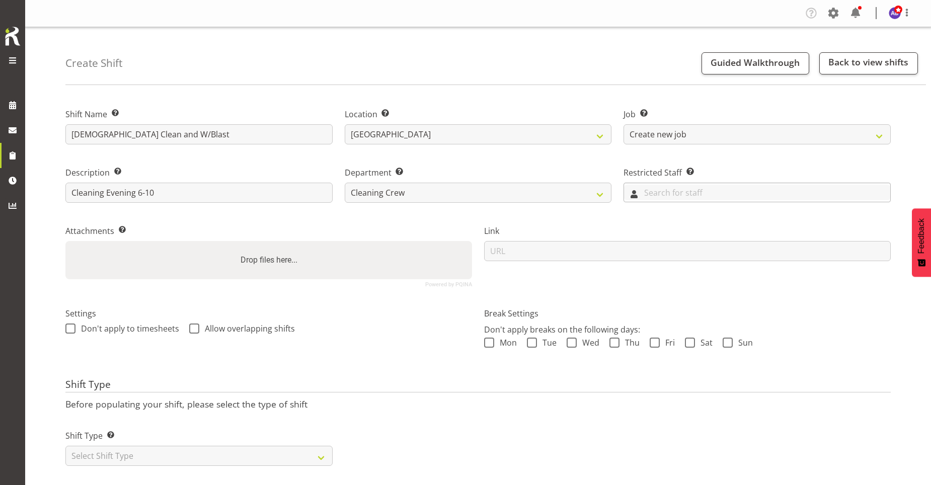
click at [660, 196] on input "text" at bounding box center [757, 193] width 266 height 16
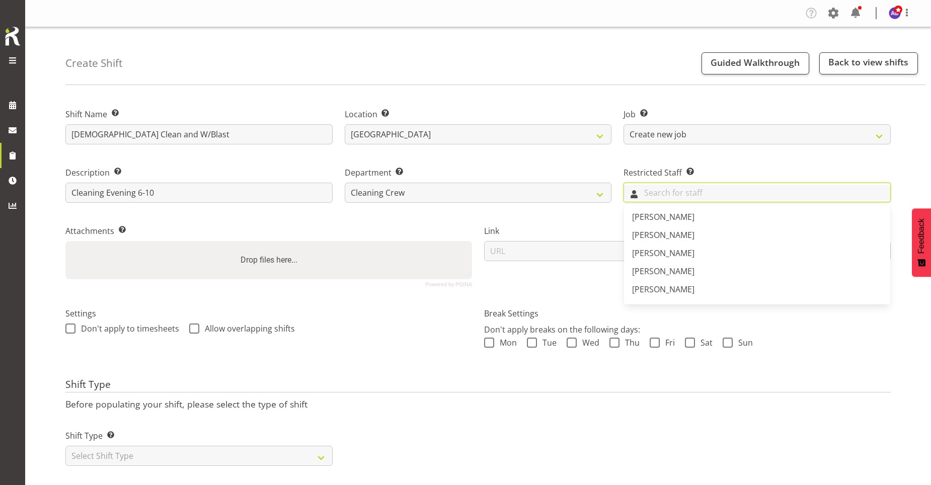
click at [660, 196] on input "text" at bounding box center [757, 193] width 266 height 16
click at [408, 217] on div "Attachments Add any relevant attachments to the shift (e.g. Health & Safety Pla…" at bounding box center [268, 252] width 419 height 83
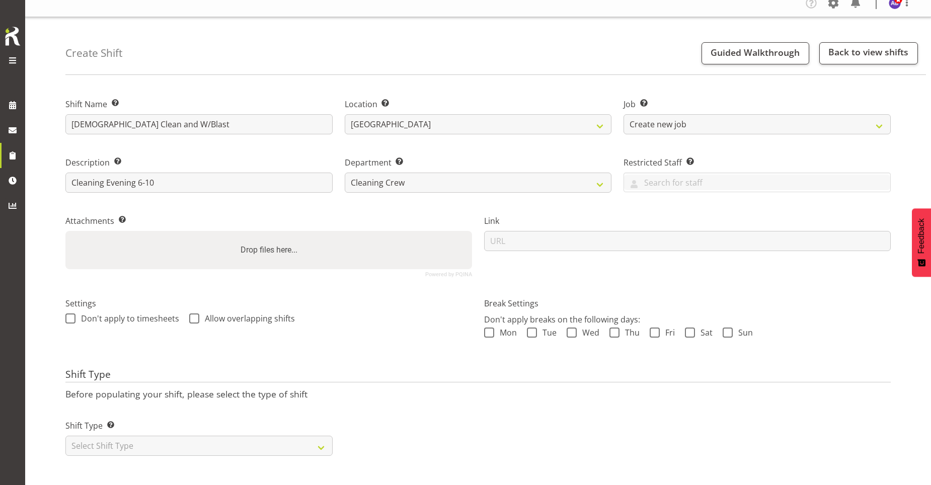
scroll to position [18, 0]
click at [313, 445] on select "Select Shift Type One Off Shift Recurring Shift Rotating Shift" at bounding box center [198, 446] width 267 height 20
select select "recurring"
click at [65, 436] on select "Select Shift Type One Off Shift Recurring Shift Rotating Shift" at bounding box center [198, 446] width 267 height 20
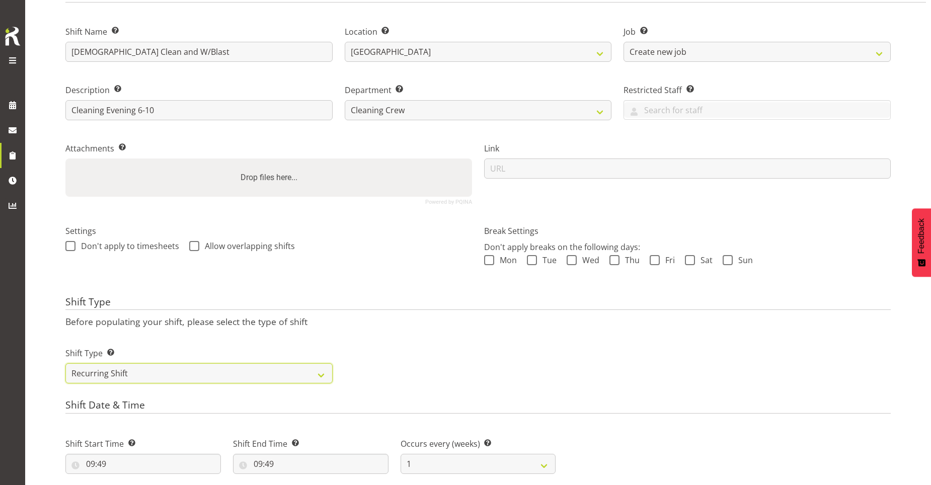
scroll to position [169, 0]
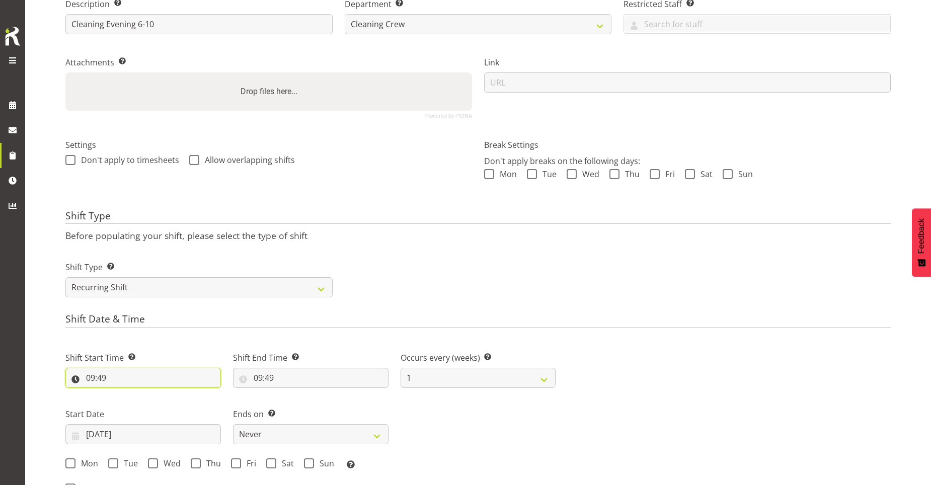
click at [143, 375] on input "09:49" at bounding box center [142, 378] width 155 height 20
click at [131, 401] on select "00 01 02 03 04 05 06 07 08 09 10 11 12 13 14 15 16 17 18 19 20 21 22 23" at bounding box center [134, 404] width 23 height 20
select select "18"
click at [123, 394] on select "00 01 02 03 04 05 06 07 08 09 10 11 12 13 14 15 16 17 18 19 20 21 22 23" at bounding box center [134, 404] width 23 height 20
type input "18:49"
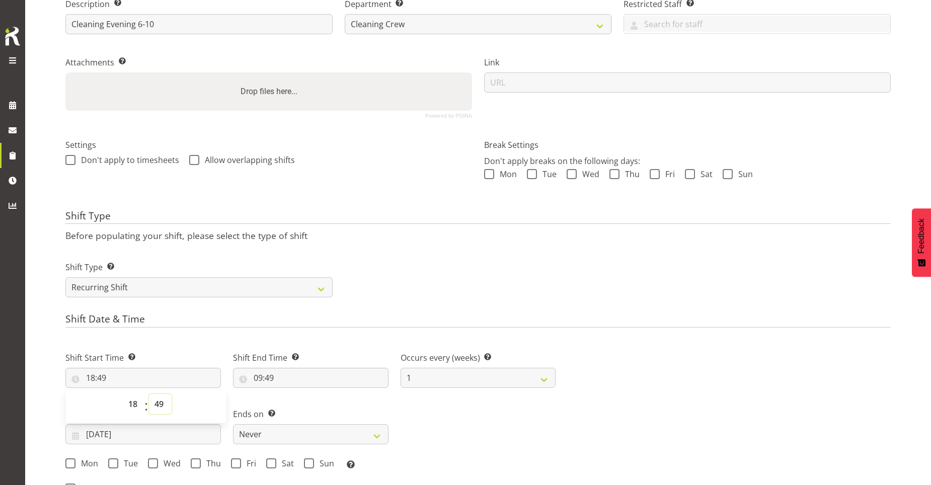
click at [156, 399] on select "00 01 02 03 04 05 06 07 08 09 10 11 12 13 14 15 16 17 18 19 20 21 22 23 24 25 2…" at bounding box center [160, 404] width 23 height 20
select select "0"
click at [149, 394] on select "00 01 02 03 04 05 06 07 08 09 10 11 12 13 14 15 16 17 18 19 20 21 22 23 24 25 2…" at bounding box center [160, 404] width 23 height 20
type input "18:00"
click at [265, 375] on input "09:49" at bounding box center [310, 378] width 155 height 20
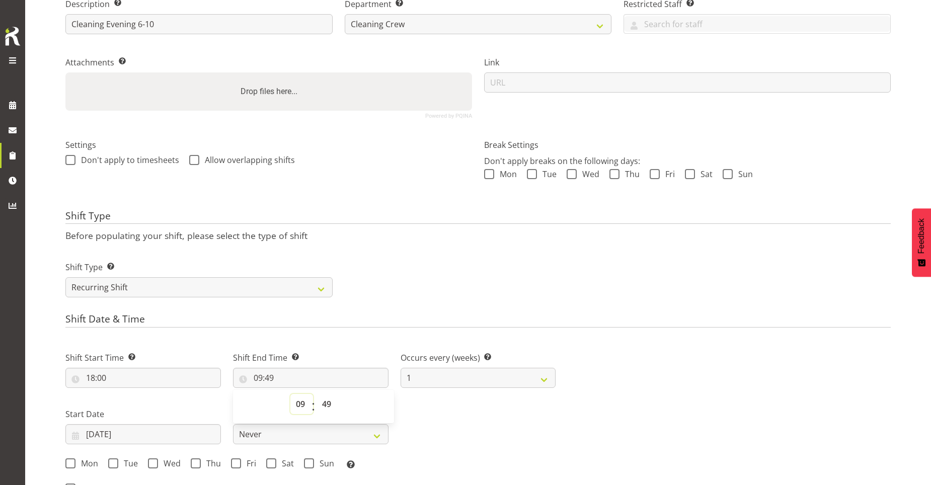
click at [304, 404] on select "00 01 02 03 04 05 06 07 08 09 10 11 12 13 14 15 16 17 18 19 20 21 22 23" at bounding box center [301, 404] width 23 height 20
select select "22"
click at [290, 394] on select "00 01 02 03 04 05 06 07 08 09 10 11 12 13 14 15 16 17 18 19 20 21 22 23" at bounding box center [301, 404] width 23 height 20
type input "22:49"
click at [322, 400] on select "00 01 02 03 04 05 06 07 08 09 10 11 12 13 14 15 16 17 18 19 20 21 22 23 24 25 2…" at bounding box center [327, 404] width 23 height 20
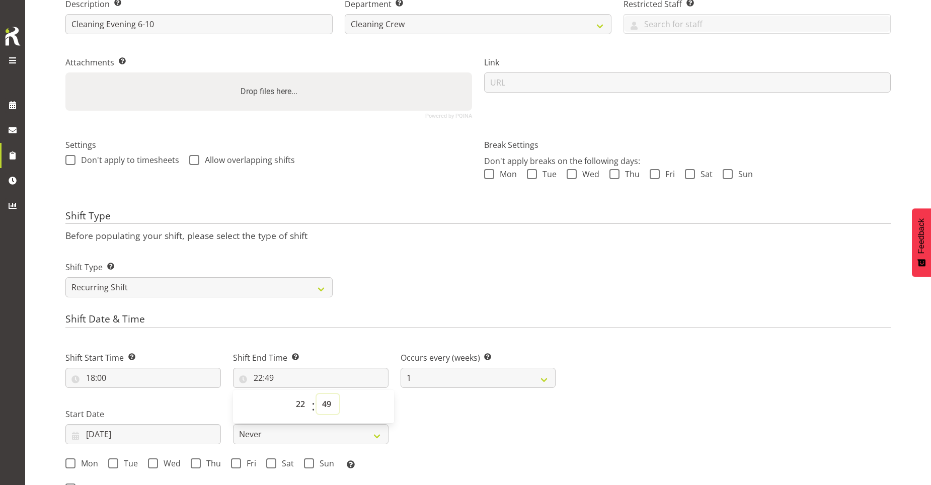
select select "0"
click at [316, 394] on select "00 01 02 03 04 05 06 07 08 09 10 11 12 13 14 15 16 17 18 19 20 21 22 23 24 25 2…" at bounding box center [327, 404] width 23 height 20
type input "22:00"
click at [606, 298] on div "Shift Type Shift Types: One Off – Select this if you would like a single shift …" at bounding box center [477, 275] width 837 height 56
click at [70, 460] on span at bounding box center [70, 463] width 10 height 10
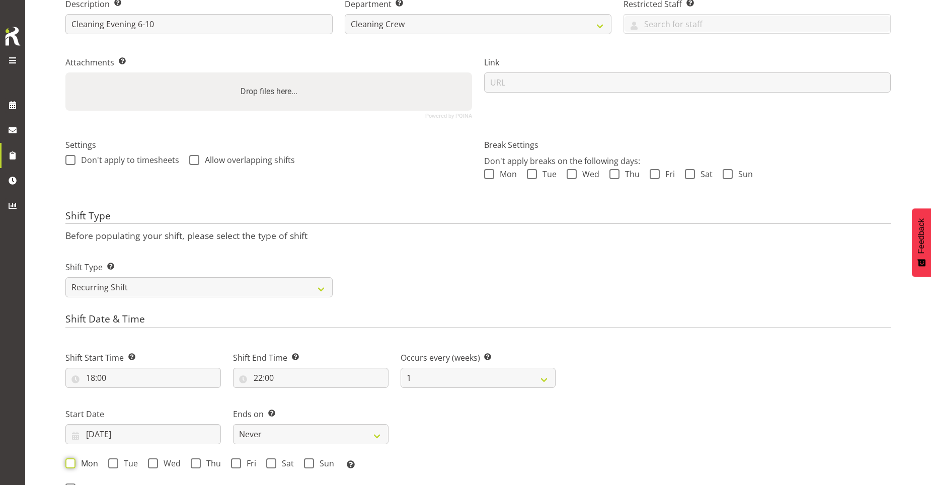
click at [70, 460] on input "Mon" at bounding box center [68, 463] width 7 height 7
checkbox input "true"
click at [110, 464] on span at bounding box center [113, 463] width 10 height 10
click at [110, 464] on input "Tue" at bounding box center [111, 463] width 7 height 7
checkbox input "true"
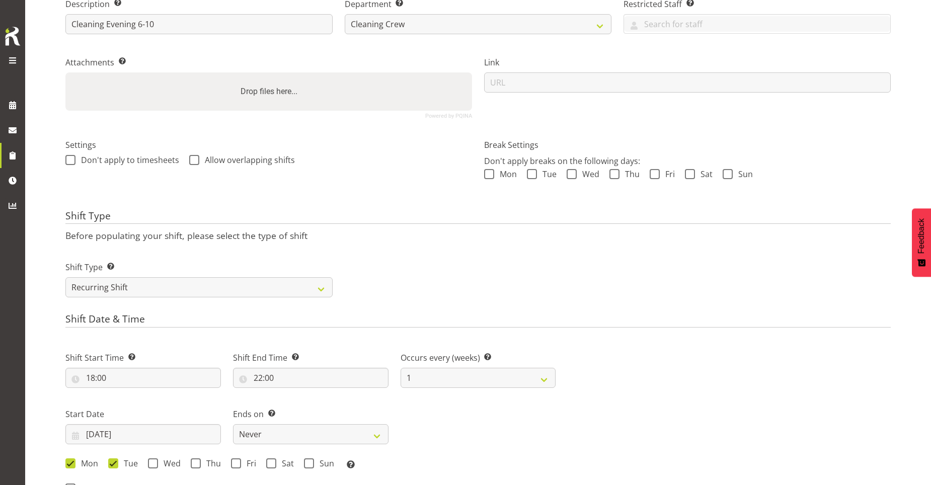
click at [436, 432] on div "Shift Start Time Set the time of the day you wish this shift to start 18:00 00 …" at bounding box center [310, 408] width 502 height 140
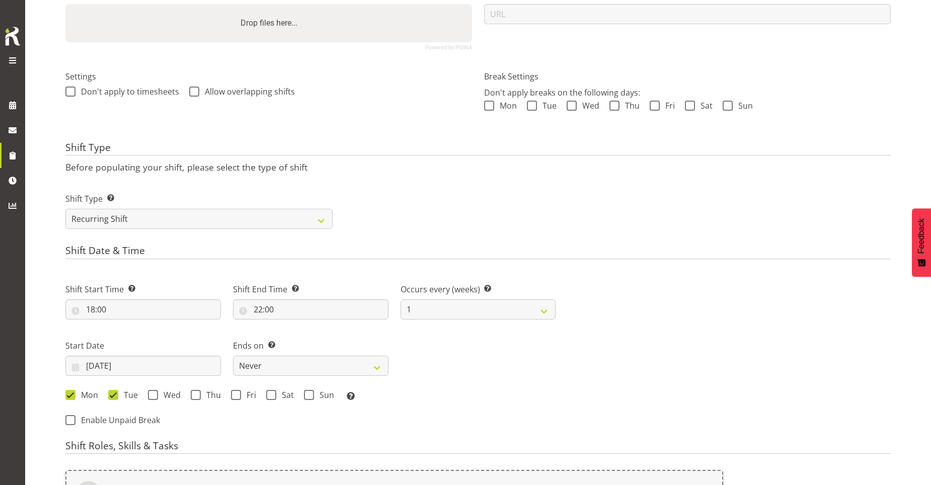
scroll to position [419, 0]
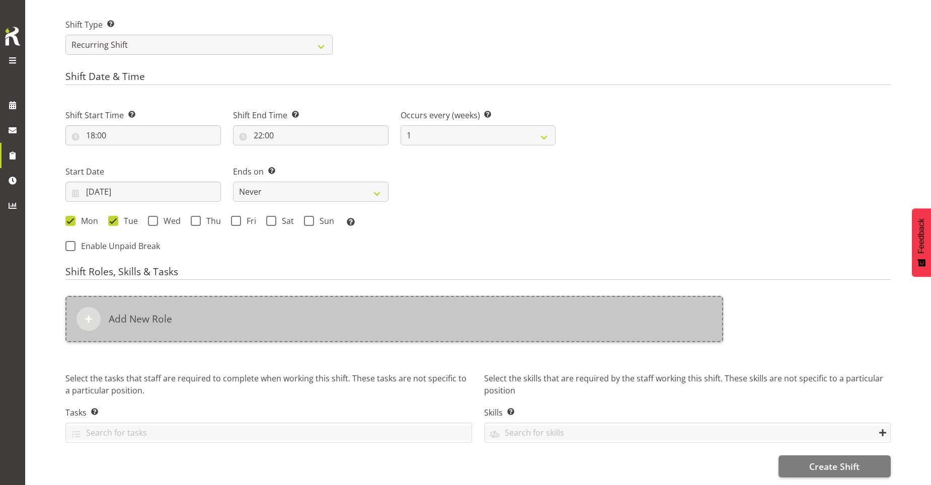
click at [88, 319] on div at bounding box center [88, 319] width 24 height 24
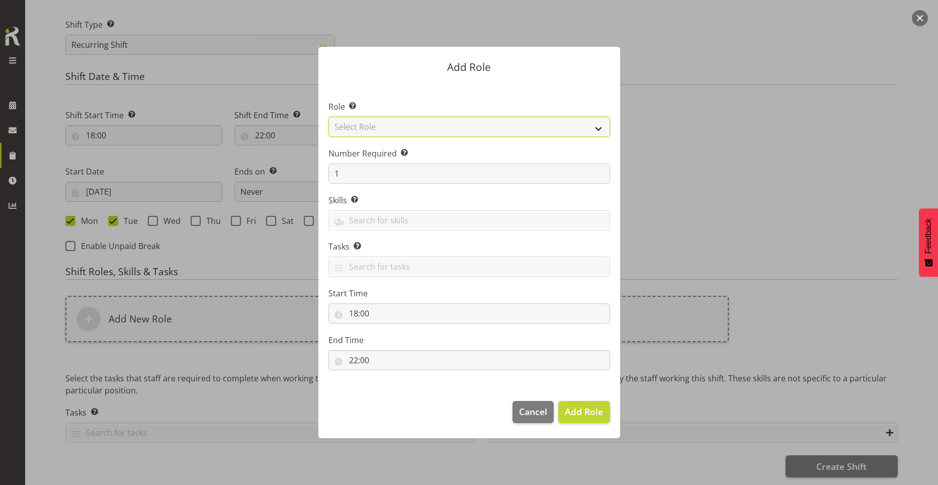
click at [598, 121] on select "Select Role Aquatic Customer Services Officer Cleaner - Splash Palace Facilties…" at bounding box center [470, 127] width 282 height 20
select select "95"
click at [329, 117] on select "Select Role Aquatic Customer Services Officer Cleaner - Splash Palace Facilties…" at bounding box center [470, 127] width 282 height 20
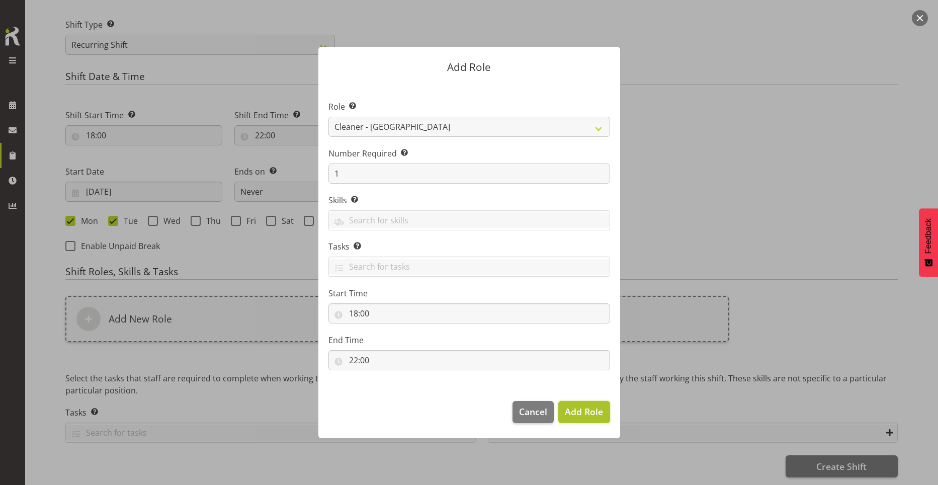
click at [579, 415] on span "Add Role" at bounding box center [584, 411] width 38 height 12
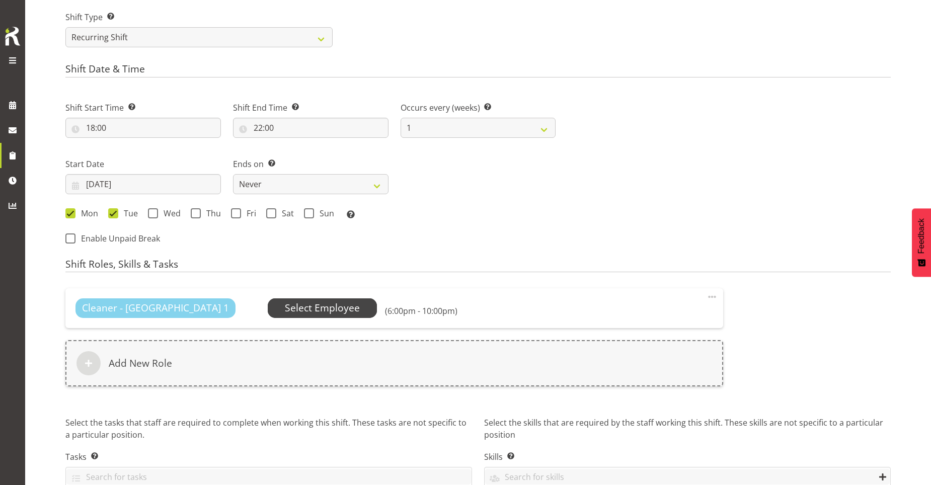
click at [289, 303] on span "Select Employee" at bounding box center [322, 308] width 75 height 15
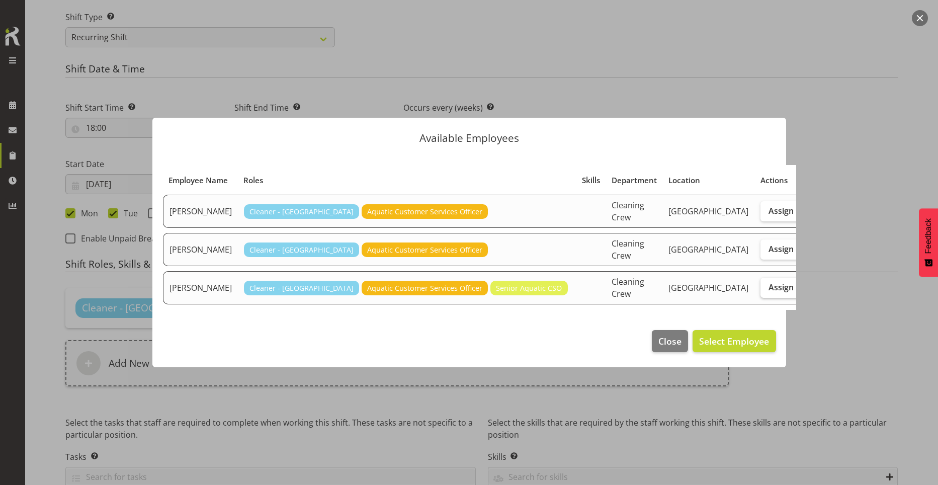
click at [761, 289] on label "Assign" at bounding box center [781, 288] width 41 height 20
click at [761, 289] on input "Assign" at bounding box center [764, 287] width 7 height 7
checkbox input "true"
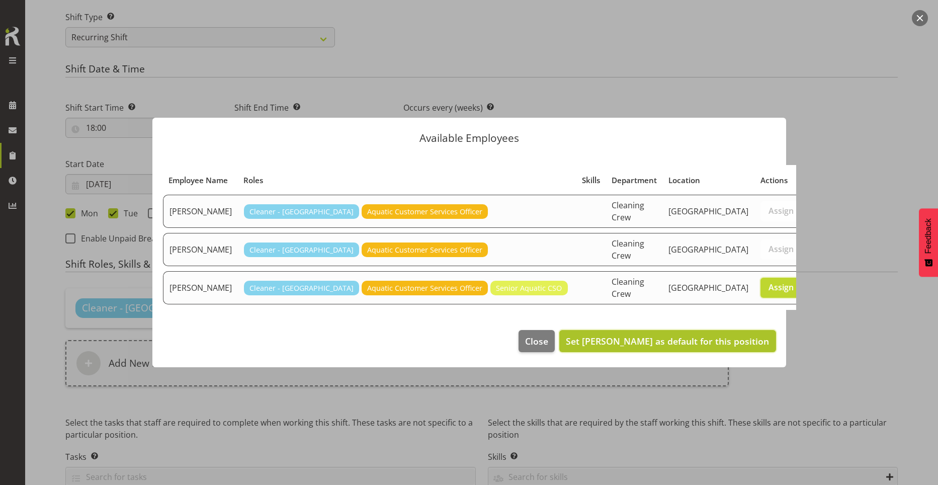
click at [726, 335] on span "Set Zain Robinson as default for this position" at bounding box center [667, 341] width 203 height 12
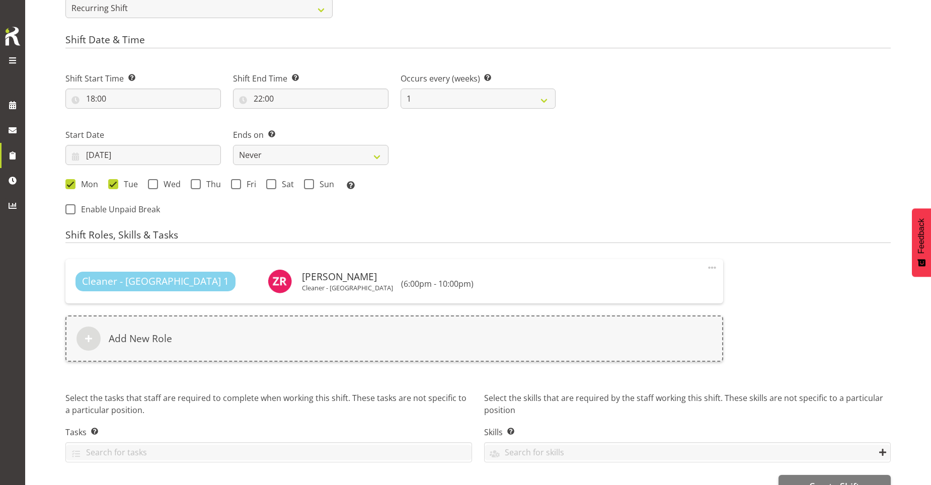
scroll to position [475, 0]
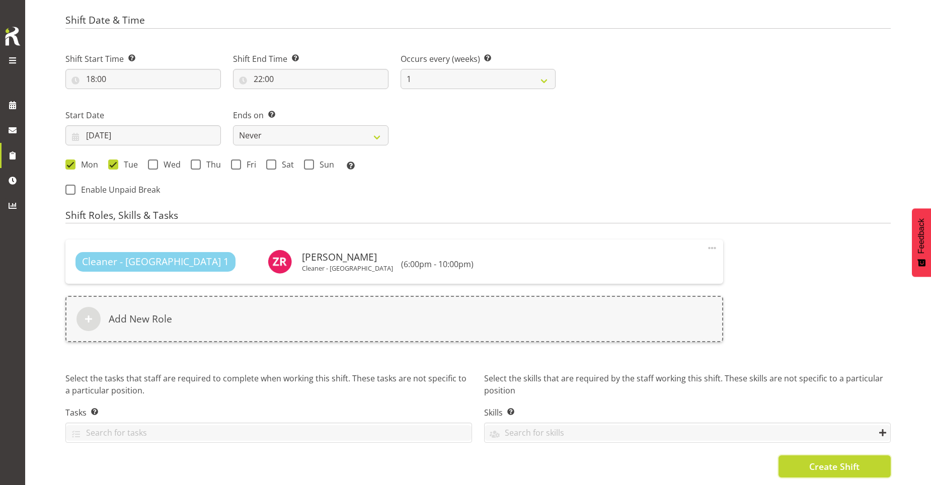
click at [825, 463] on span "Create Shift" at bounding box center [834, 466] width 50 height 13
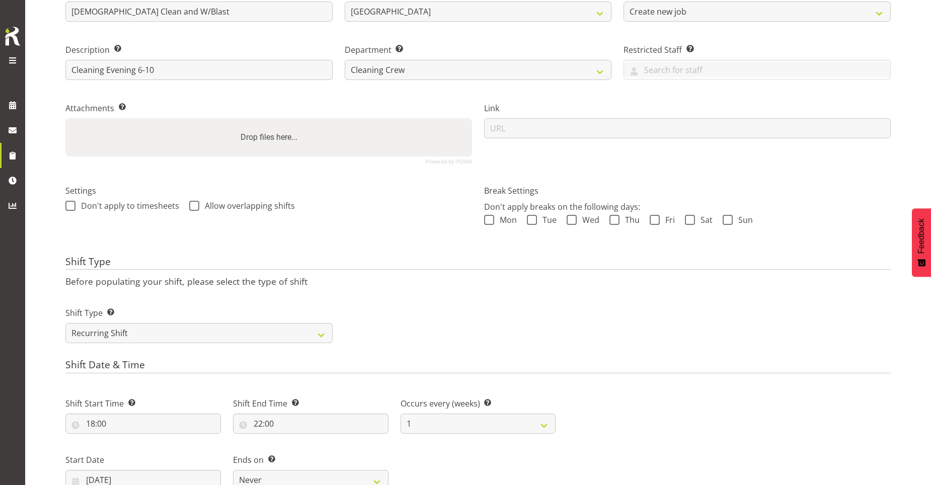
scroll to position [0, 0]
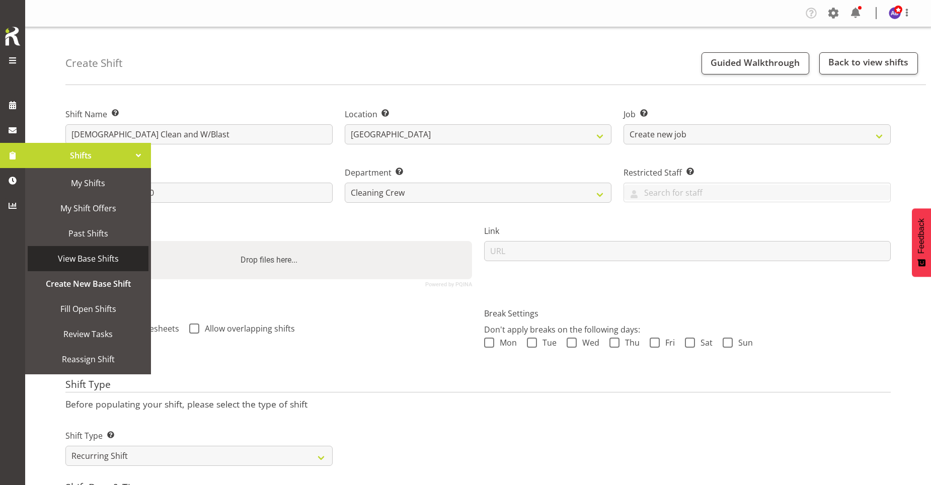
click at [101, 261] on span "View Base Shifts" at bounding box center [88, 258] width 111 height 15
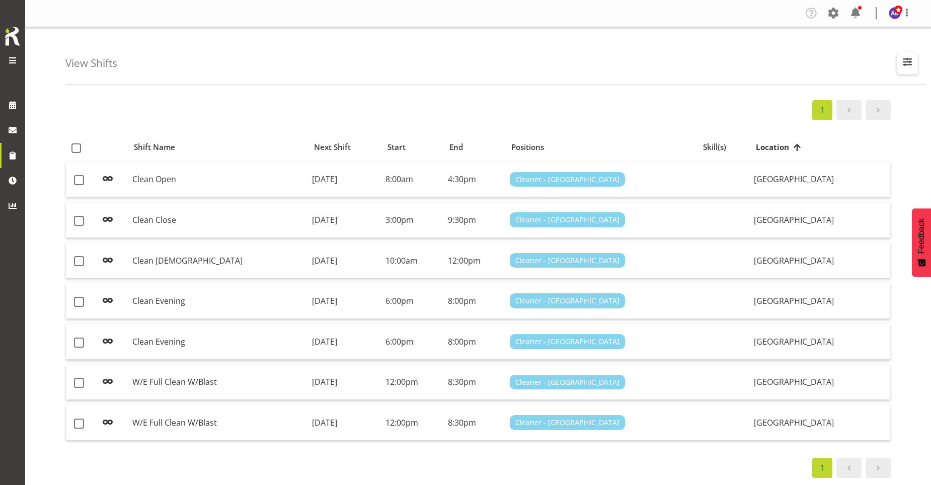
click at [911, 64] on span "button" at bounding box center [906, 61] width 13 height 13
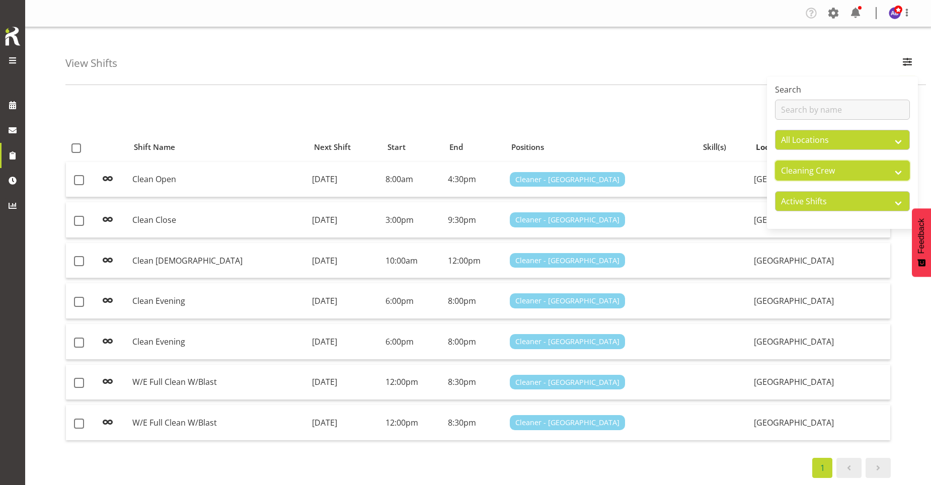
click at [900, 169] on select "All Departments Cleaning Crew Customer Services Crew Lifeguard Crew Maintenance…" at bounding box center [842, 170] width 135 height 20
select select "116"
click at [775, 160] on select "All Departments Cleaning Crew Customer Services Crew Lifeguard Crew Maintenance…" at bounding box center [842, 170] width 135 height 20
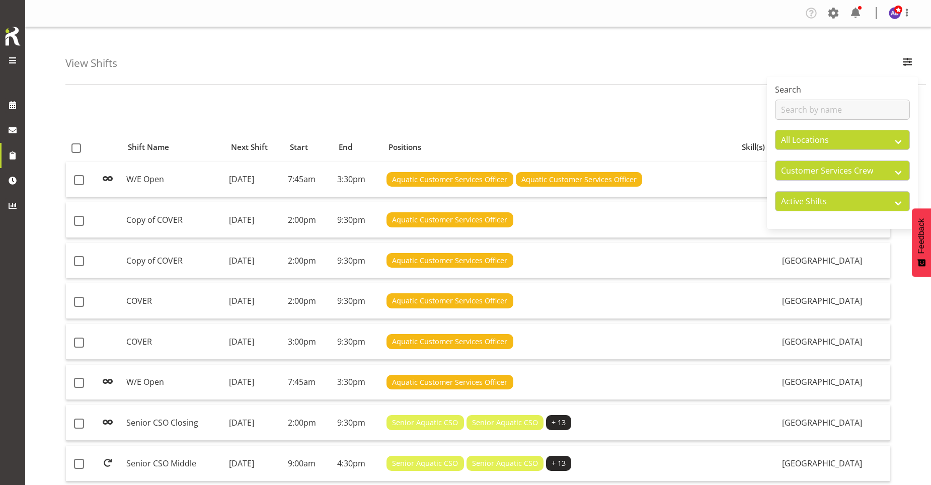
click at [586, 59] on div "View Shifts Search All Locations [GEOGRAPHIC_DATA] All Departments Cleaning Cre…" at bounding box center [495, 56] width 860 height 58
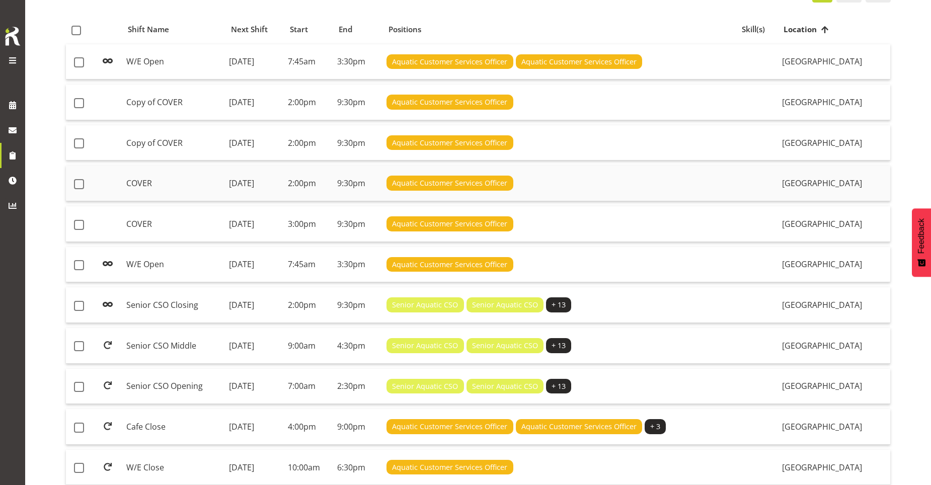
scroll to position [151, 0]
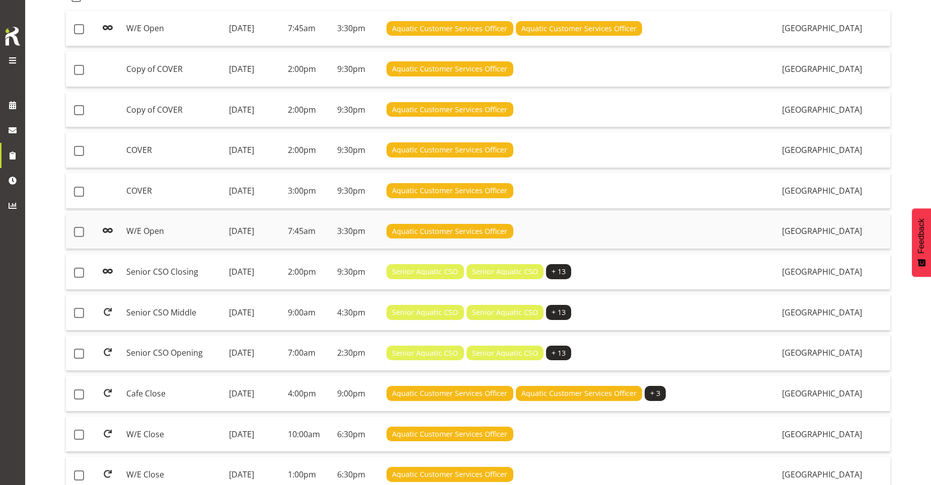
click at [165, 222] on td "W/E Open" at bounding box center [173, 232] width 103 height 36
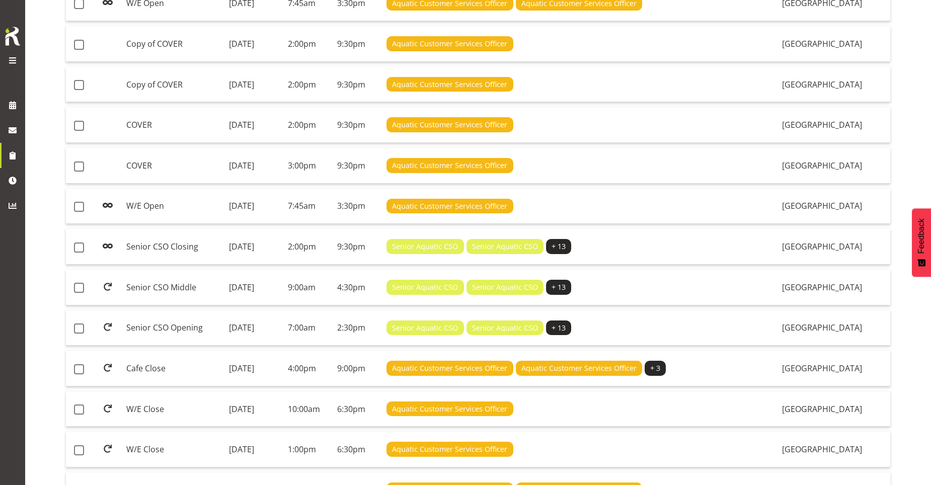
scroll to position [63, 0]
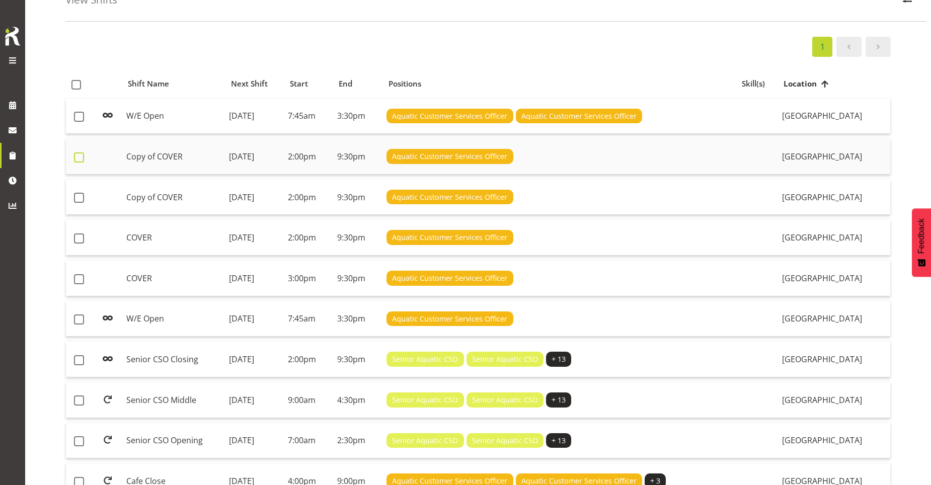
click at [81, 157] on span at bounding box center [79, 157] width 10 height 10
checkbox input "true"
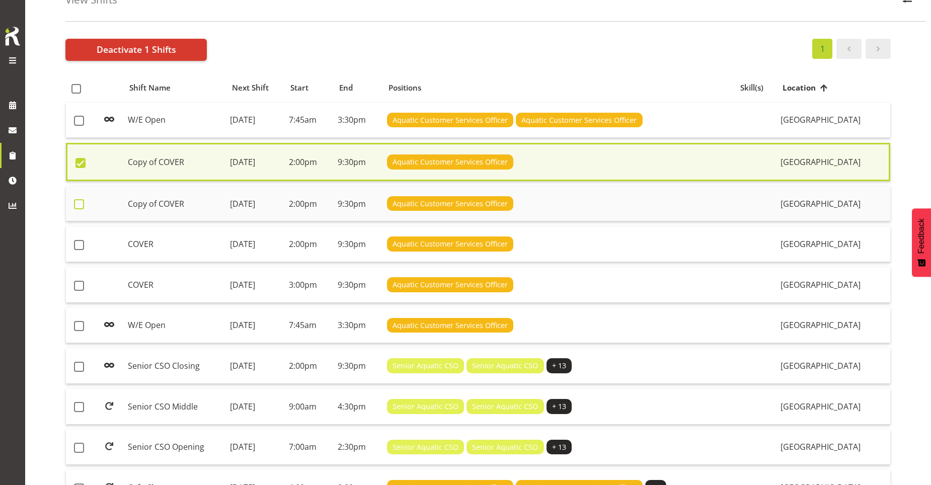
click at [78, 203] on span at bounding box center [79, 204] width 10 height 10
checkbox input "true"
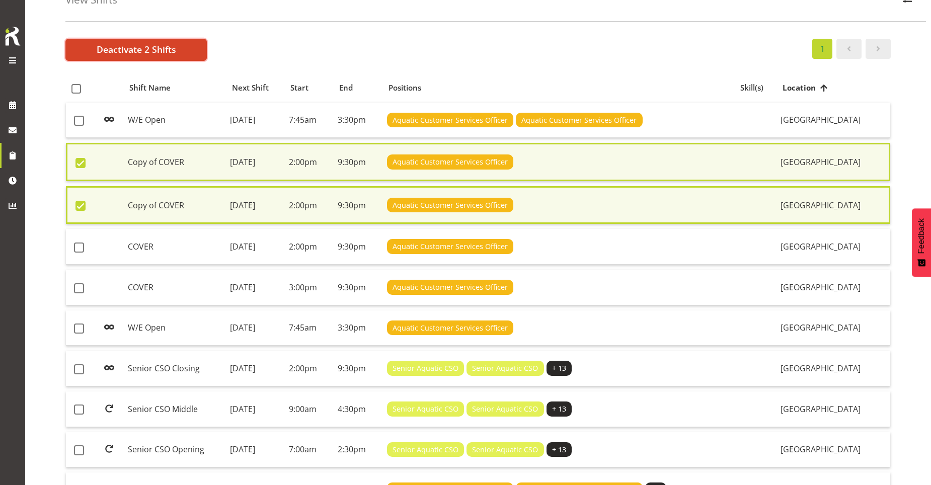
click at [131, 50] on span "Deactivate 2 Shifts" at bounding box center [136, 49] width 79 height 13
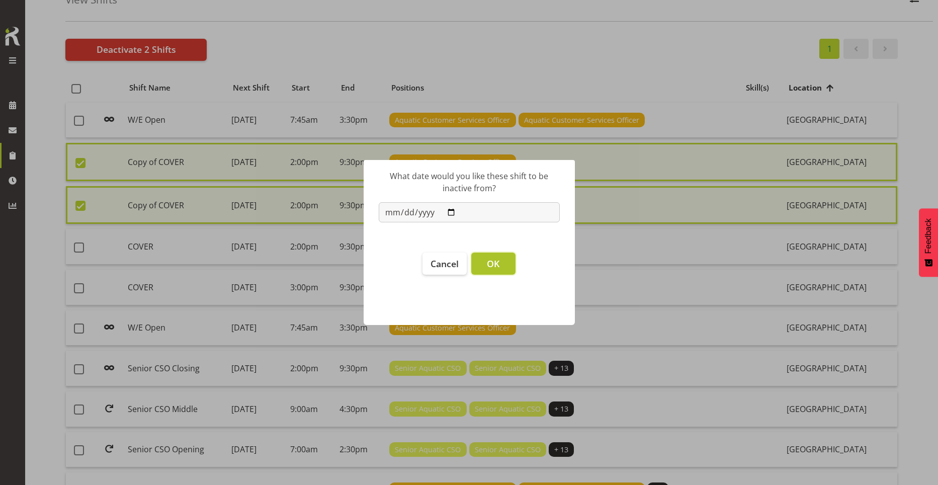
click at [488, 266] on span "OK" at bounding box center [493, 264] width 13 height 12
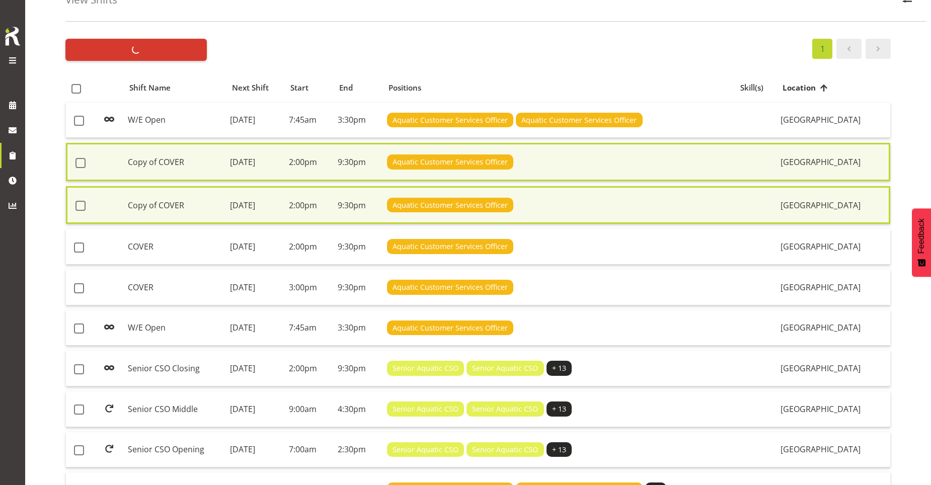
checkbox input "false"
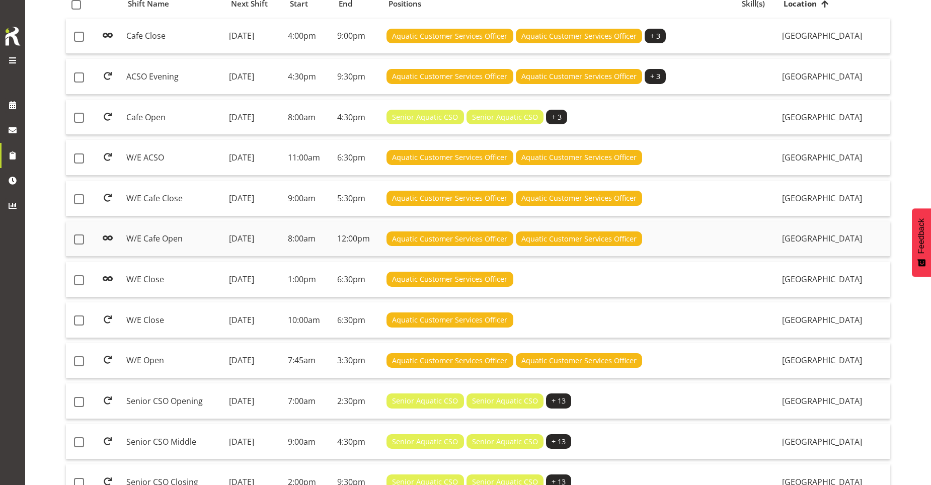
scroll to position [151, 0]
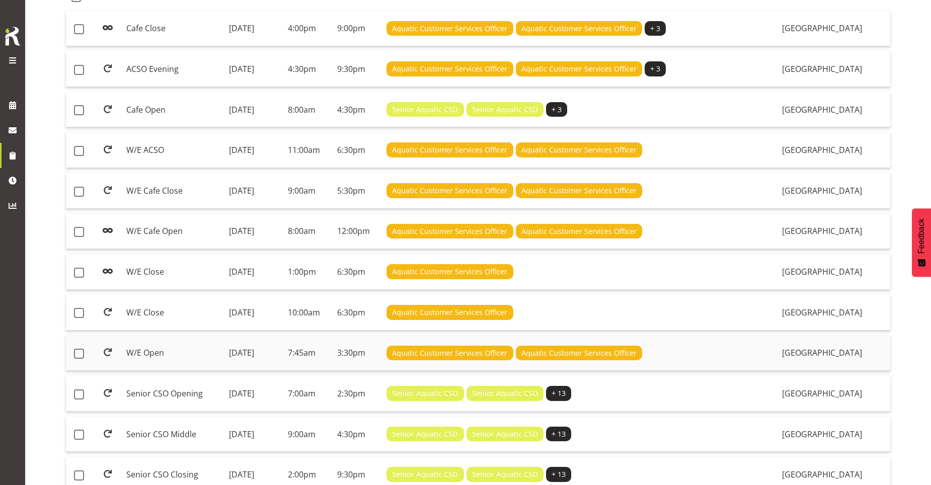
click at [284, 356] on td "Saturday, 16th Aug 2025" at bounding box center [254, 354] width 59 height 36
click at [284, 322] on td "Friday, 13th Jun 2025" at bounding box center [254, 313] width 59 height 36
click at [187, 285] on td "W/E Close" at bounding box center [173, 272] width 103 height 36
click at [226, 233] on td "Friday, 13th Jun 2025" at bounding box center [254, 232] width 59 height 36
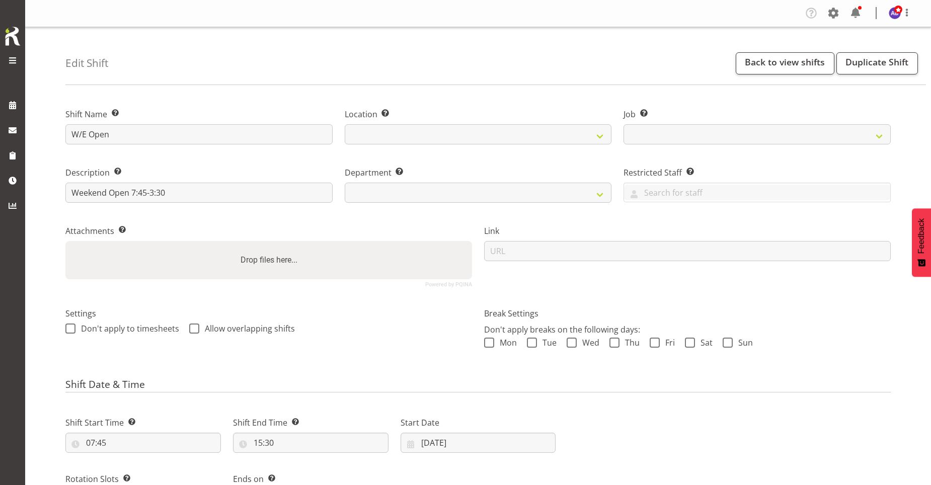
select select
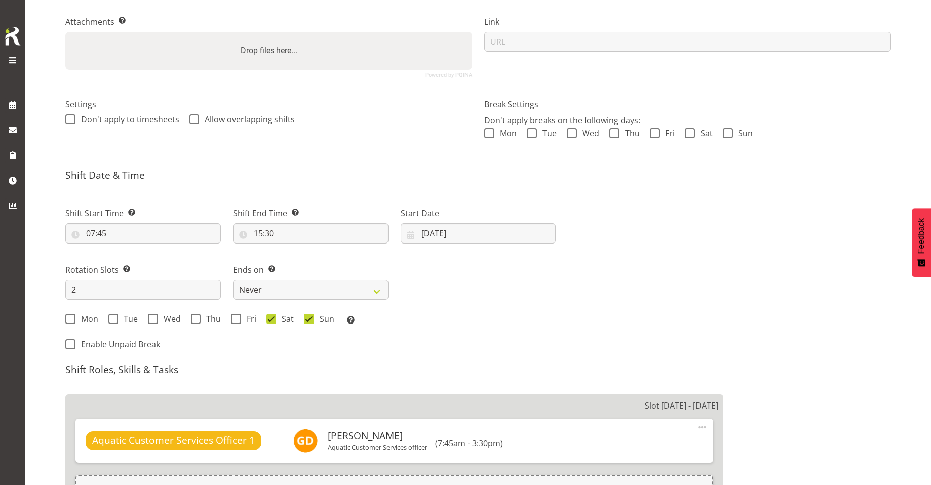
select select "116"
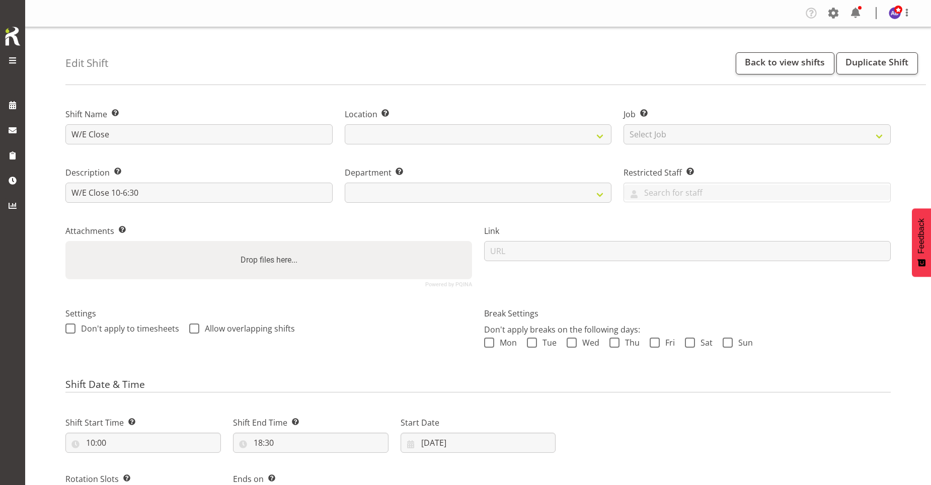
select select
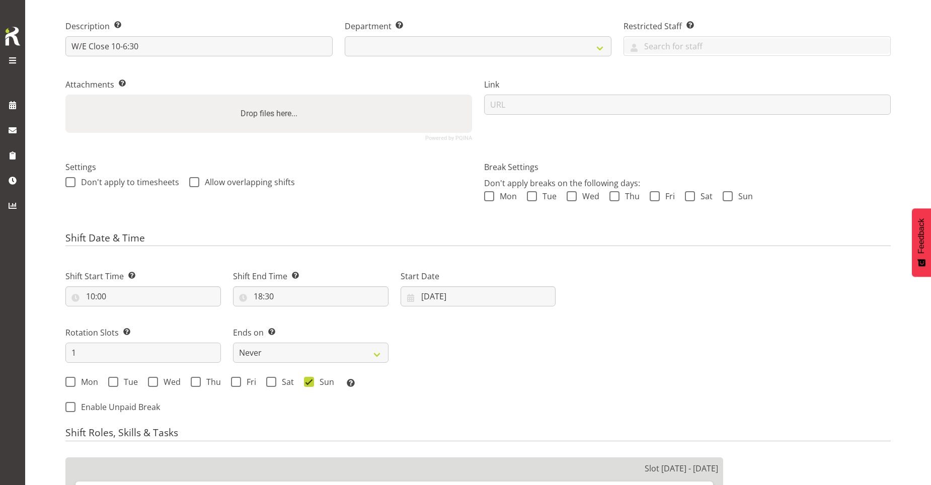
select select
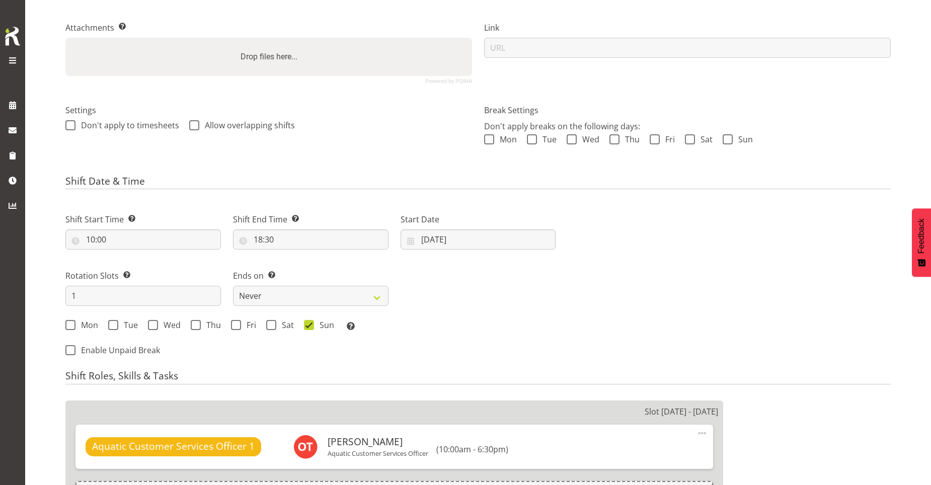
select select "116"
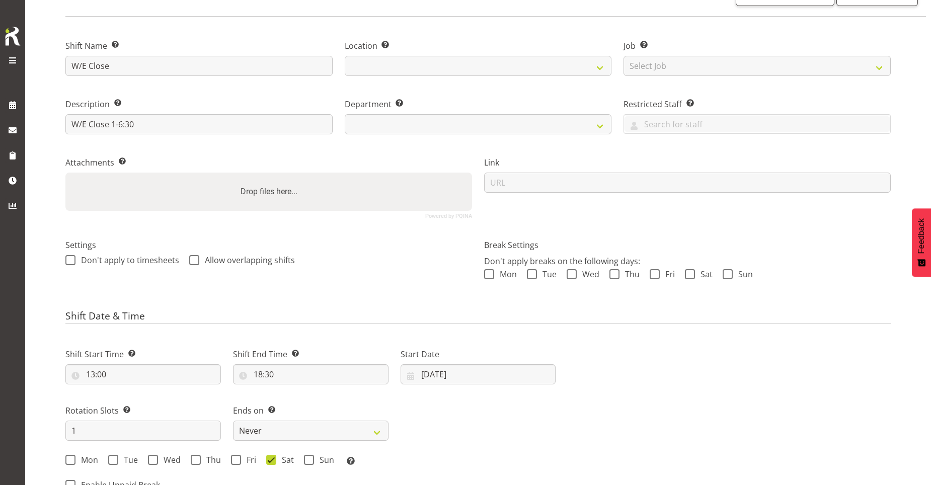
select select
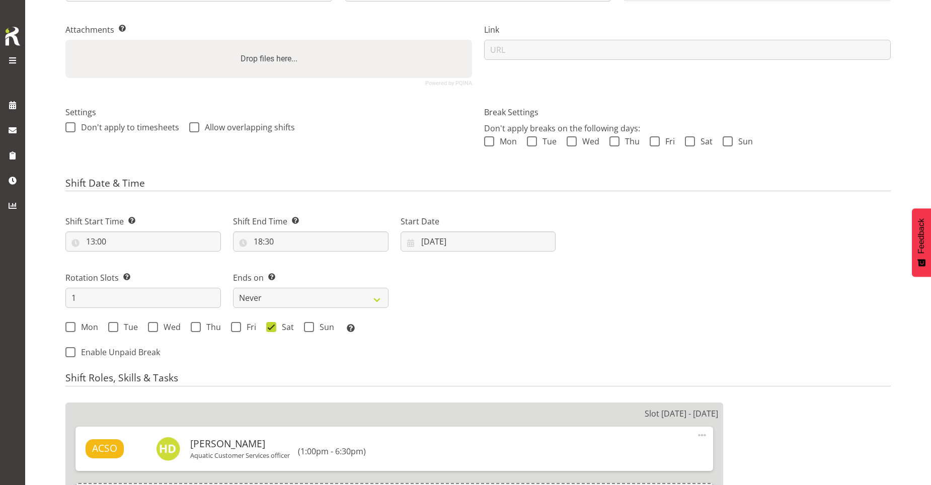
select select
select select "116"
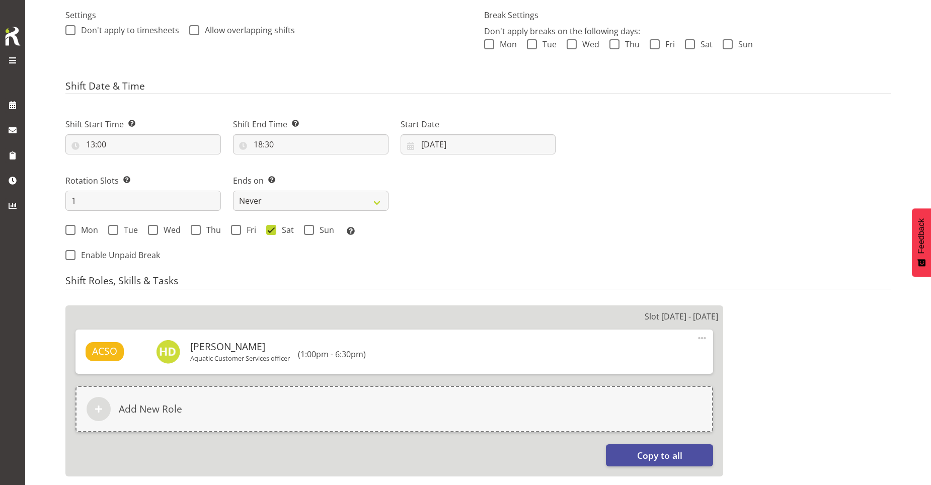
scroll to position [252, 0]
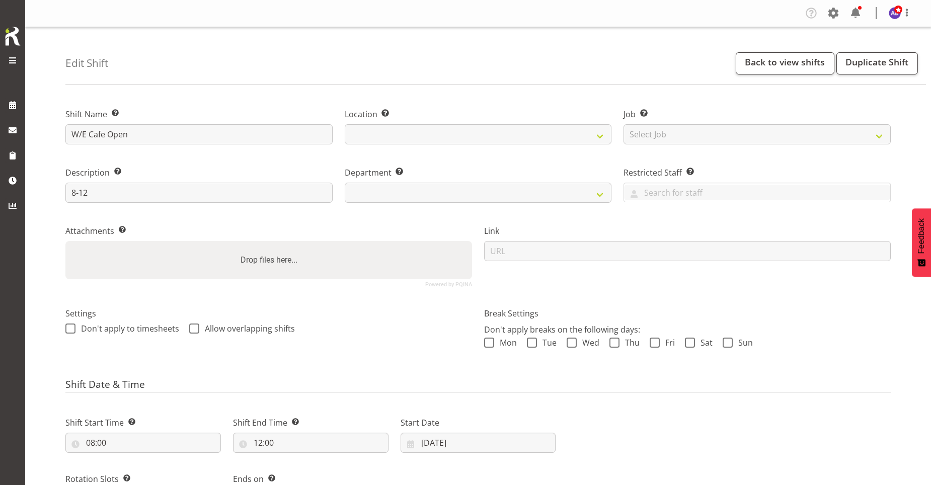
select select
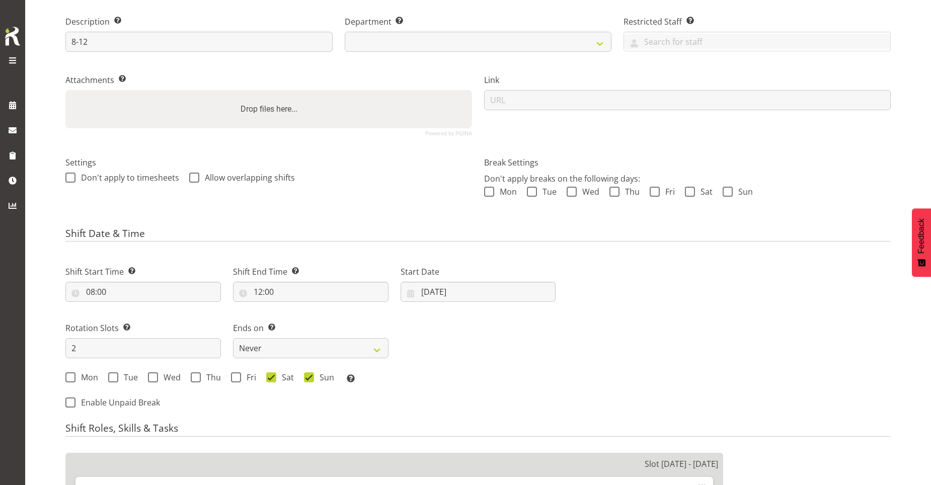
select select
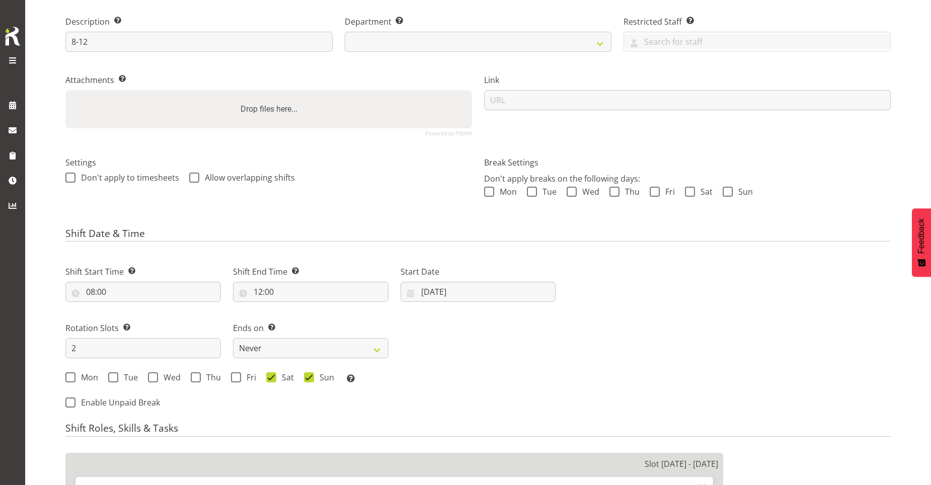
scroll to position [252, 0]
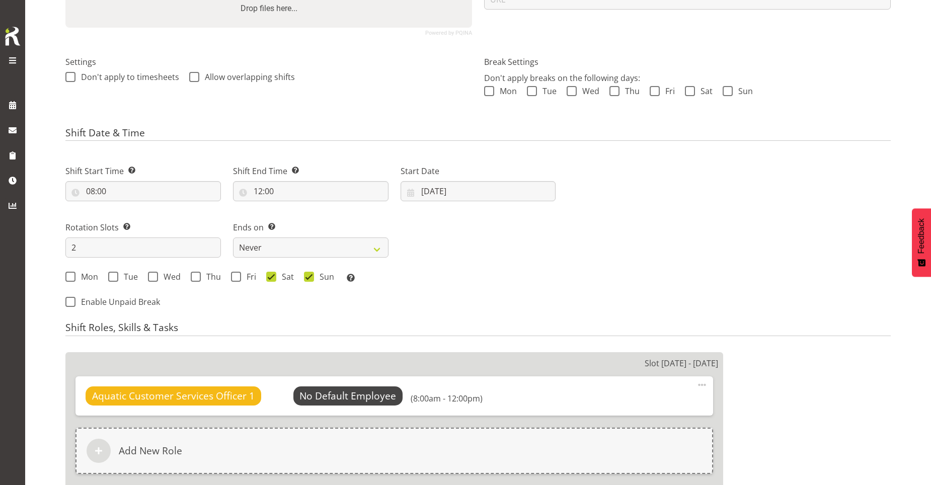
select select "116"
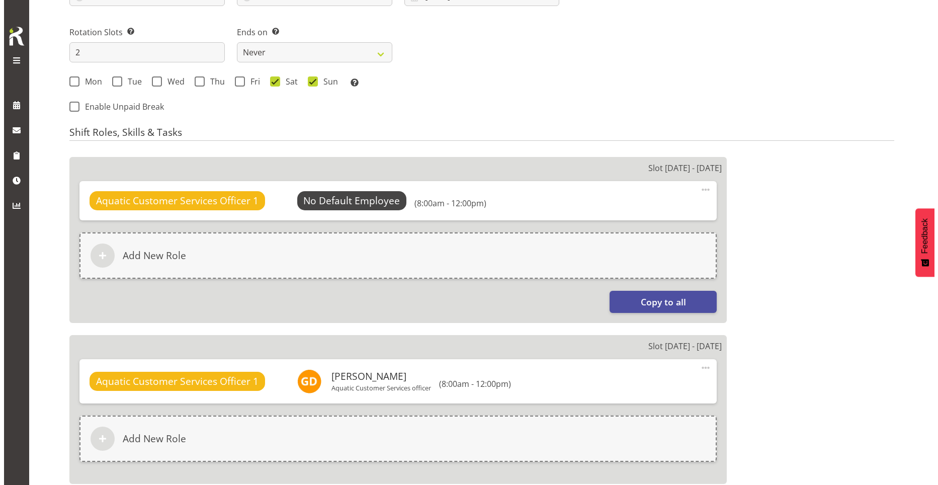
scroll to position [503, 0]
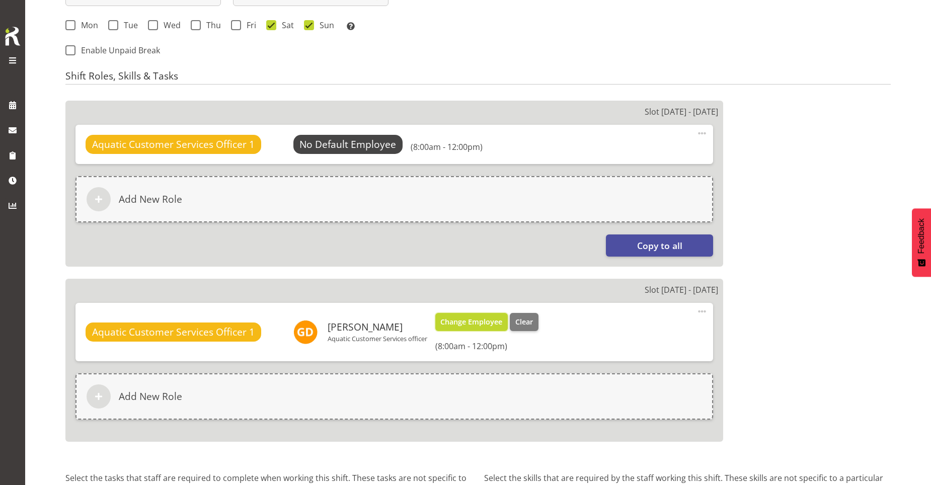
click at [458, 321] on span "Change Employee" at bounding box center [471, 321] width 62 height 11
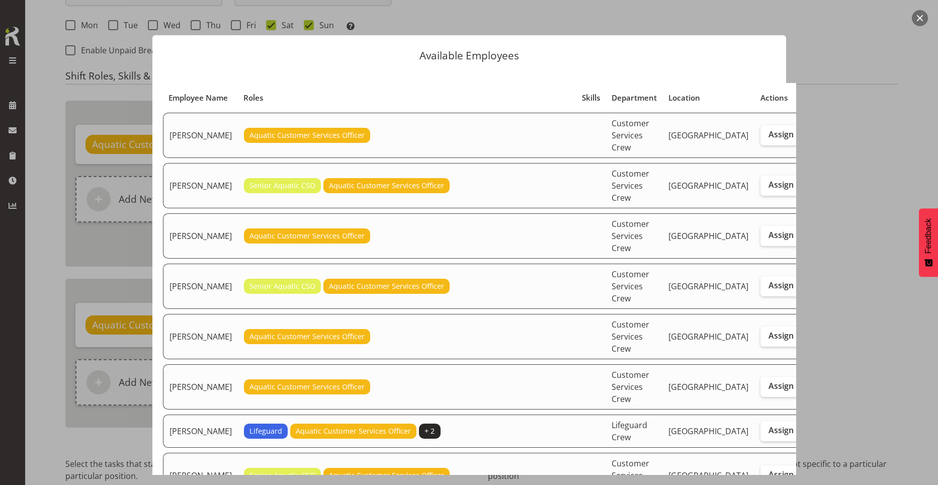
scroll to position [151, 0]
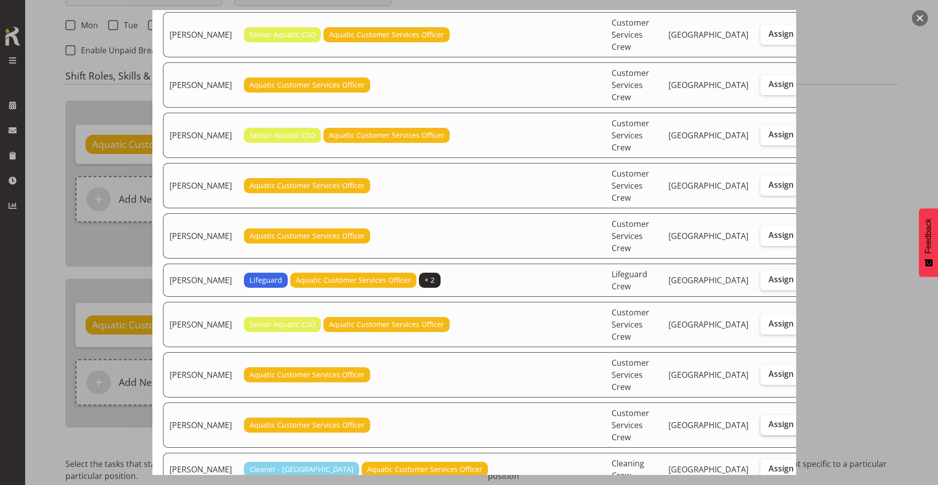
click at [769, 419] on span "Assign" at bounding box center [781, 424] width 25 height 10
click at [761, 421] on input "Assign" at bounding box center [764, 424] width 7 height 7
checkbox input "true"
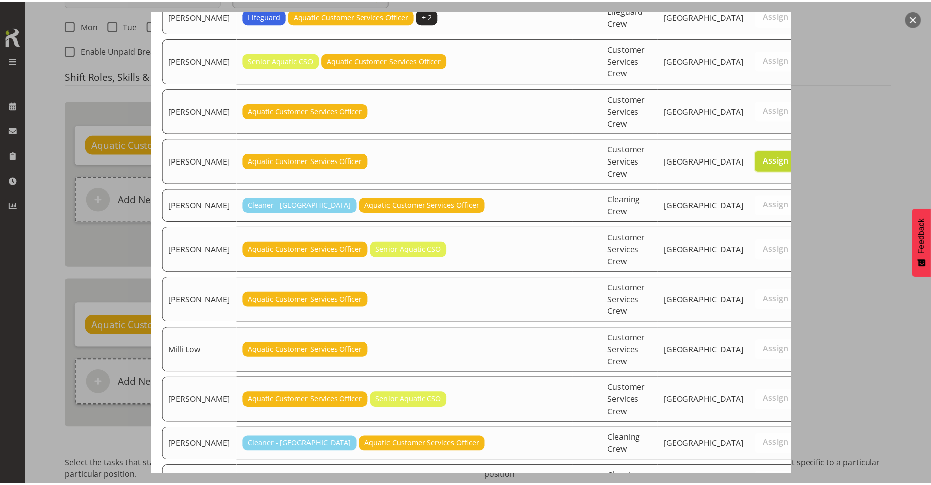
scroll to position [422, 0]
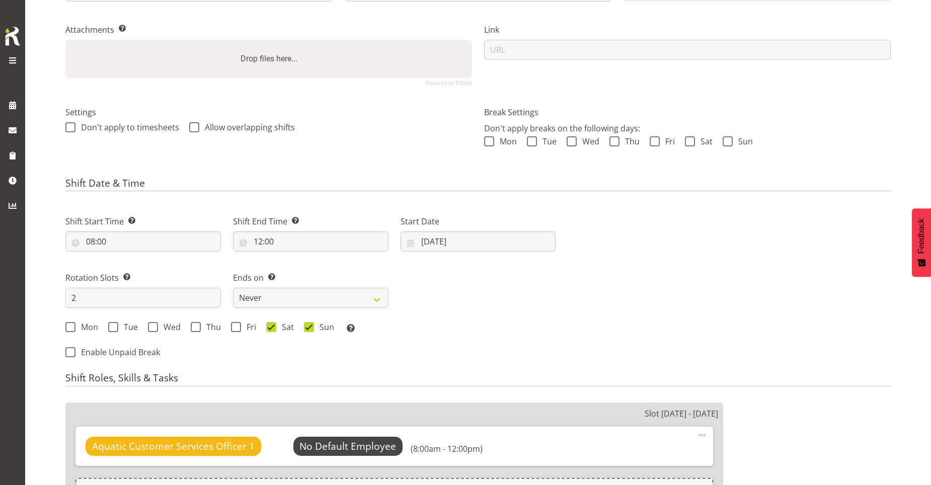
scroll to position [596, 0]
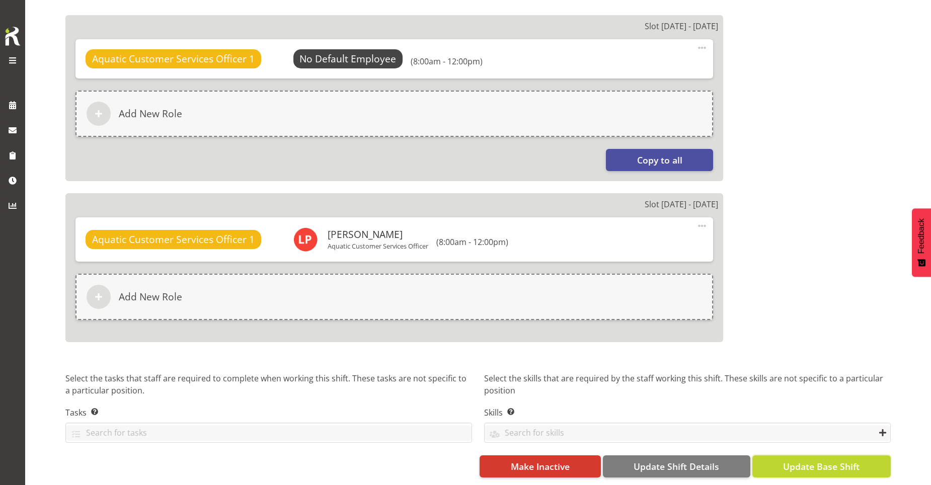
click at [814, 463] on span "Update Base Shift" at bounding box center [821, 466] width 76 height 13
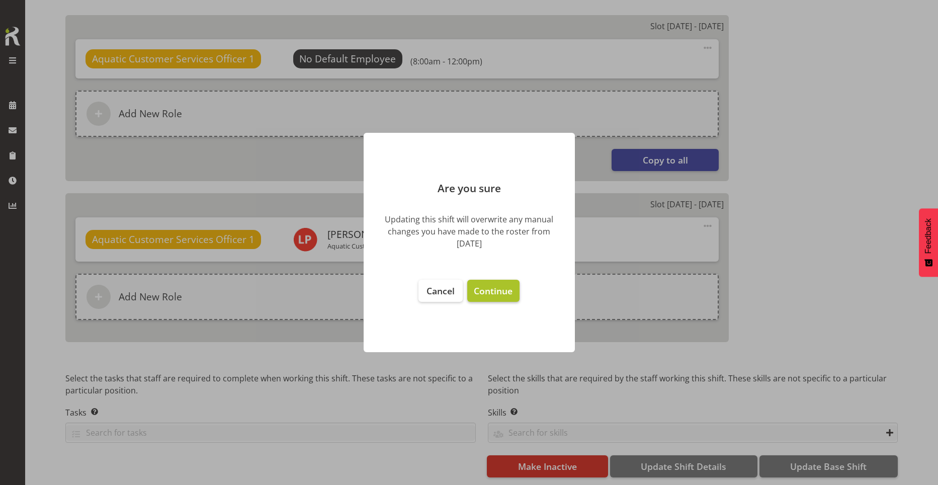
click at [496, 296] on span "Continue" at bounding box center [493, 291] width 39 height 12
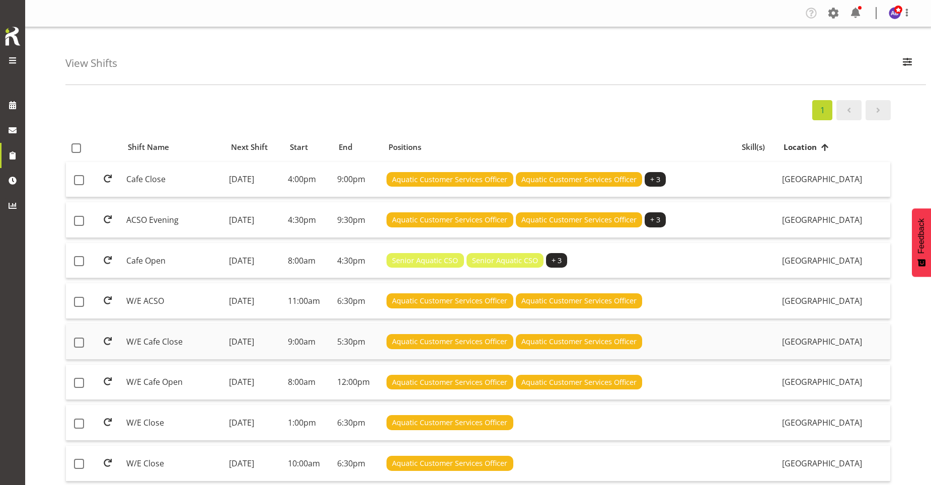
click at [333, 331] on td "9:00am" at bounding box center [308, 342] width 49 height 36
click at [262, 308] on td "[DATE]" at bounding box center [254, 301] width 59 height 36
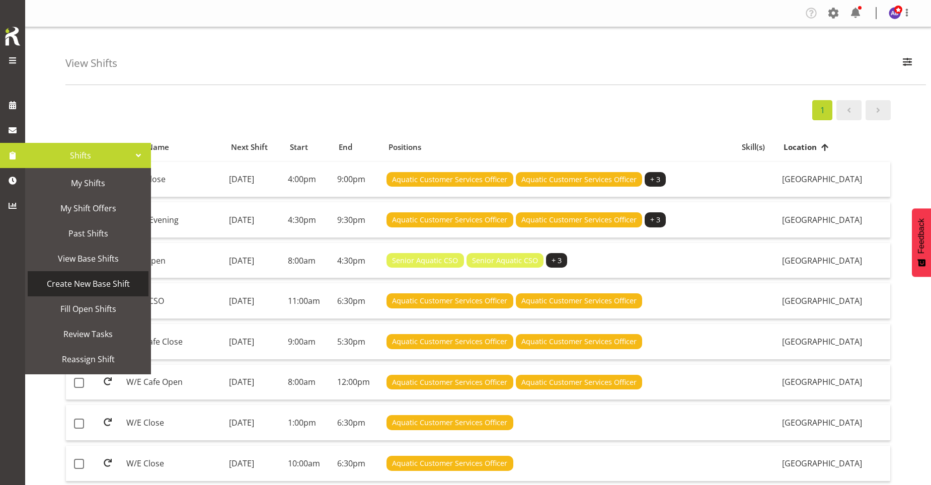
click at [76, 286] on span "Create New Base Shift" at bounding box center [88, 283] width 111 height 15
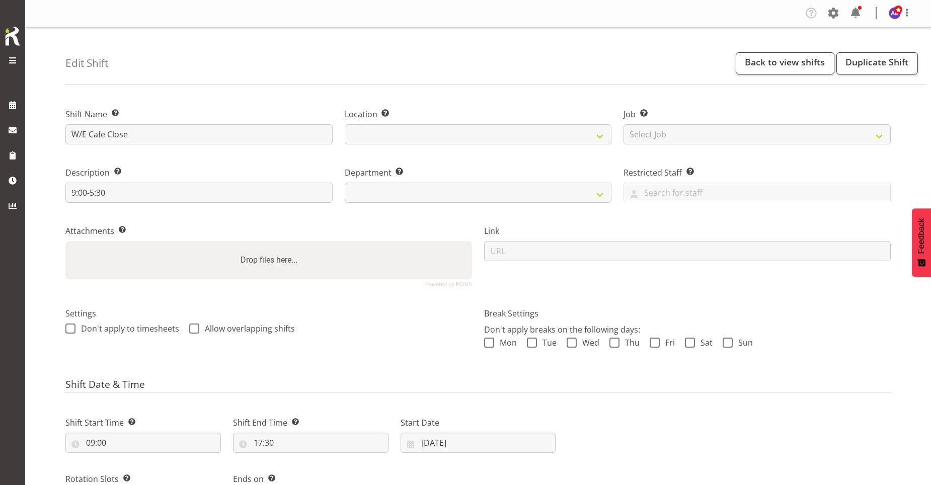
select select
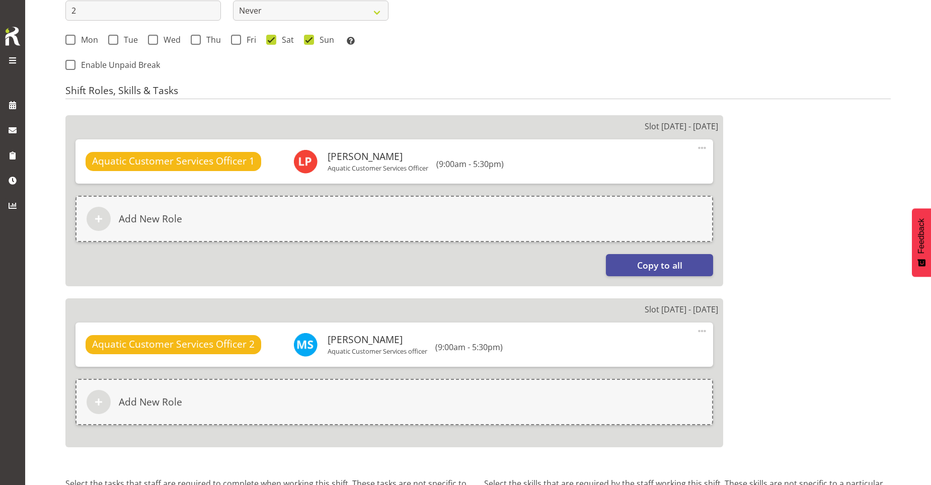
scroll to position [503, 0]
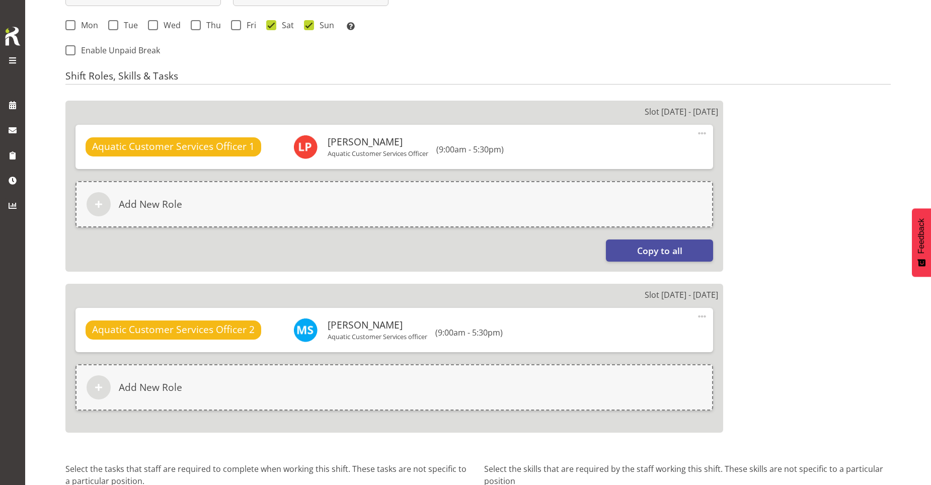
select select "116"
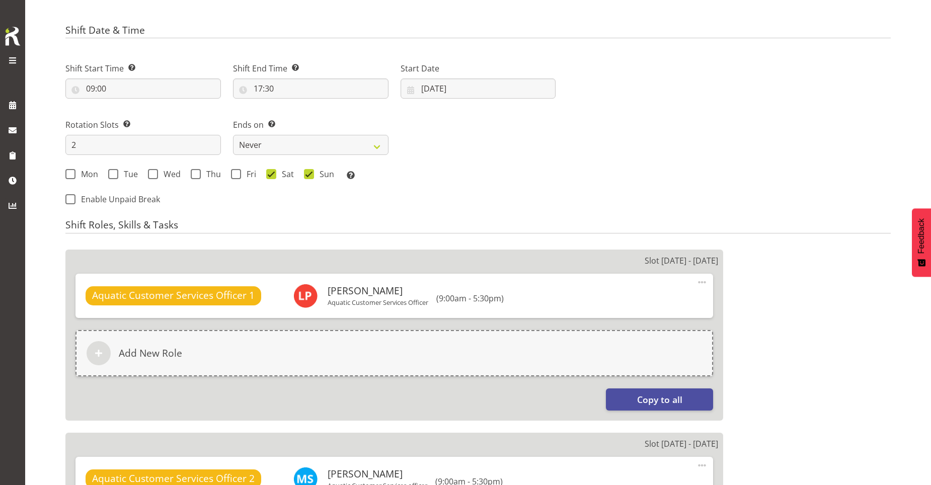
scroll to position [201, 0]
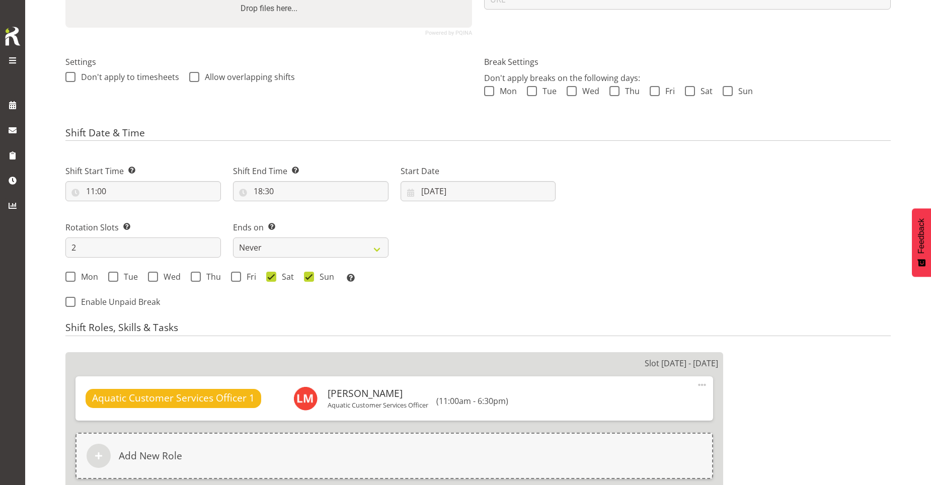
scroll to position [50, 0]
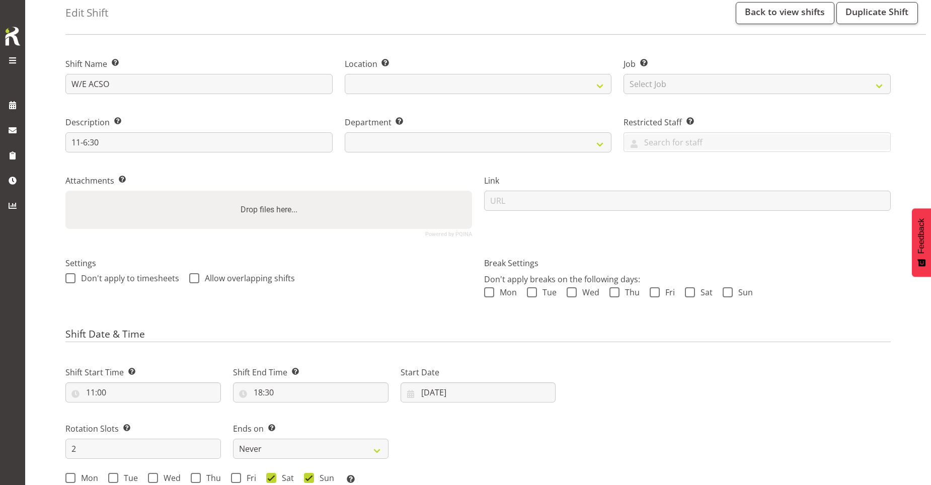
select select
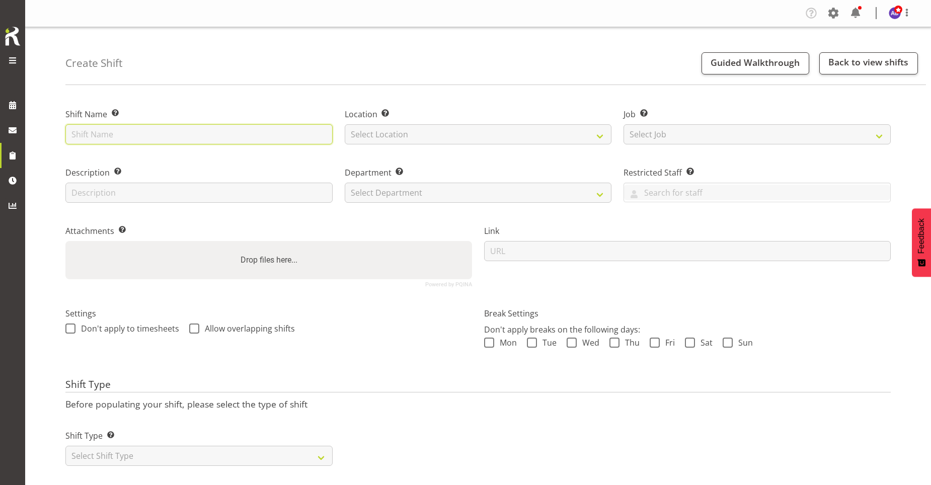
click at [261, 138] on input "text" at bounding box center [198, 134] width 267 height 20
type input "P"
type input "EARLY ACSO"
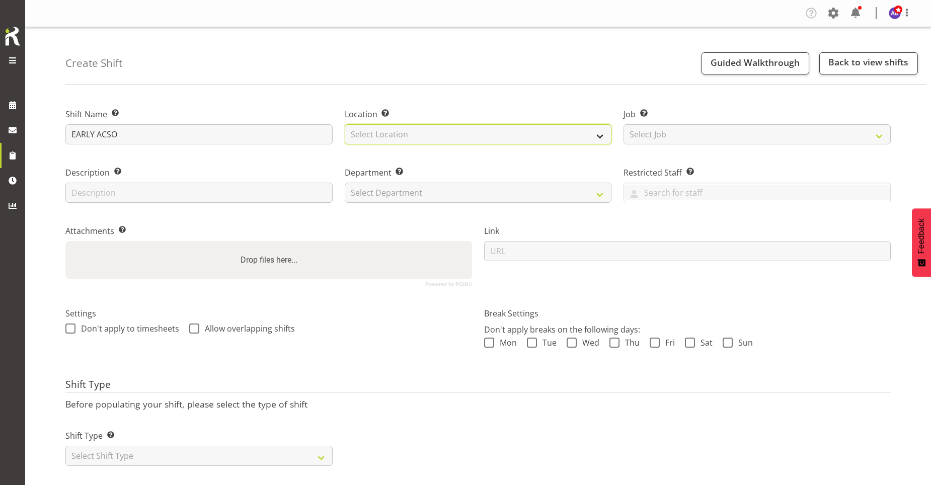
click at [378, 141] on select "Select Location [GEOGRAPHIC_DATA]" at bounding box center [478, 134] width 267 height 20
select select "83"
click at [345, 124] on select "Select Location [GEOGRAPHIC_DATA]" at bounding box center [478, 134] width 267 height 20
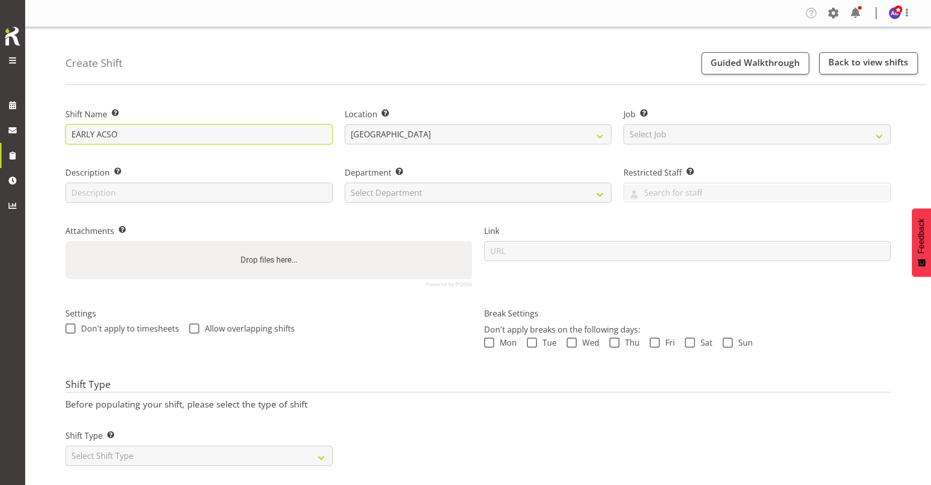
click at [243, 135] on input "EARLY ACSO" at bounding box center [198, 134] width 267 height 20
click at [98, 135] on input "EARLY ACSO" at bounding box center [198, 134] width 267 height 20
type input "EARLY COVER ACSO"
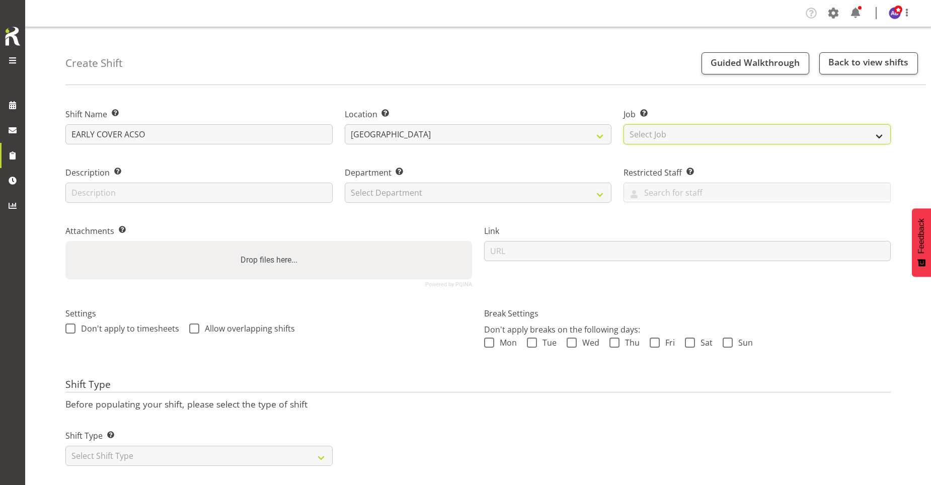
click at [671, 128] on select "Select Job Create new job ACSO" at bounding box center [756, 134] width 267 height 20
select select "10288"
click at [623, 124] on select "Select Job Create new job ACSO" at bounding box center [756, 134] width 267 height 20
click at [468, 204] on div "Department Set the department that the shift relates to. Select Department Clea…" at bounding box center [478, 181] width 279 height 58
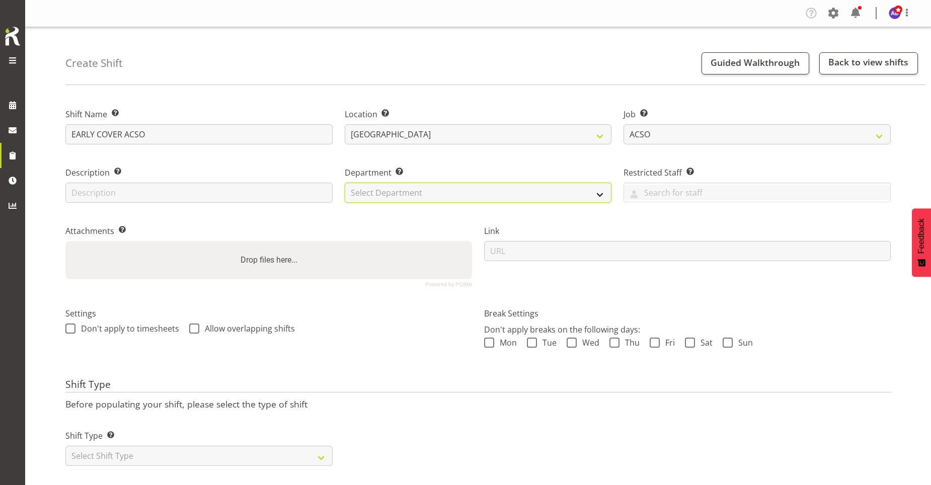
click at [469, 197] on select "Select Department Cleaning Crew Customer Services Crew Lifeguard Crew Maintenan…" at bounding box center [478, 193] width 267 height 20
select select "116"
click at [345, 183] on select "Select Department Cleaning Crew Customer Services Crew Lifeguard Crew Maintenan…" at bounding box center [478, 193] width 267 height 20
click at [479, 199] on select "Cleaning Crew Customer Services Crew Lifeguard Crew Maintenance Crew Swim Schoo…" at bounding box center [478, 193] width 267 height 20
click at [345, 183] on select "Cleaning Crew Customer Services Crew Lifeguard Crew Maintenance Crew Swim Schoo…" at bounding box center [478, 193] width 267 height 20
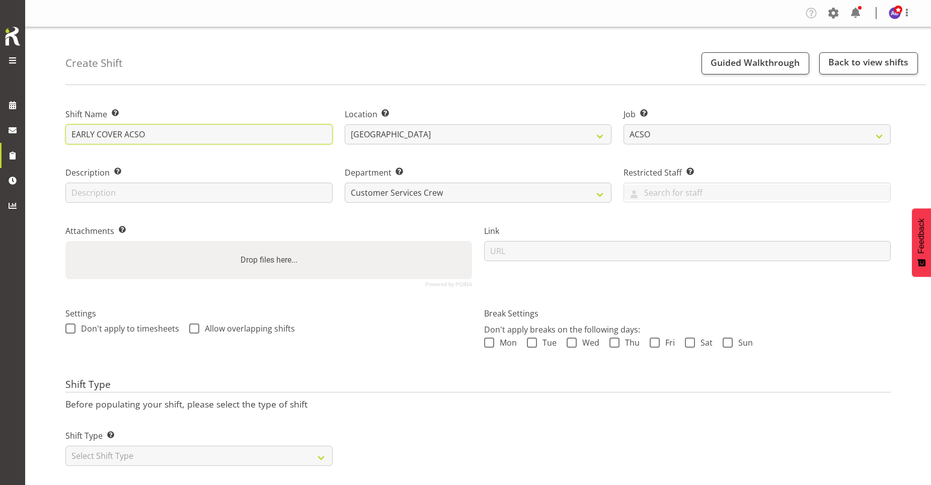
drag, startPoint x: 145, startPoint y: 131, endPoint x: 138, endPoint y: 133, distance: 6.8
click at [138, 132] on input "EARLY COVER ACSO" at bounding box center [198, 134] width 267 height 20
click at [96, 133] on input "EARLY COVER ACSO" at bounding box center [198, 134] width 267 height 20
click at [96, 136] on input "EARLY COVER ACSO" at bounding box center [198, 134] width 267 height 20
click at [150, 134] on input "EARLY COVER ACSO" at bounding box center [198, 134] width 267 height 20
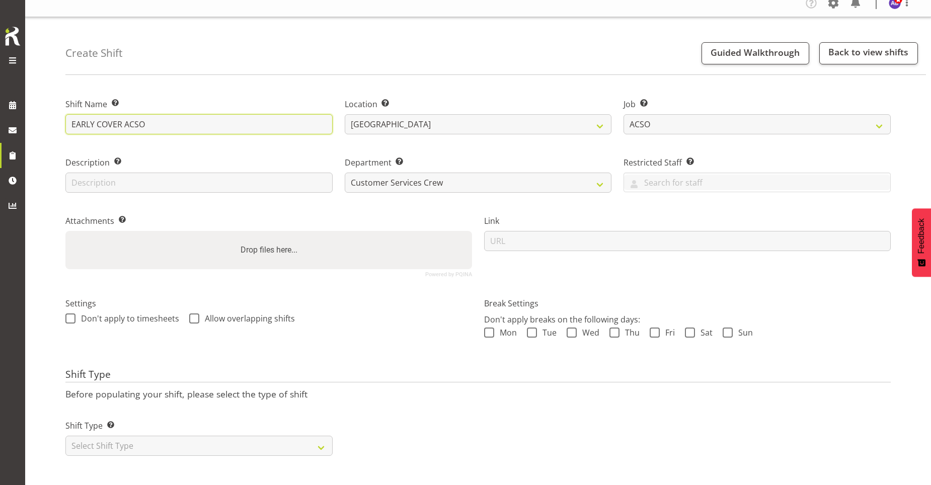
scroll to position [18, 0]
click at [298, 441] on select "Select Shift Type One Off Shift Recurring Shift Rotating Shift" at bounding box center [198, 446] width 267 height 20
select select "one_off"
click at [65, 436] on select "Select Shift Type One Off Shift Recurring Shift Rotating Shift" at bounding box center [198, 446] width 267 height 20
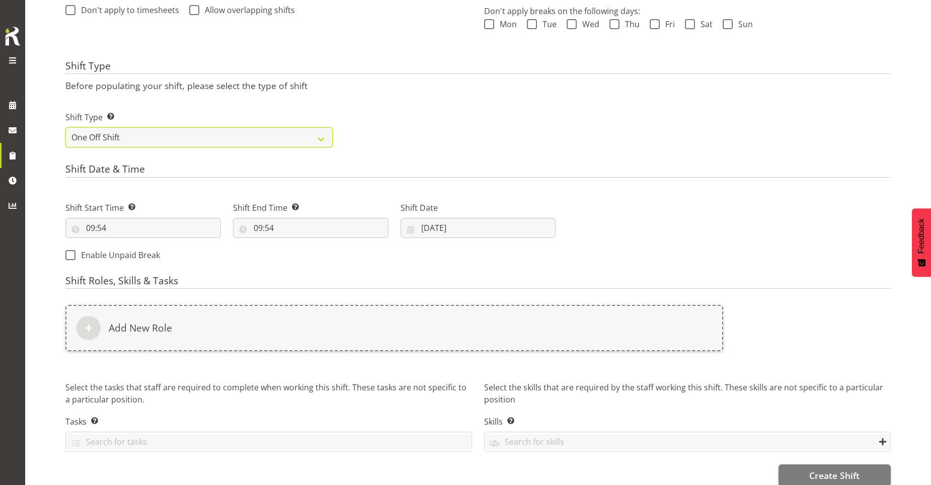
scroll to position [319, 0]
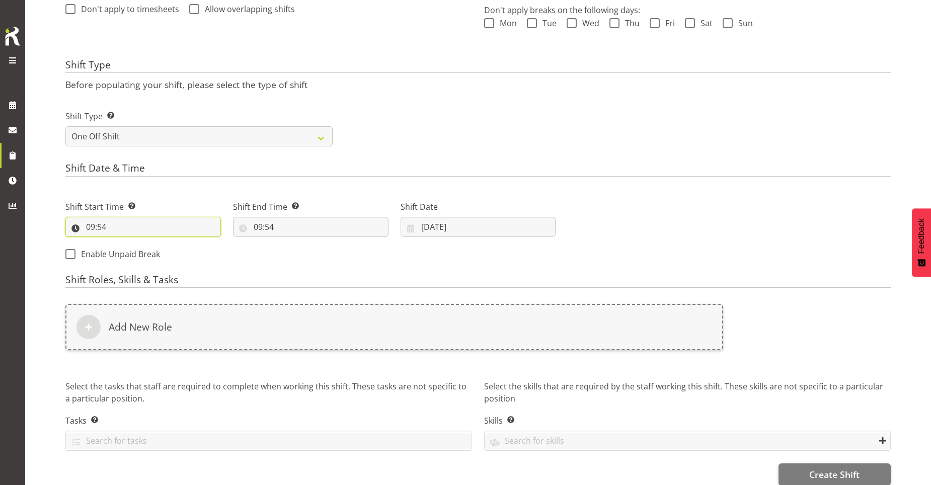
click at [102, 229] on input "09:54" at bounding box center [142, 227] width 155 height 20
click at [130, 252] on select "00 01 02 03 04 05 06 07 08 09 10 11 12 13 14 15 16 17 18 19 20 21 22 23" at bounding box center [134, 253] width 23 height 20
select select "5"
click at [123, 243] on select "00 01 02 03 04 05 06 07 08 09 10 11 12 13 14 15 16 17 18 19 20 21 22 23" at bounding box center [134, 253] width 23 height 20
type input "05:54"
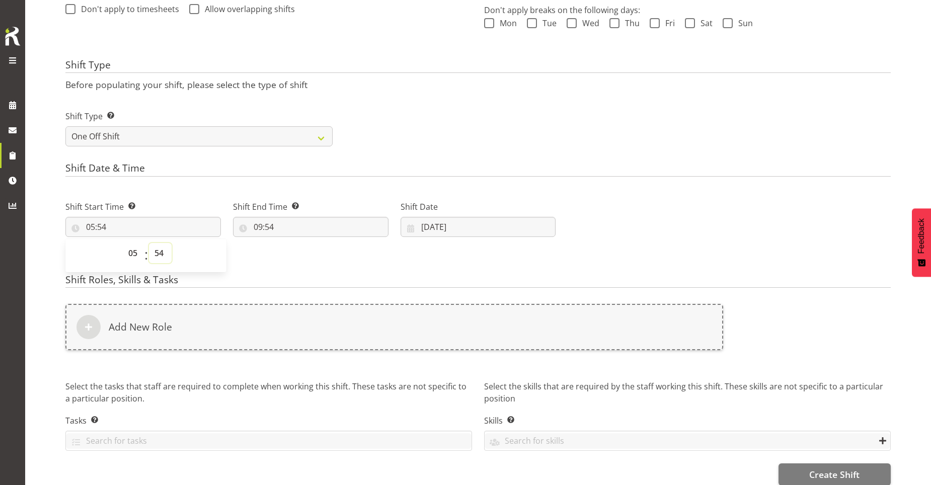
click at [160, 251] on select "00 01 02 03 04 05 06 07 08 09 10 11 12 13 14 15 16 17 18 19 20 21 22 23 24 25 2…" at bounding box center [160, 253] width 23 height 20
select select "30"
click at [149, 243] on select "00 01 02 03 04 05 06 07 08 09 10 11 12 13 14 15 16 17 18 19 20 21 22 23 24 25 2…" at bounding box center [160, 253] width 23 height 20
type input "05:30"
click at [301, 194] on div "Shift End Time Set the time of the day you wish this shift to finish 09:54 00 0…" at bounding box center [311, 215] width 168 height 56
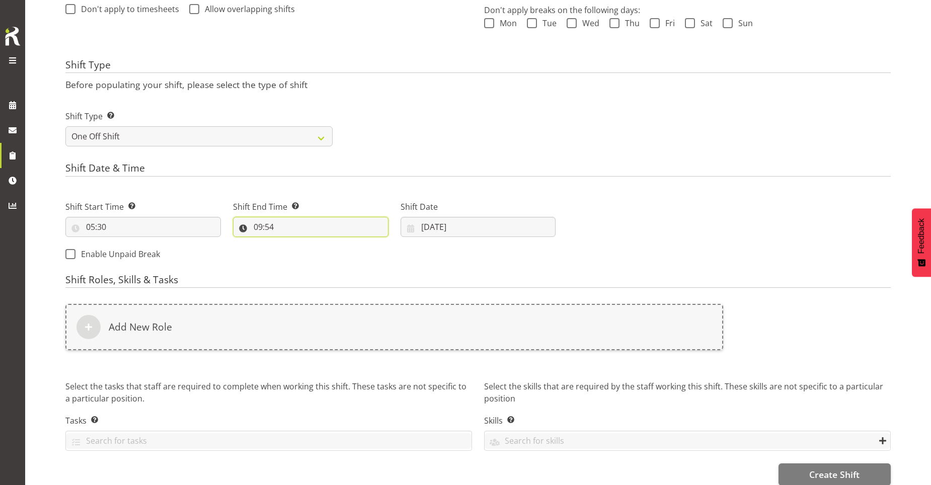
click at [269, 230] on input "09:54" at bounding box center [310, 227] width 155 height 20
click at [302, 249] on select "00 01 02 03 04 05 06 07 08 09 10 11 12 13 14 15 16 17 18 19 20 21 22 23" at bounding box center [301, 253] width 23 height 20
select select "14"
click at [290, 243] on select "00 01 02 03 04 05 06 07 08 09 10 11 12 13 14 15 16 17 18 19 20 21 22 23" at bounding box center [301, 253] width 23 height 20
type input "14:54"
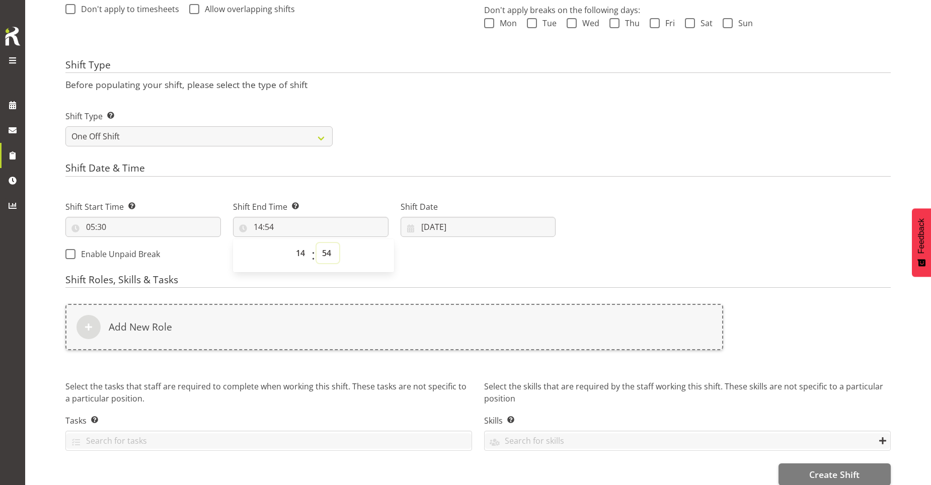
click at [325, 254] on select "00 01 02 03 04 05 06 07 08 09 10 11 12 13 14 15 16 17 18 19 20 21 22 23 24 25 2…" at bounding box center [327, 253] width 23 height 20
select select "30"
click at [316, 243] on select "00 01 02 03 04 05 06 07 08 09 10 11 12 13 14 15 16 17 18 19 20 21 22 23 24 25 2…" at bounding box center [327, 253] width 23 height 20
type input "14:30"
click at [351, 160] on form "Shift Name Enter a name for the shift (e.g. Day Shift). EARLY COVER ACSO Locati…" at bounding box center [477, 130] width 825 height 711
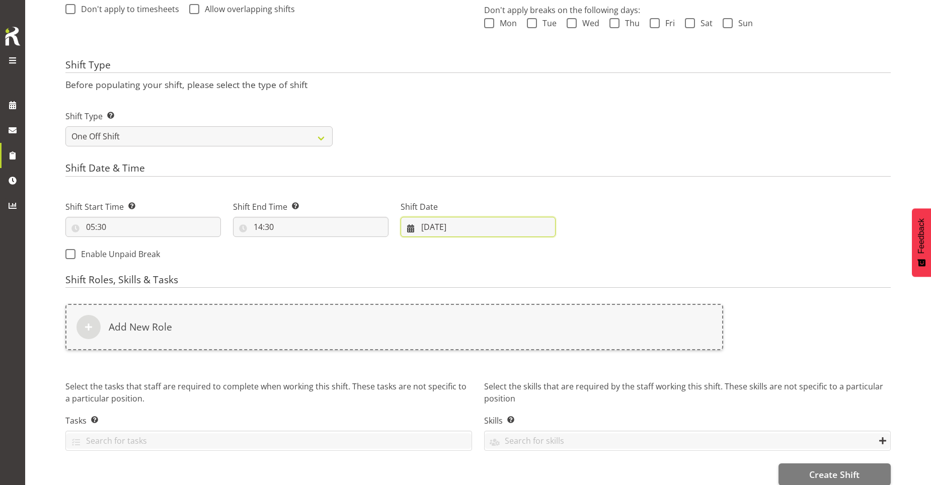
click at [429, 230] on input "18/08/2025" at bounding box center [477, 227] width 155 height 20
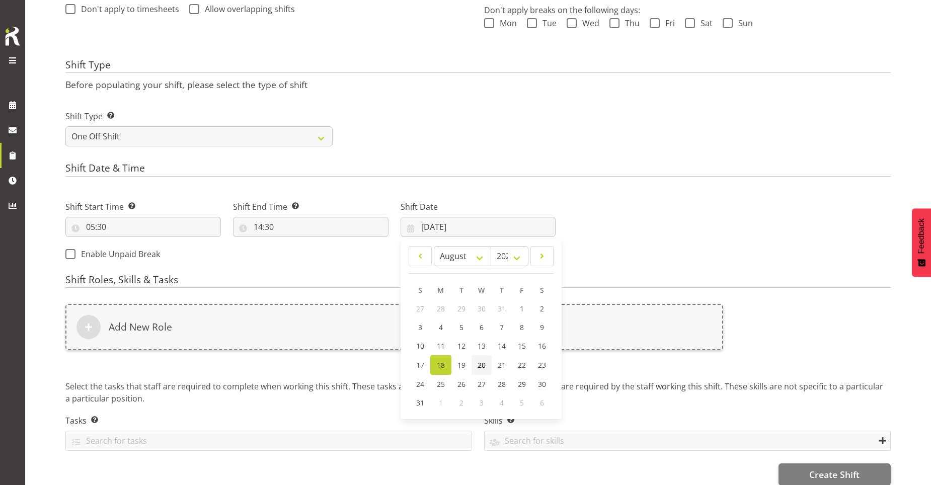
click at [480, 363] on span "20" at bounding box center [481, 365] width 8 height 10
type input "20/08/2025"
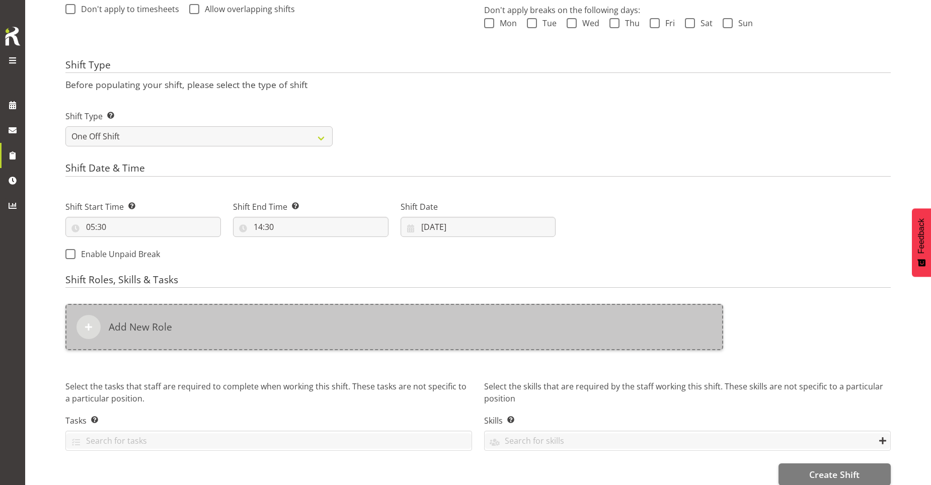
click at [223, 335] on div "Add New Role" at bounding box center [394, 327] width 658 height 46
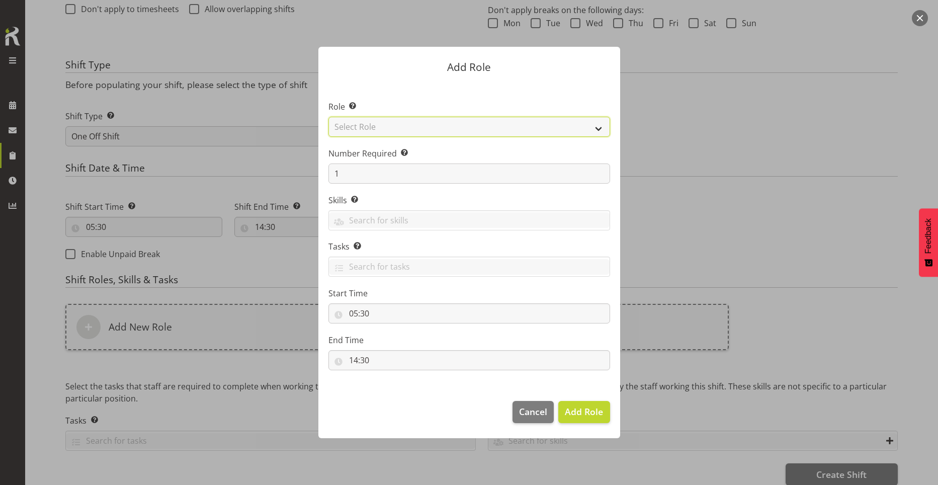
click at [411, 128] on select "Select Role Aquatic Customer Services Officer Cleaner - Splash Palace Facilties…" at bounding box center [470, 127] width 282 height 20
select select "1489"
click at [329, 117] on select "Select Role Aquatic Customer Services Officer Cleaner - Splash Palace Facilties…" at bounding box center [470, 127] width 282 height 20
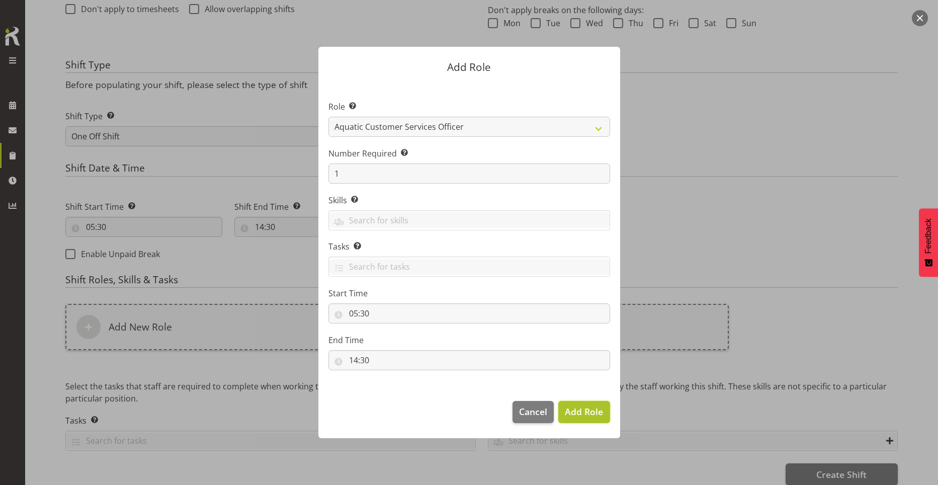
click at [580, 421] on button "Add Role" at bounding box center [583, 412] width 51 height 22
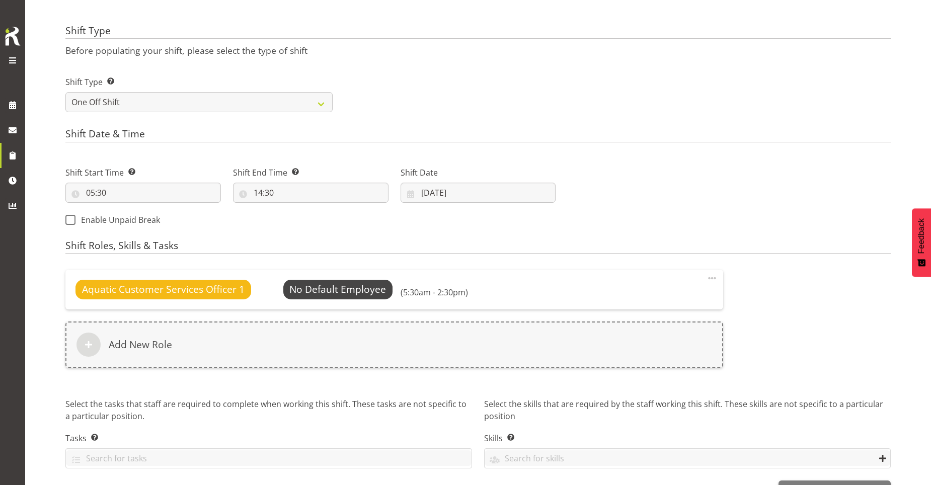
scroll to position [386, 0]
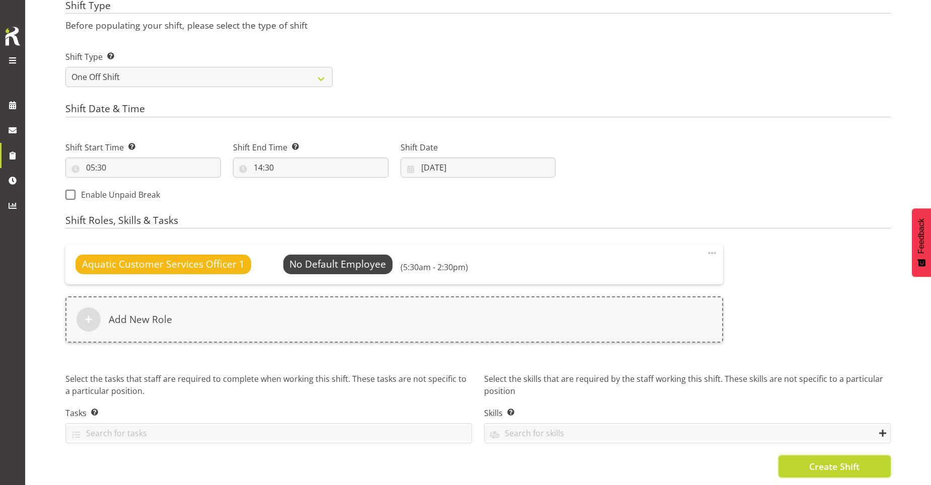
click at [817, 460] on span "Create Shift" at bounding box center [834, 466] width 50 height 13
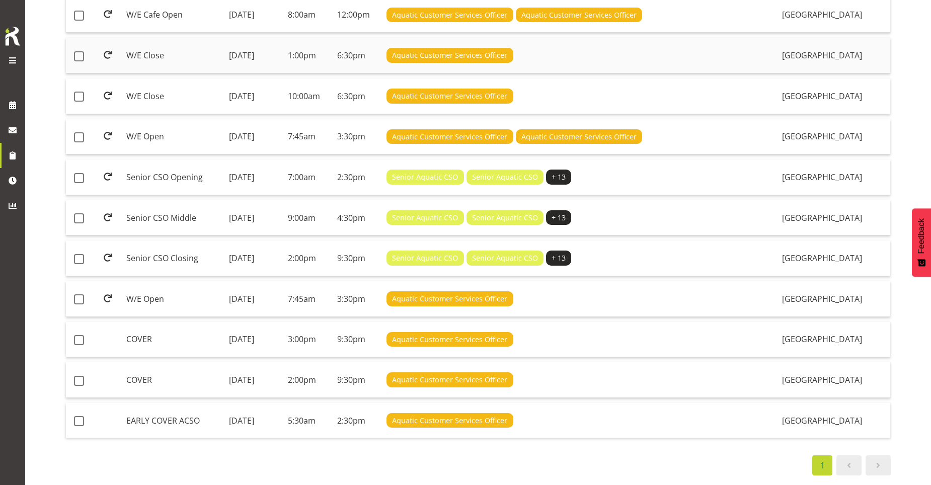
scroll to position [375, 0]
click at [284, 419] on td "[DATE]" at bounding box center [254, 420] width 59 height 35
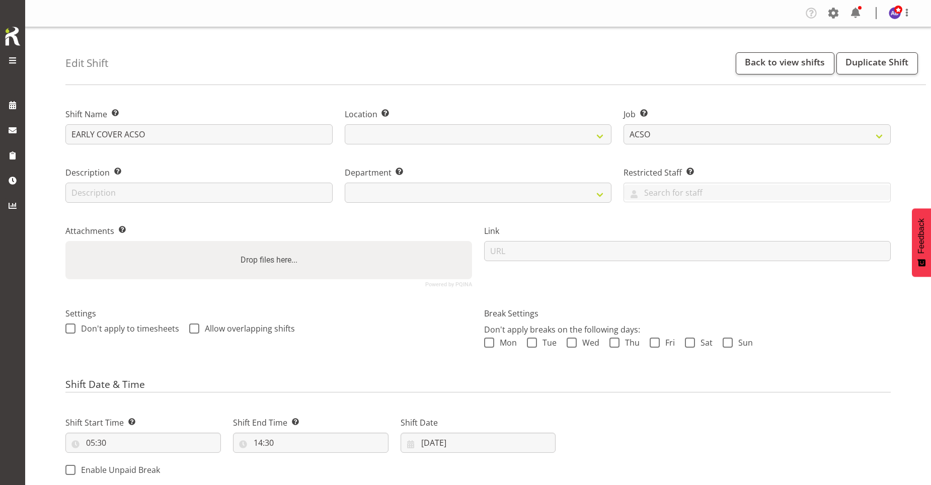
select select "10288"
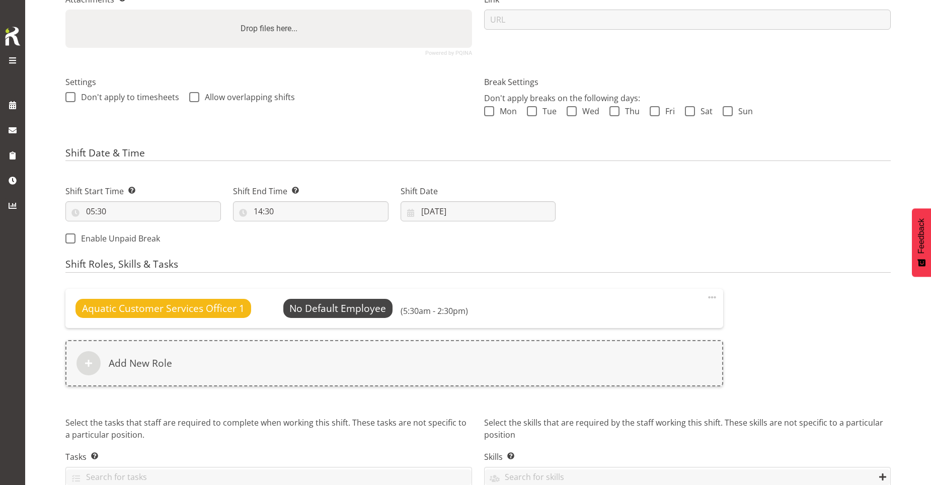
select select
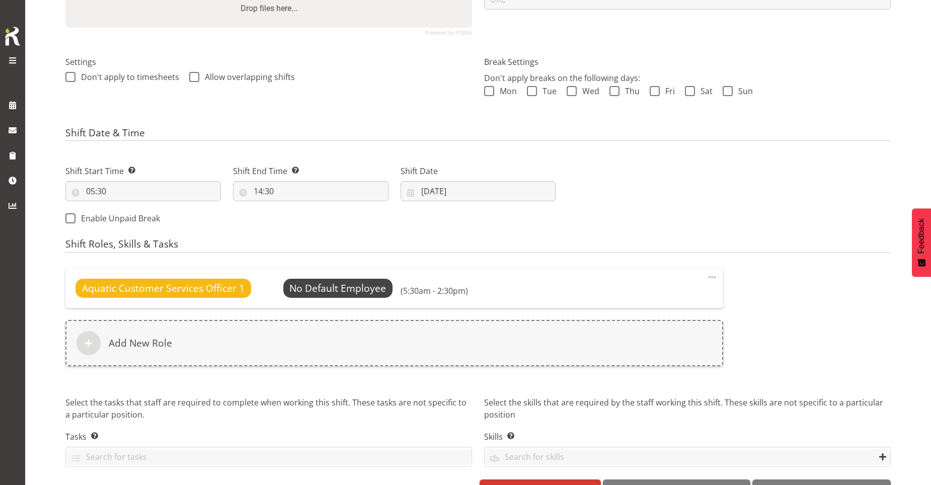
select select
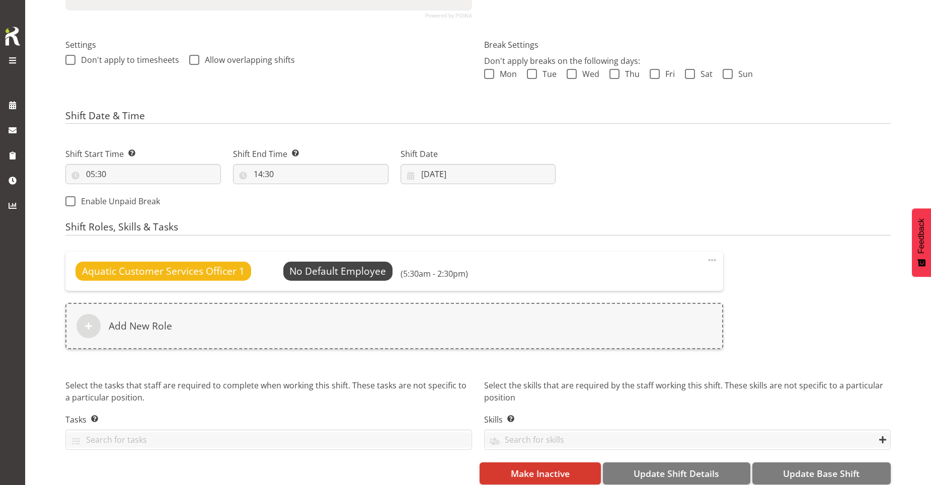
select select
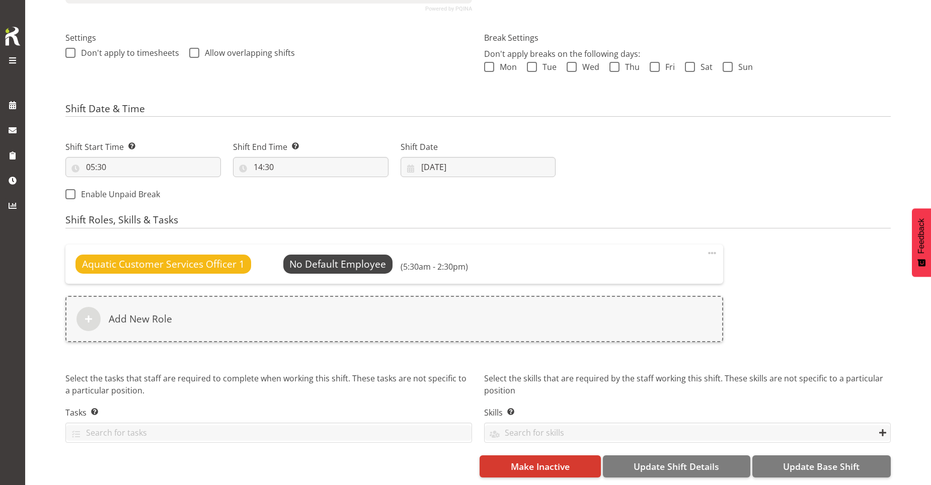
select select "116"
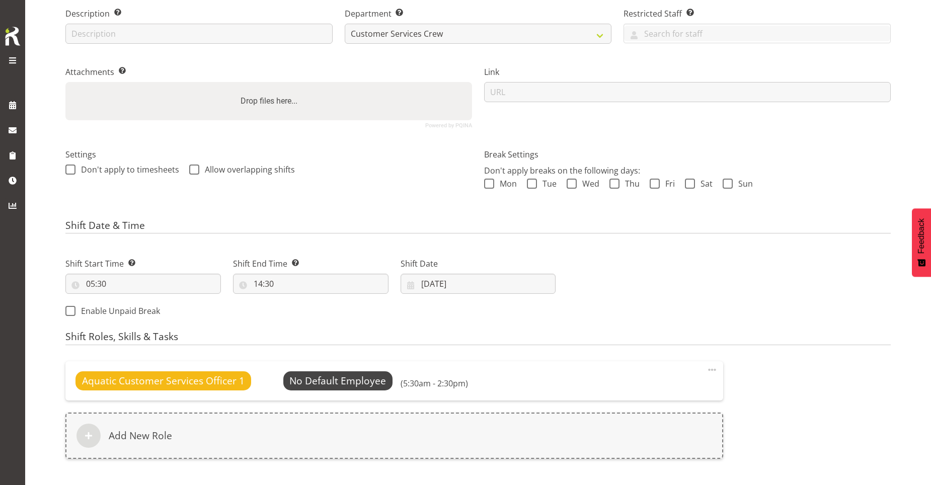
scroll to position [0, 0]
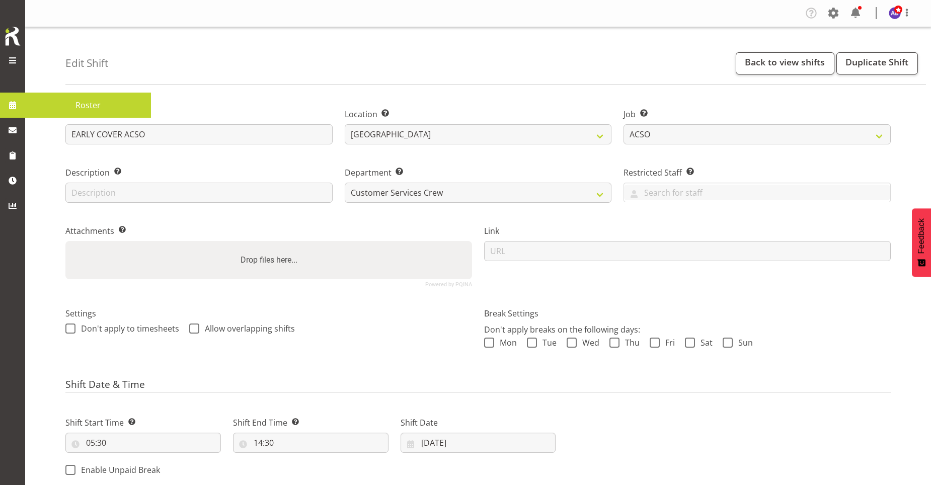
click at [14, 106] on span at bounding box center [12, 105] width 15 height 15
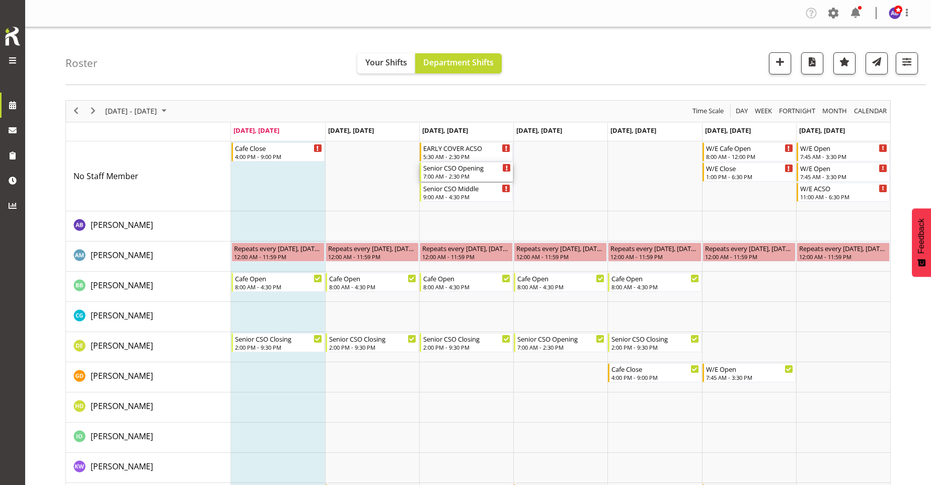
click at [490, 176] on div "7:00 AM - 2:30 PM" at bounding box center [467, 176] width 88 height 8
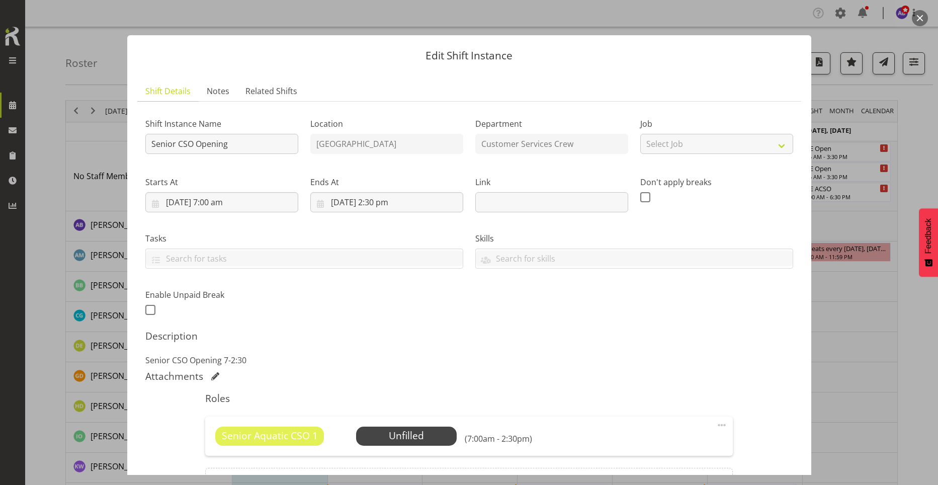
scroll to position [117, 0]
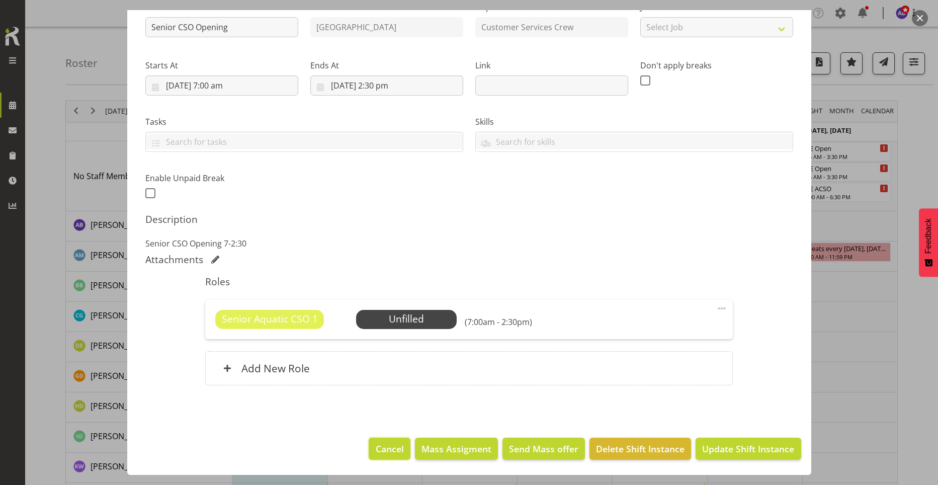
click at [376, 449] on span "Cancel" at bounding box center [390, 448] width 28 height 13
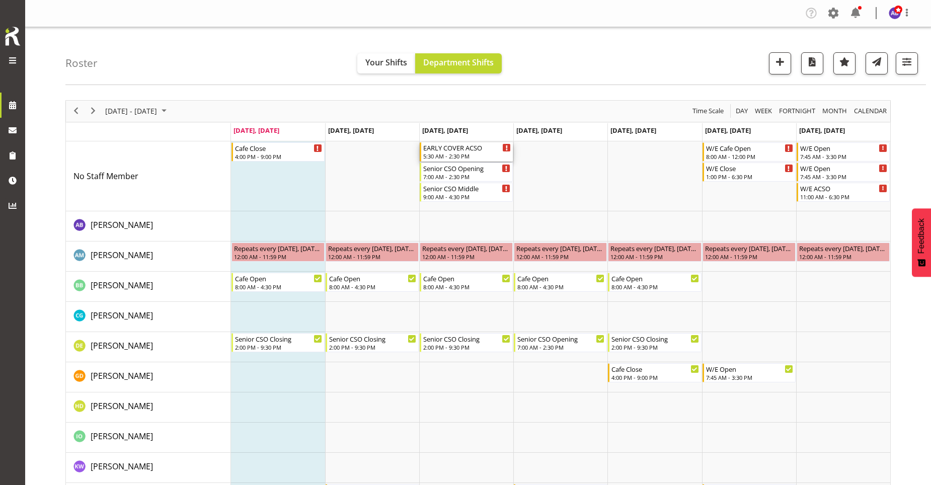
click at [469, 156] on div "5:30 AM - 2:30 PM" at bounding box center [467, 156] width 88 height 8
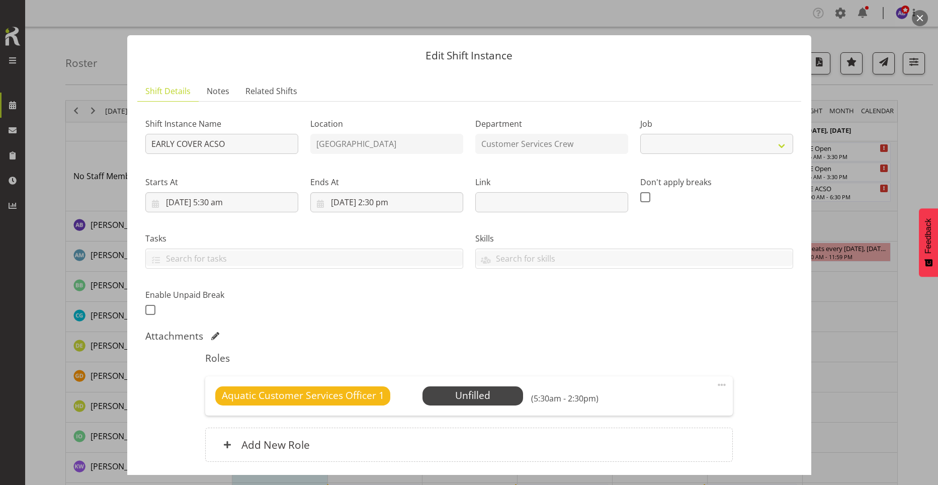
select select "10288"
click at [429, 397] on span "Select Employee" at bounding box center [473, 395] width 101 height 19
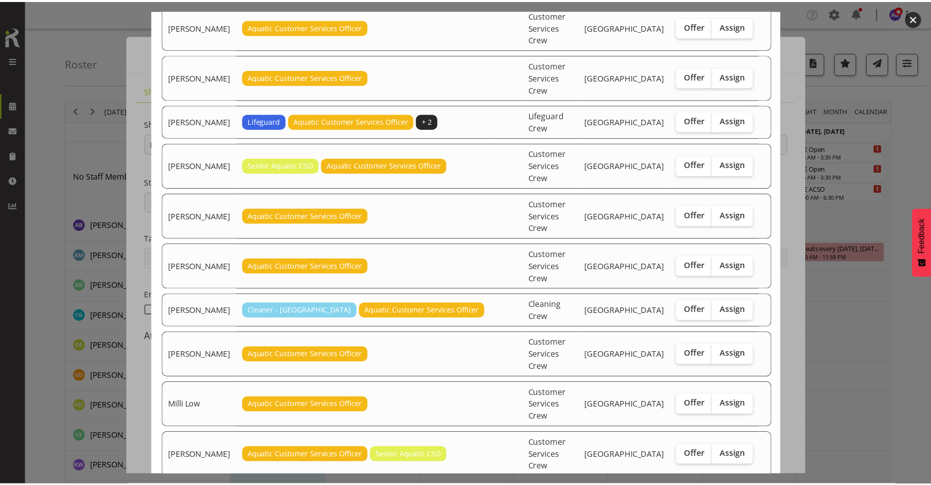
scroll to position [231, 0]
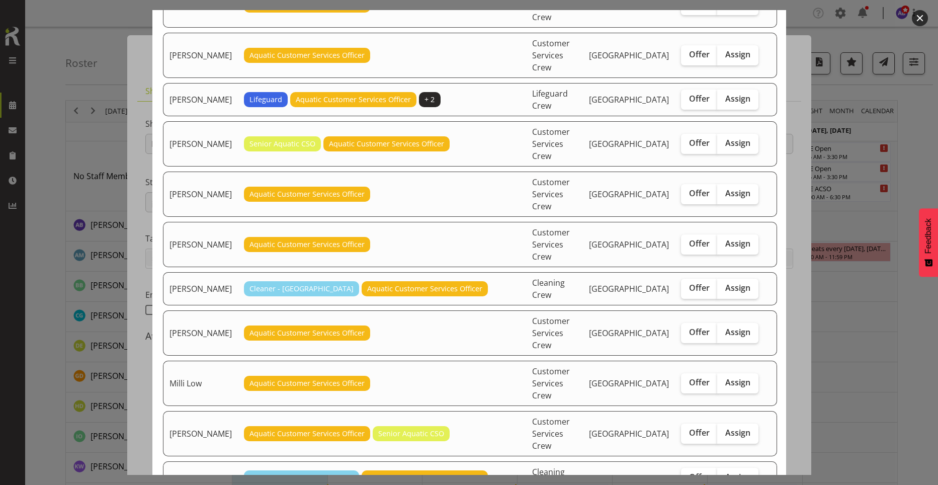
checkbox input "true"
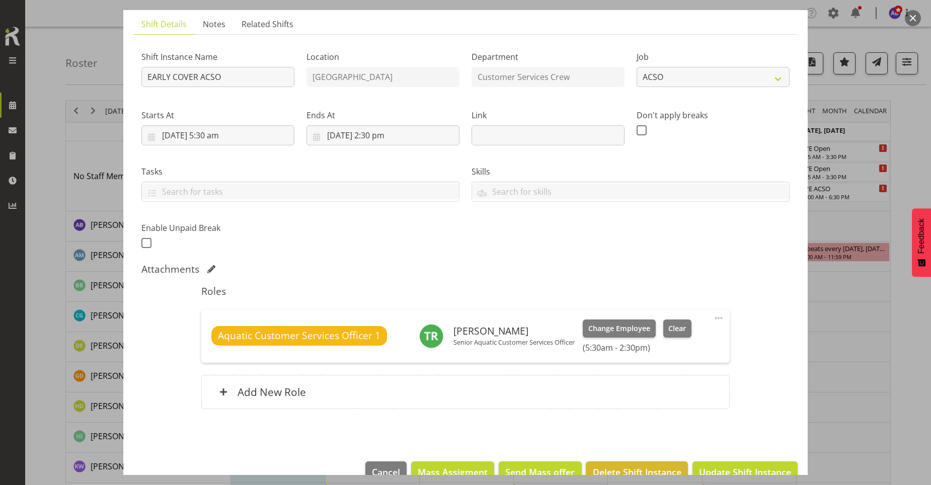
scroll to position [91, 0]
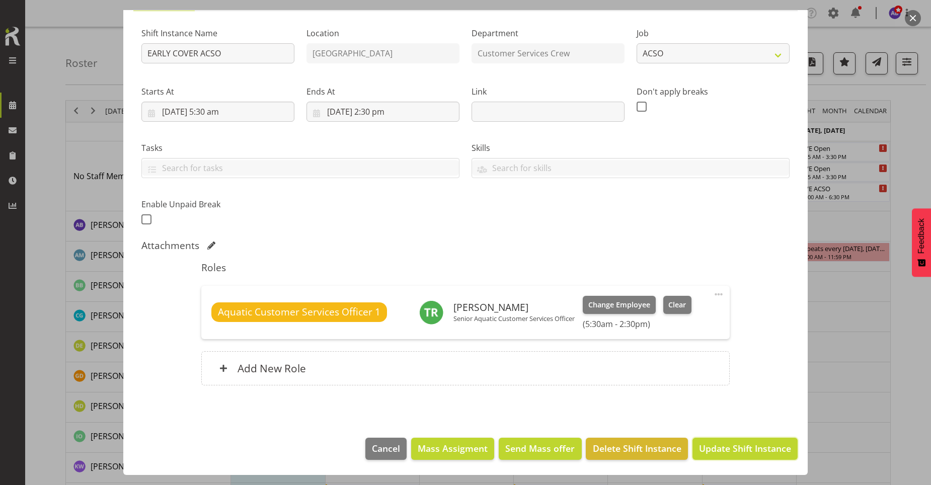
click at [714, 454] on span "Update Shift Instance" at bounding box center [745, 448] width 92 height 13
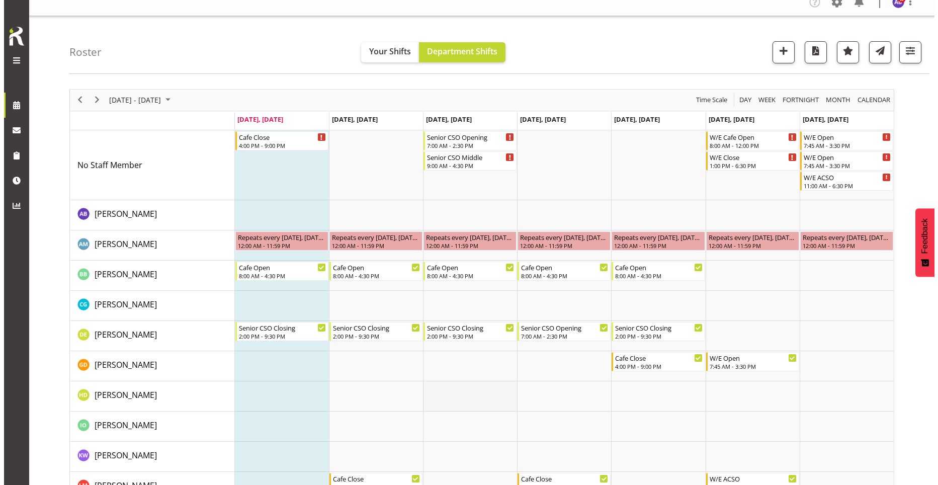
scroll to position [0, 0]
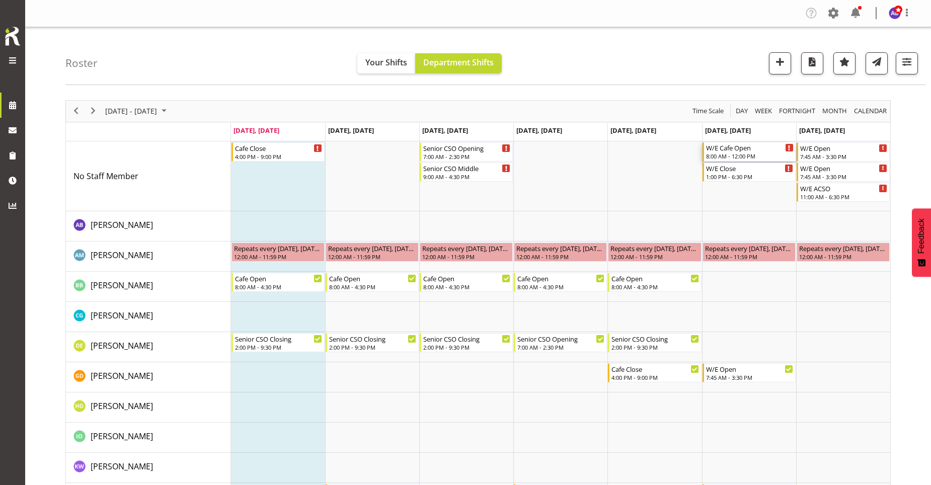
click at [764, 148] on div "W/E Cafe Open" at bounding box center [750, 147] width 88 height 10
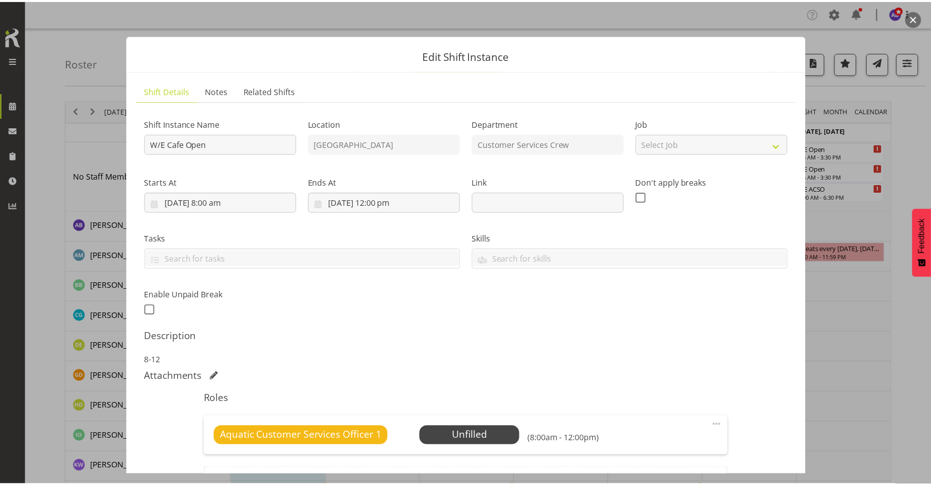
scroll to position [117, 0]
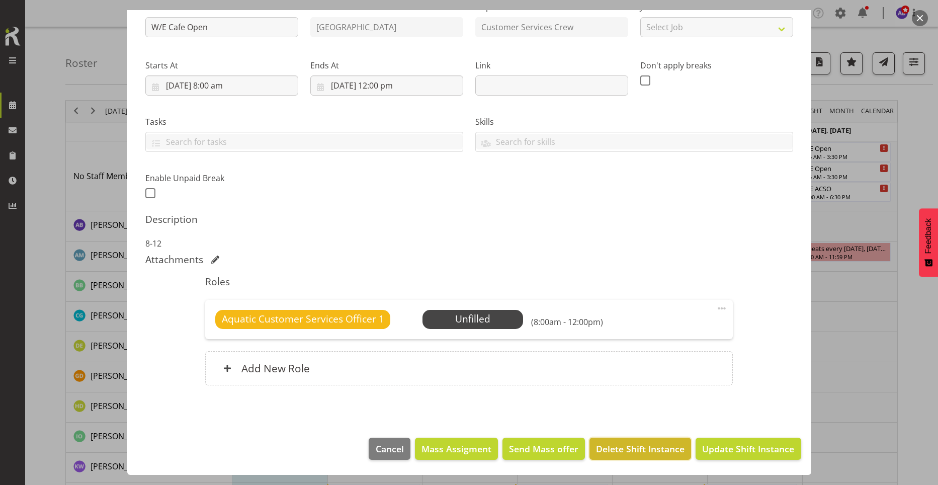
click at [656, 455] on span "Delete Shift Instance" at bounding box center [640, 448] width 89 height 13
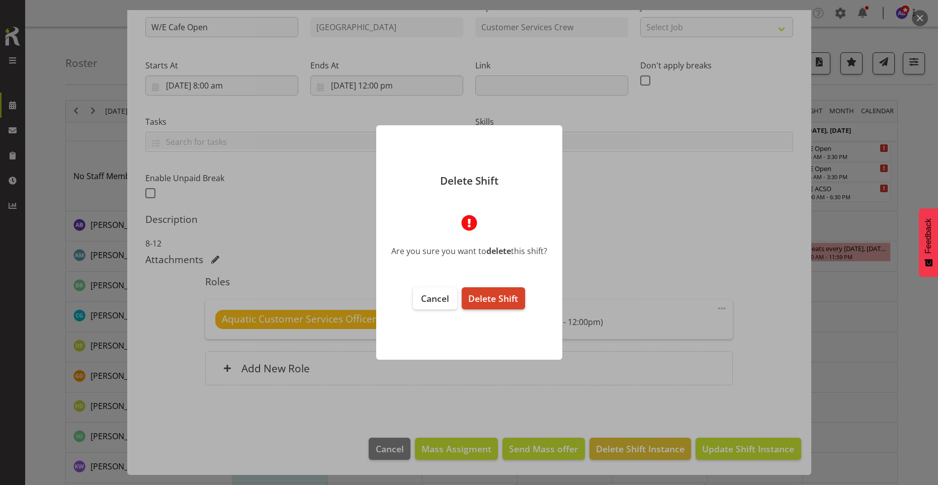
click at [474, 296] on span "Delete Shift" at bounding box center [493, 298] width 50 height 12
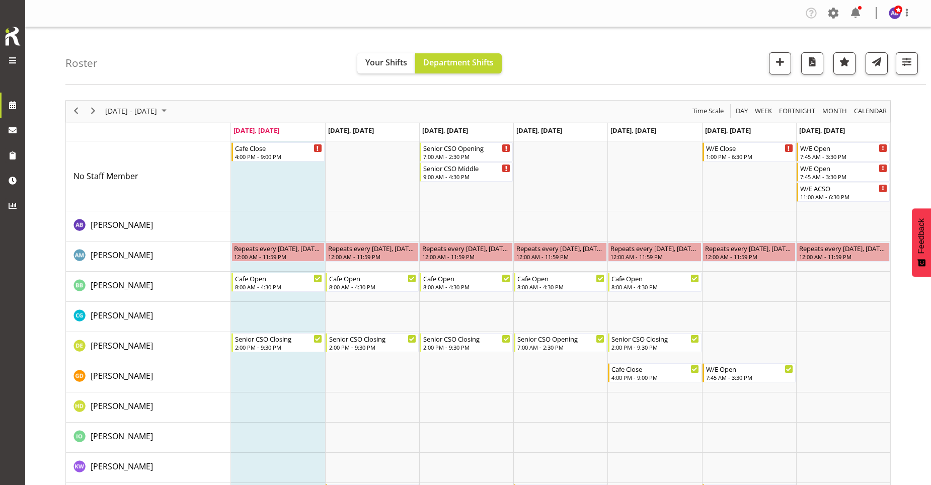
scroll to position [151, 0]
